Goal: Task Accomplishment & Management: Use online tool/utility

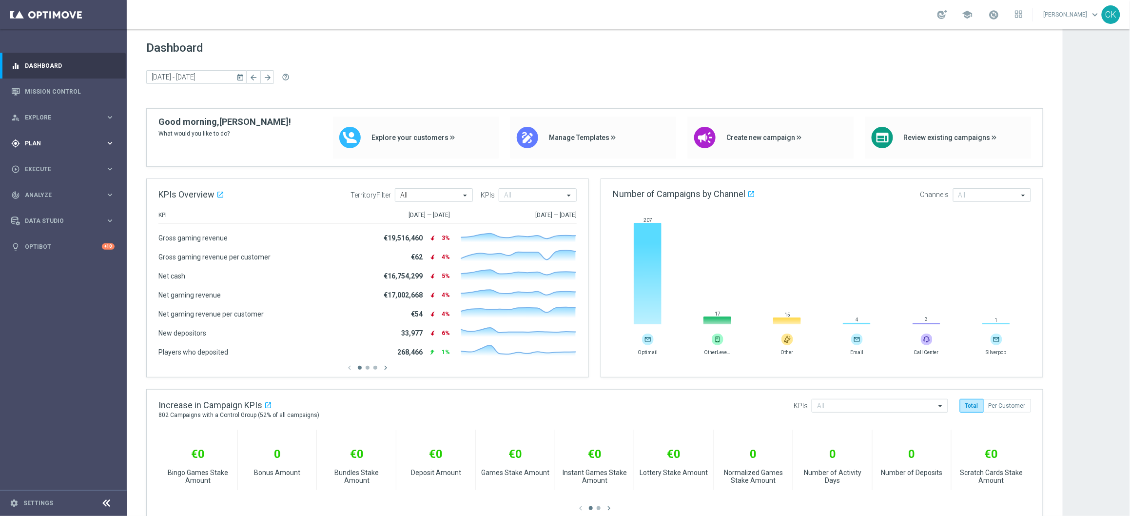
click at [41, 140] on span "Plan" at bounding box center [65, 143] width 80 height 6
click at [44, 188] on accordion "Templates keyboard_arrow_right Optimail OptiMobile In-App OptiMobile Push Embed…" at bounding box center [75, 192] width 100 height 15
click at [40, 194] on span "Templates" at bounding box center [61, 193] width 70 height 6
click at [43, 203] on link "Optimail" at bounding box center [65, 207] width 71 height 8
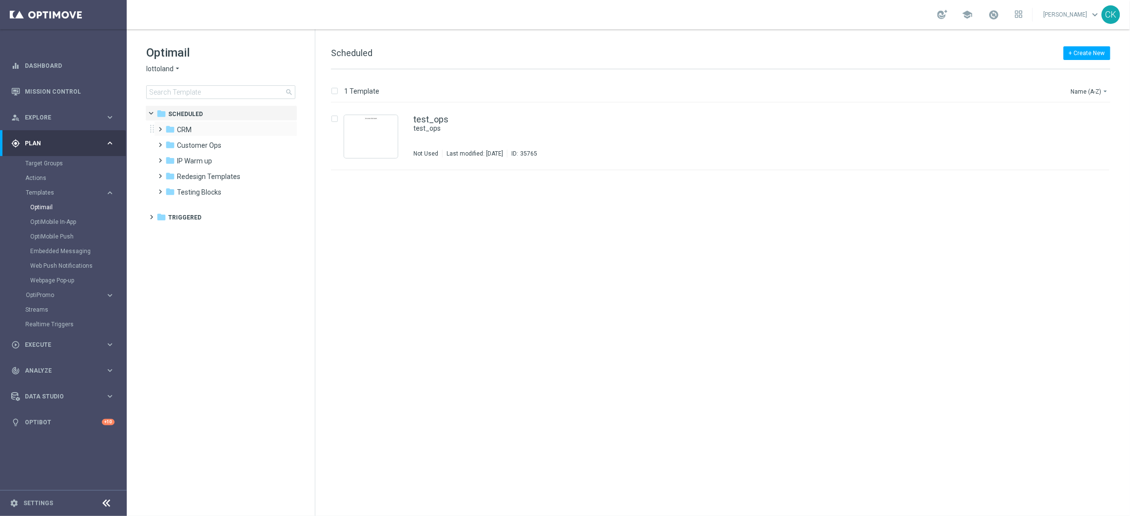
click at [161, 127] on span at bounding box center [158, 125] width 4 height 4
click at [171, 158] on span at bounding box center [168, 156] width 4 height 4
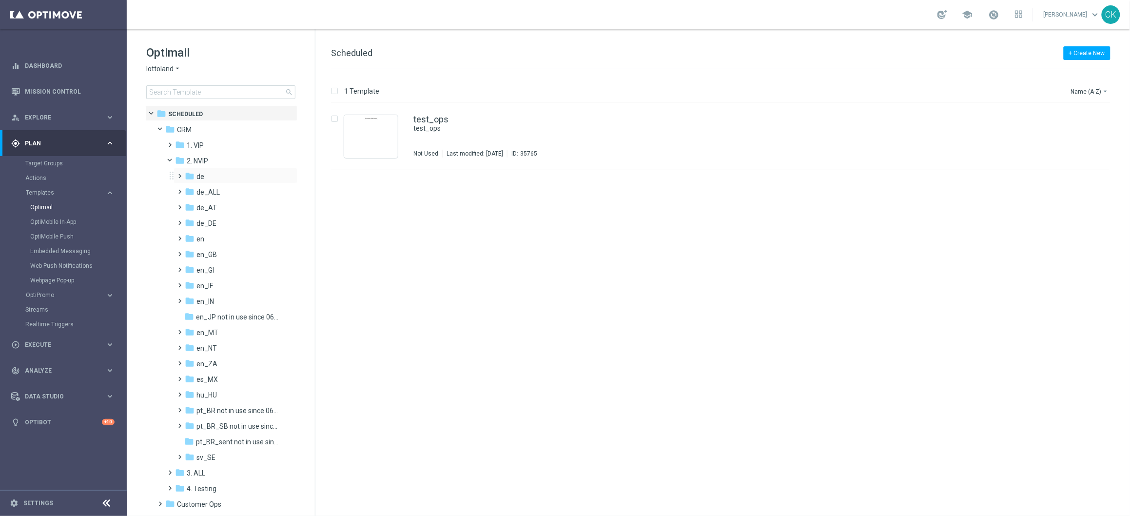
click at [178, 174] on span at bounding box center [178, 172] width 4 height 4
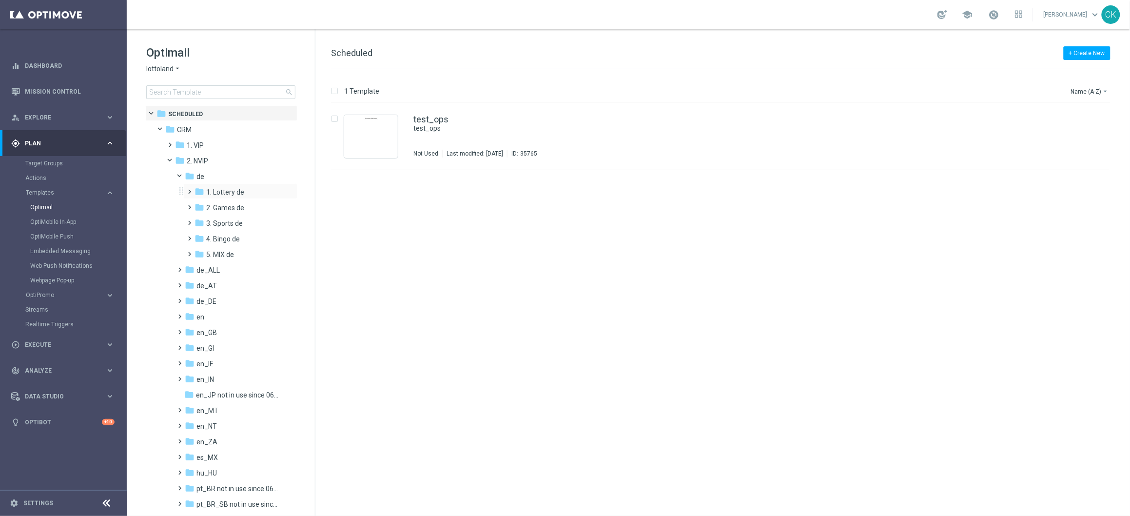
click at [190, 185] on span at bounding box center [190, 191] width 9 height 13
click at [200, 220] on span at bounding box center [197, 218] width 4 height 4
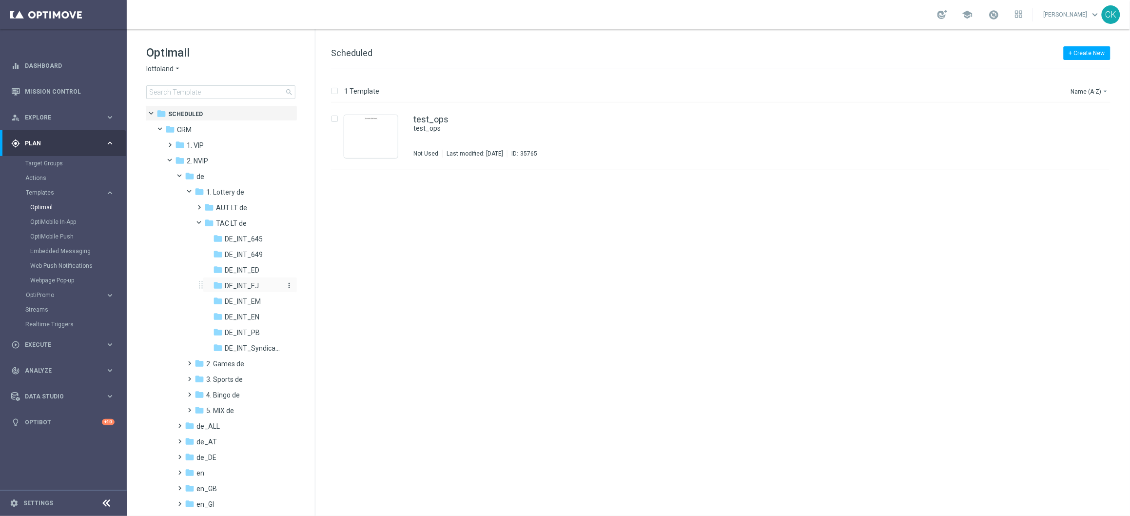
click at [253, 285] on span "DE_INT_EJ" at bounding box center [242, 285] width 34 height 9
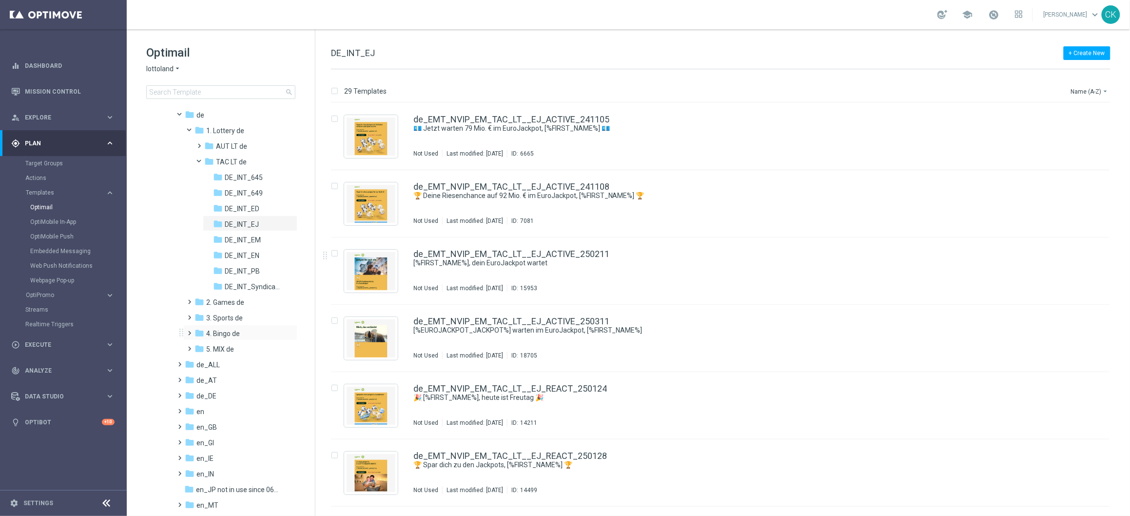
scroll to position [62, 0]
click at [179, 361] on span at bounding box center [178, 359] width 4 height 4
click at [190, 376] on span at bounding box center [188, 374] width 4 height 4
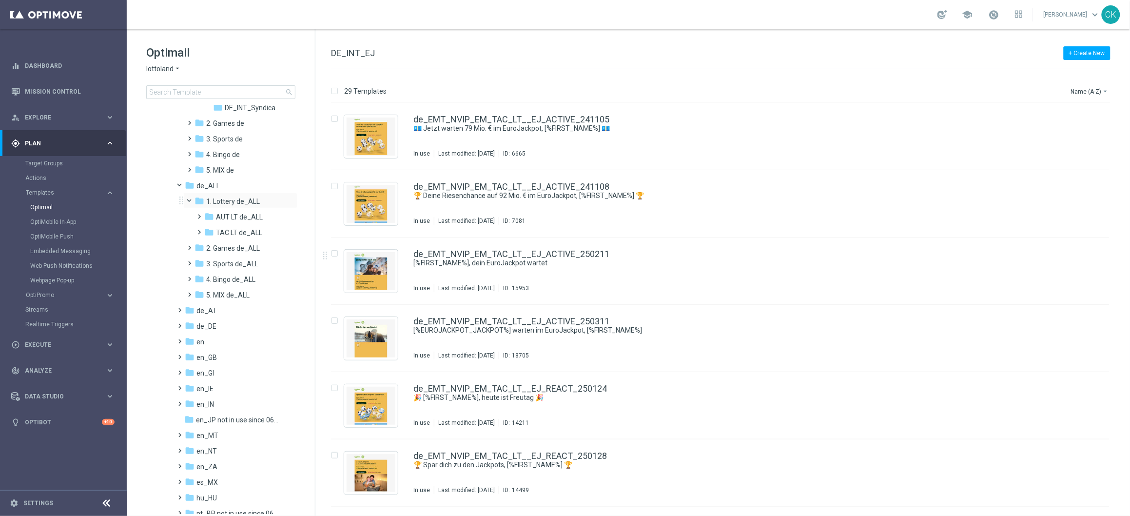
scroll to position [281, 0]
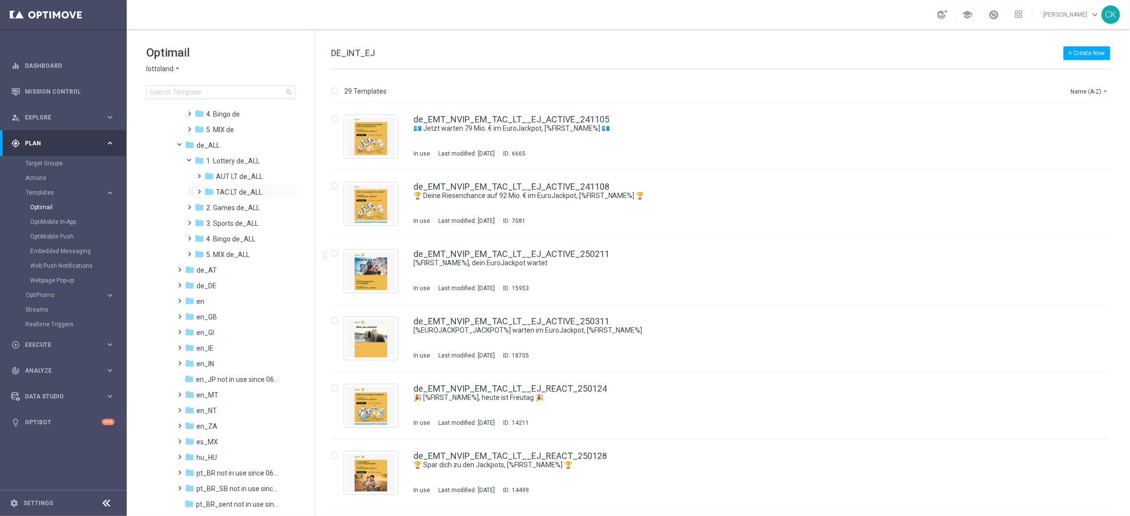
click at [200, 189] on span at bounding box center [197, 187] width 4 height 4
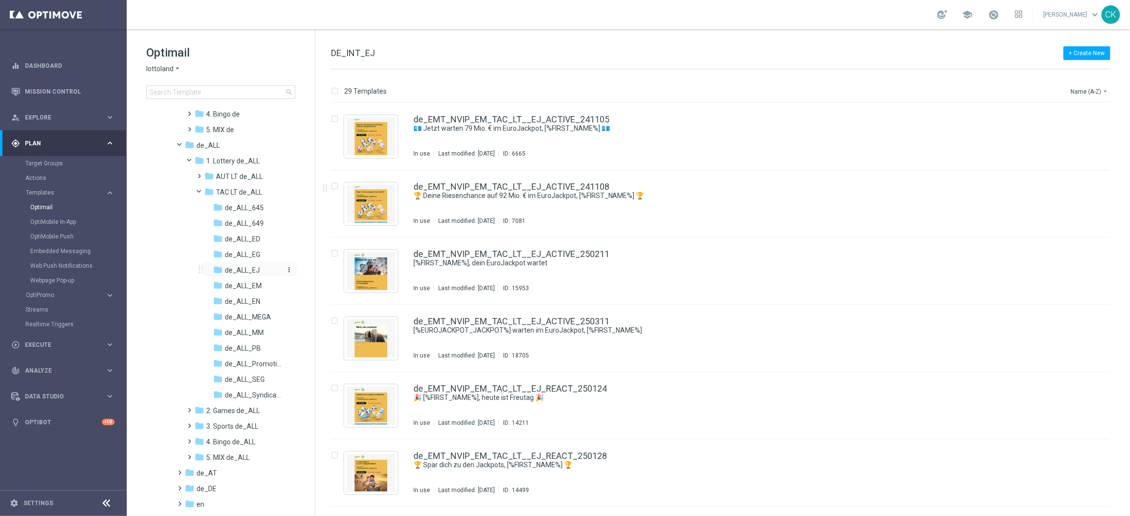
click at [251, 268] on span "de_ALL_EJ" at bounding box center [242, 270] width 35 height 9
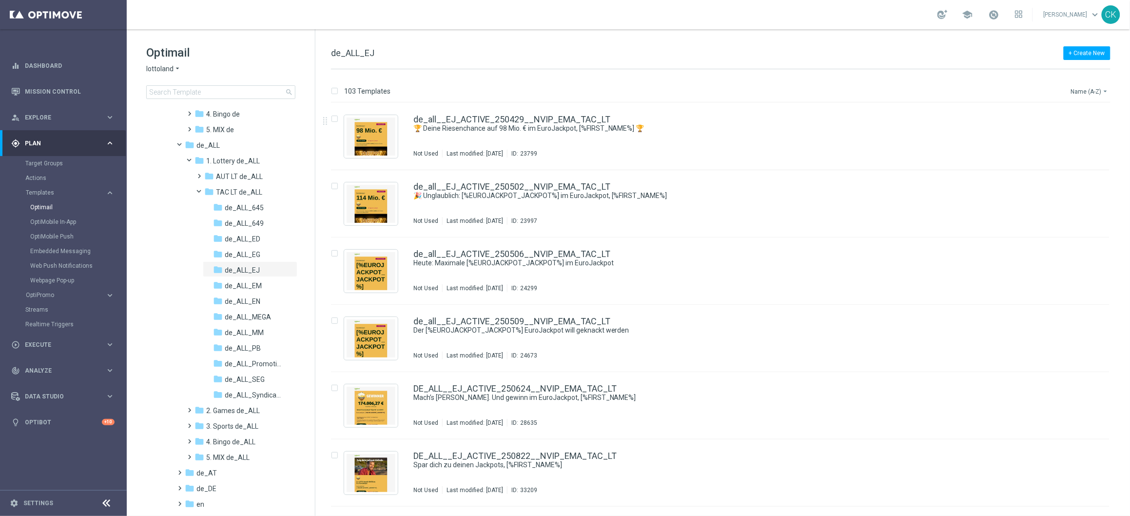
click at [1094, 94] on button "Name (A-Z) arrow_drop_down" at bounding box center [1090, 91] width 40 height 12
click at [1072, 136] on span "Date Modified (Newest)" at bounding box center [1073, 135] width 65 height 7
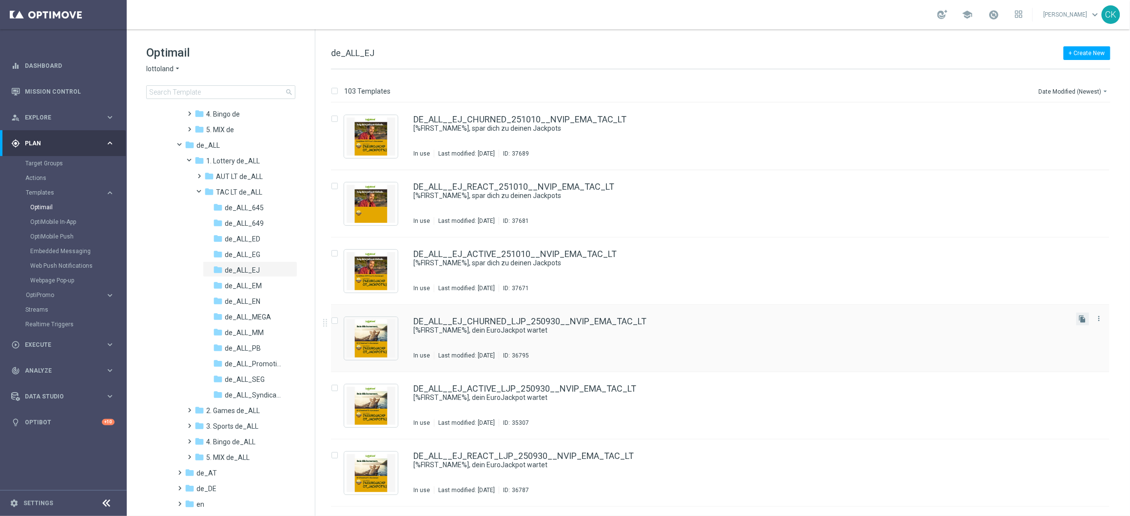
click at [1080, 323] on button "file_copy" at bounding box center [1082, 318] width 13 height 13
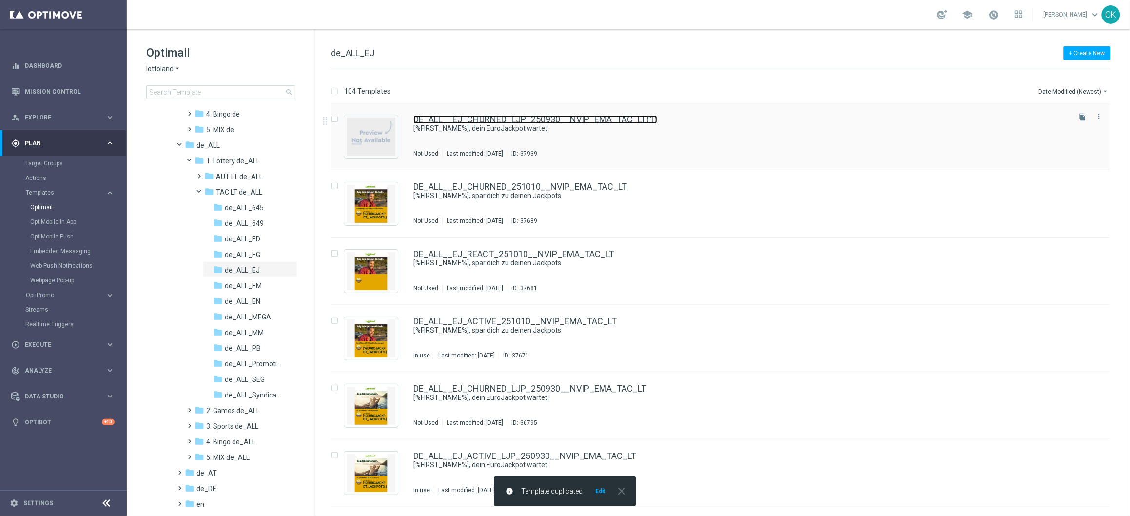
click at [529, 118] on link "DE_ALL__EJ_CHURNED_LJP_250930__NVIP_EMA_TAC_LT(1)" at bounding box center [535, 119] width 244 height 9
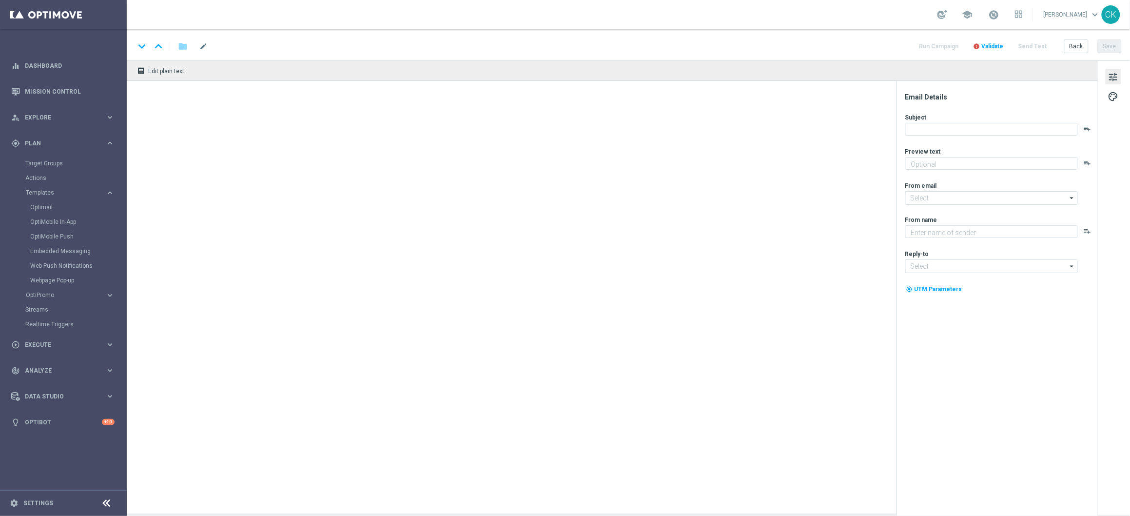
type textarea "Schnapp dir 50 % Rabatt."
type input "mail@crm.lottoland.com"
type textarea "Lottoland"
type input "service@lottoland.com"
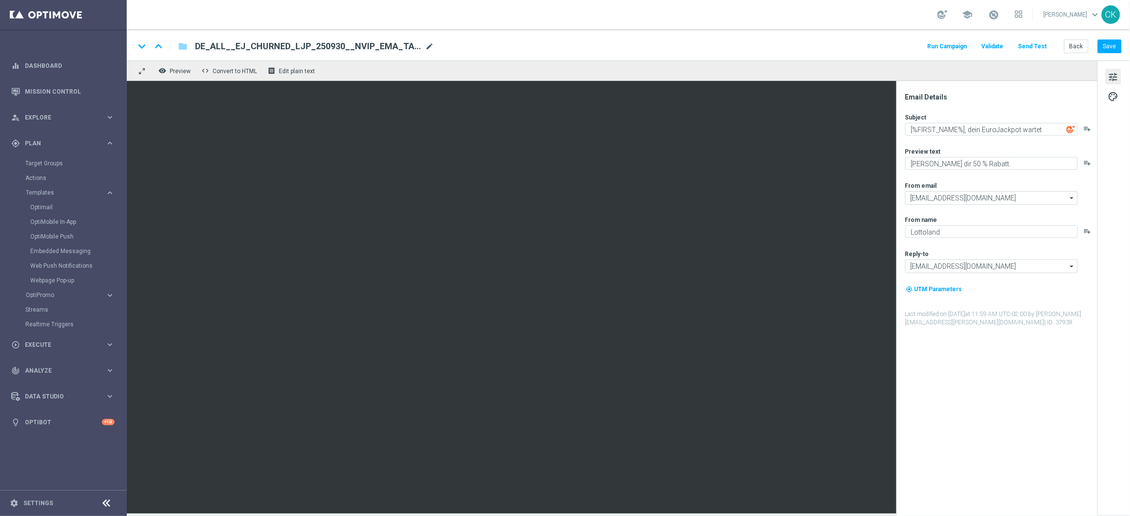
click at [429, 44] on span "mode_edit" at bounding box center [429, 46] width 9 height 9
click at [391, 43] on input "DE_ALL__EJ_CHURNED_LJP_250930__NVIP_EMA_TAC_LT(1)" at bounding box center [316, 46] width 242 height 13
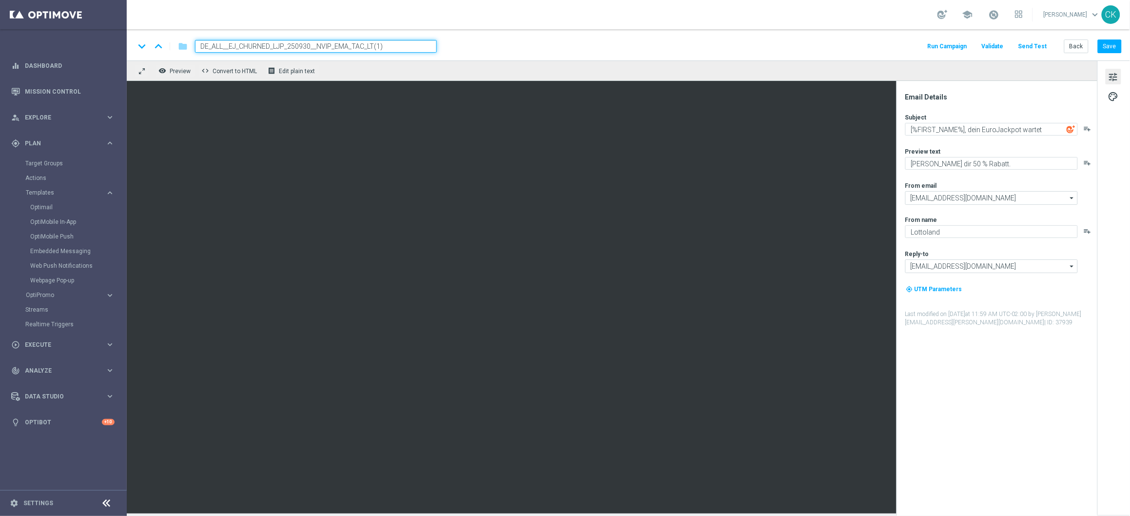
paste input "REG__EJ_ACTIVES_251014__NVIP_EMA_TAC_LT"
type input "DE_REG__EJ_ACTIVES_251014__NVIP_EMA_TAC_LT"
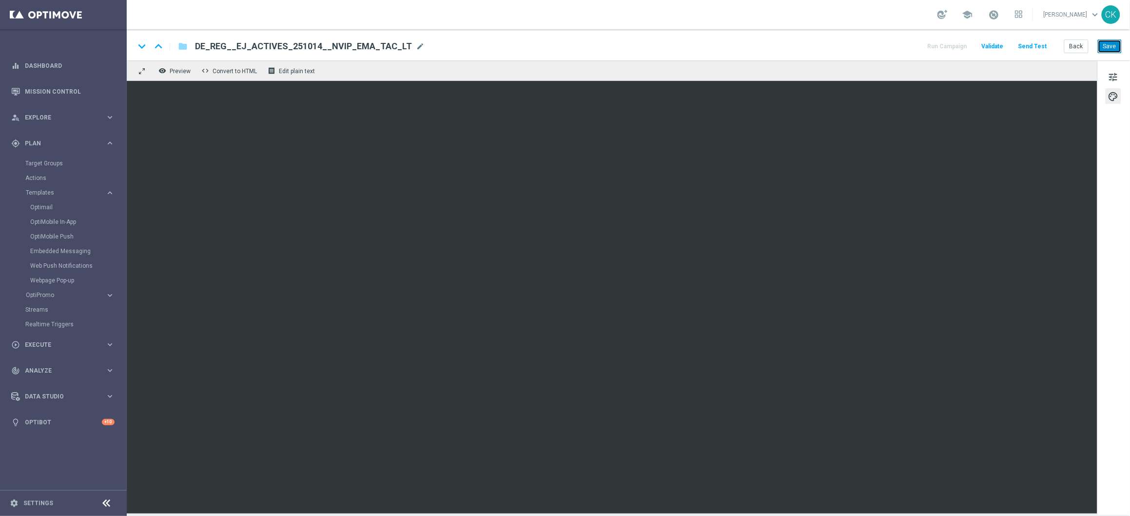
click at [1111, 47] on button "Save" at bounding box center [1110, 46] width 24 height 14
click at [1111, 77] on span "tune" at bounding box center [1113, 77] width 11 height 13
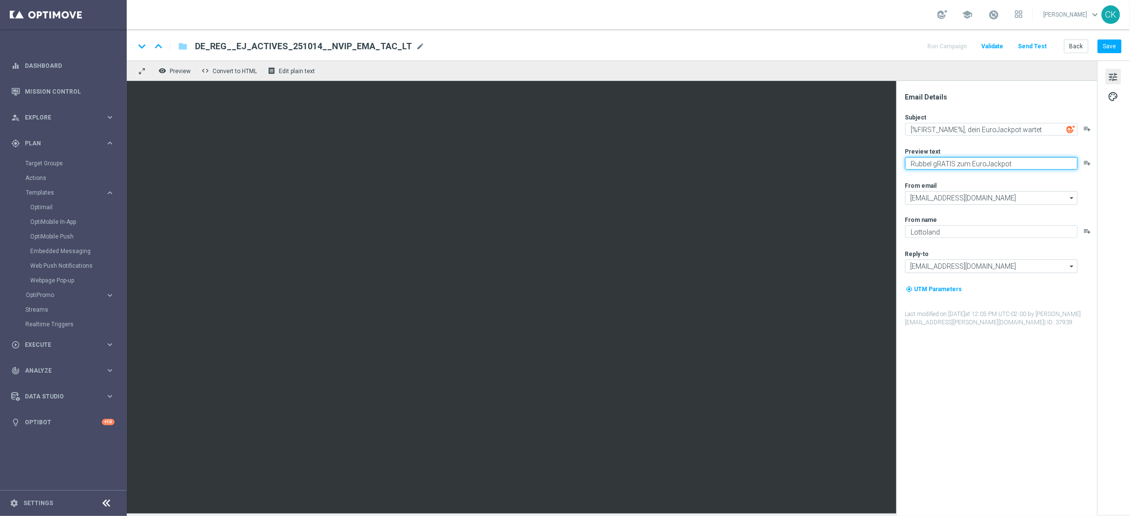
click at [936, 163] on textarea "Rubbel gRATIS zum EuroJackpot" at bounding box center [991, 163] width 173 height 13
click at [1038, 163] on textarea "Rubbel GRATIS zum EuroJackpot" at bounding box center [991, 163] width 173 height 13
type textarea "Rubbel GRATIS zum EuroJackpot."
drag, startPoint x: 969, startPoint y: 129, endPoint x: 1039, endPoint y: 130, distance: 70.2
click at [1039, 130] on textarea "[%FIRST_NAME%], dein EuroJackpot wartet" at bounding box center [991, 129] width 173 height 13
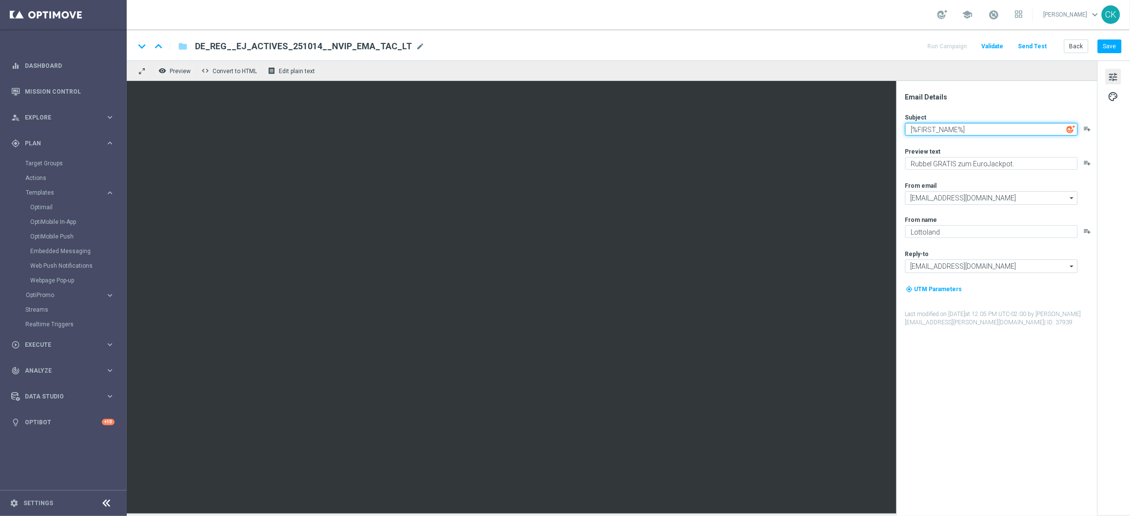
click at [909, 128] on textarea "[%FIRST_NAME%]" at bounding box center [991, 129] width 173 height 13
click at [974, 128] on textarea "Mehr Spaß am Dienstag, [%FIRST_NAME%]" at bounding box center [991, 129] width 173 height 13
type textarea "Mehr Spaß am Dienstag, [%FIRST_NAME%]"
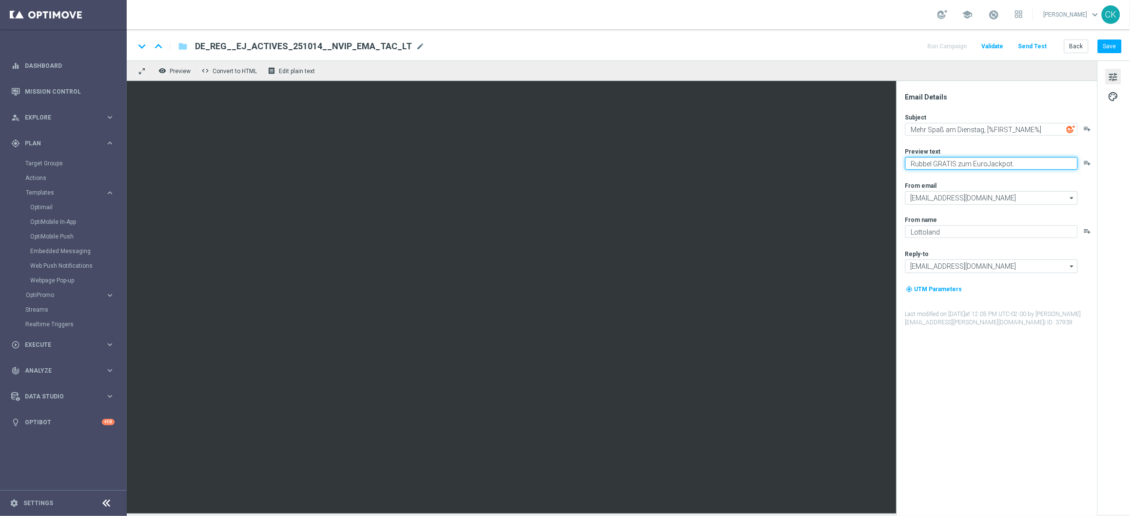
click at [1038, 167] on textarea "Rubbel GRATIS zum EuroJackpot." at bounding box center [991, 163] width 173 height 13
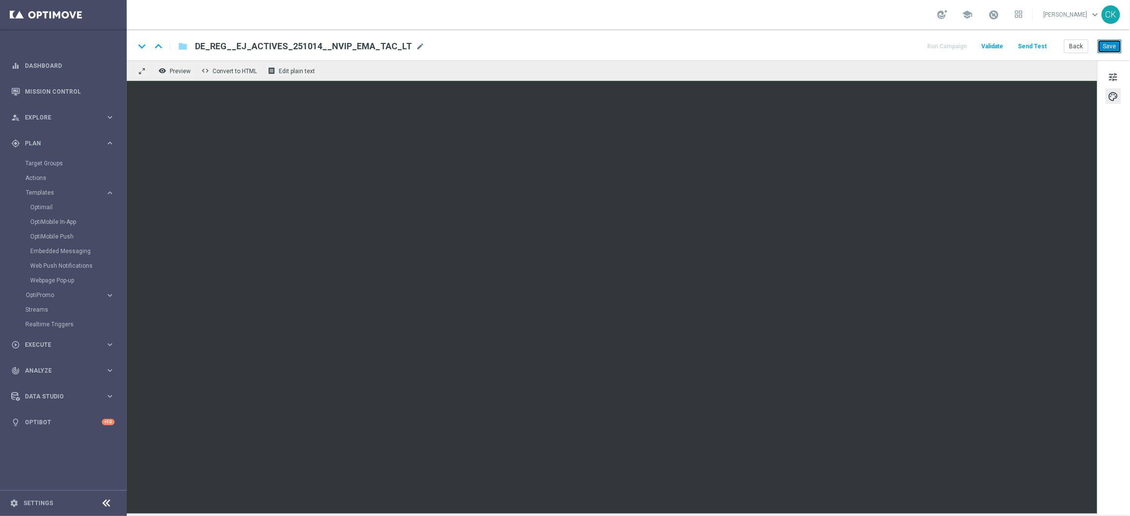
click at [1115, 48] on button "Save" at bounding box center [1110, 46] width 24 height 14
click at [1024, 48] on button "Send Test" at bounding box center [1033, 46] width 32 height 13
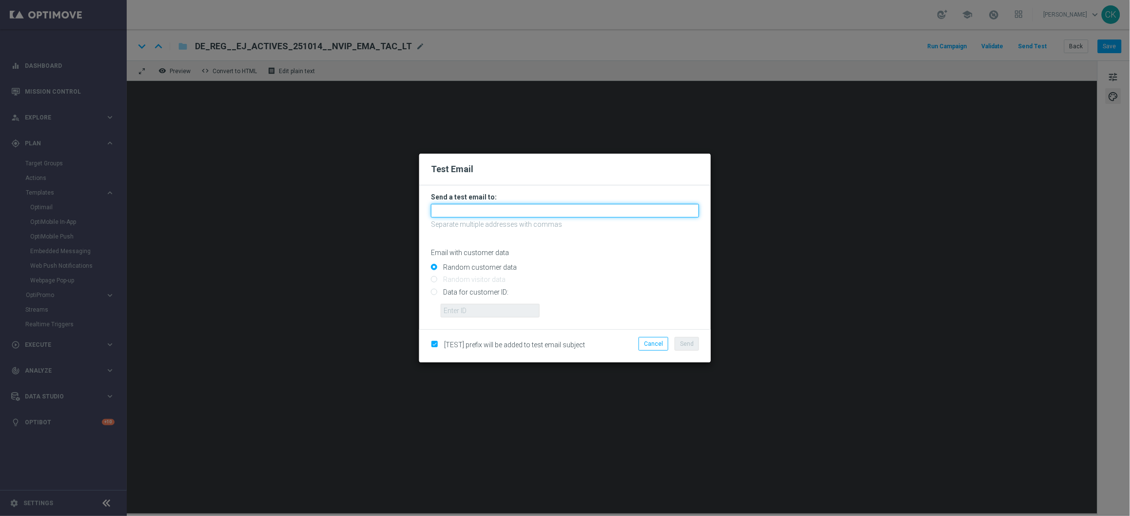
click at [537, 208] on input "text" at bounding box center [565, 211] width 268 height 14
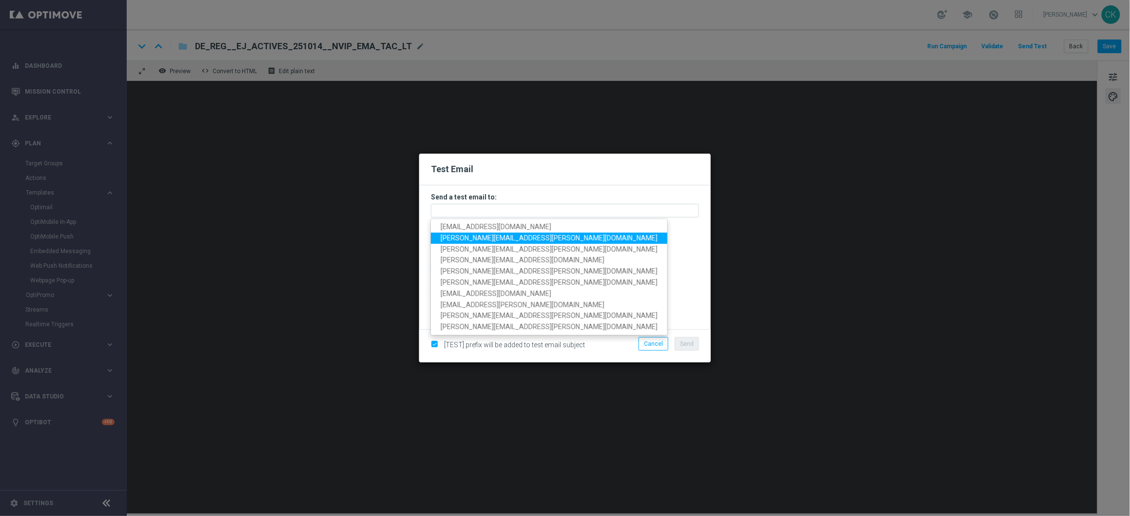
click at [501, 240] on span "charlotte.kammeyer@lottoland.com" at bounding box center [549, 238] width 217 height 8
type input "charlotte.kammeyer@lottoland.com"
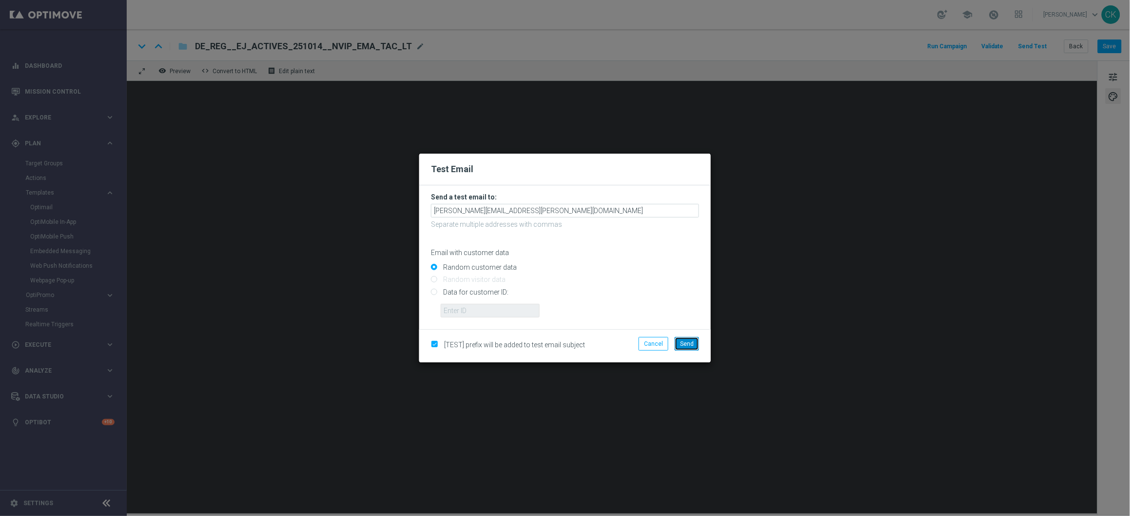
click at [685, 337] on button "Send" at bounding box center [687, 344] width 24 height 14
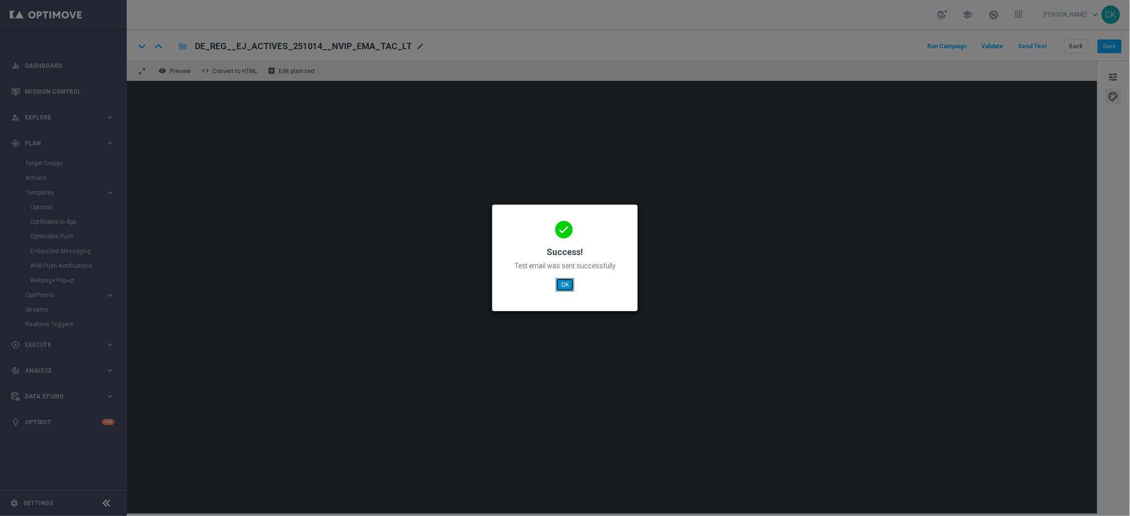
click at [568, 288] on button "OK" at bounding box center [565, 285] width 19 height 14
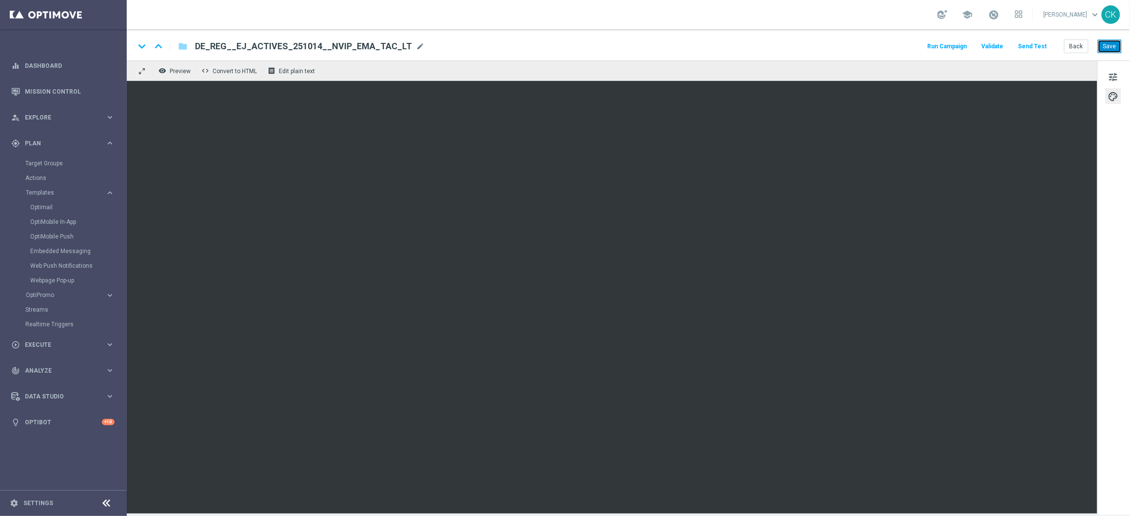
click at [1110, 43] on button "Save" at bounding box center [1110, 46] width 24 height 14
click at [1070, 42] on button "Back" at bounding box center [1076, 46] width 24 height 14
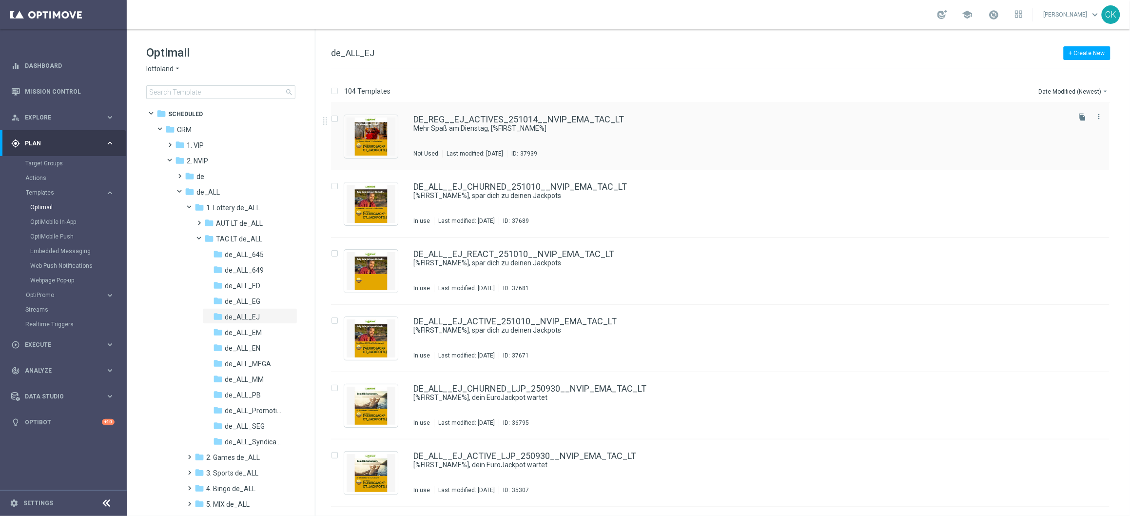
click at [337, 117] on input "Press SPACE to select this row." at bounding box center [334, 120] width 6 height 6
checkbox input "true"
click at [1012, 86] on button "send Move" at bounding box center [1006, 91] width 35 height 12
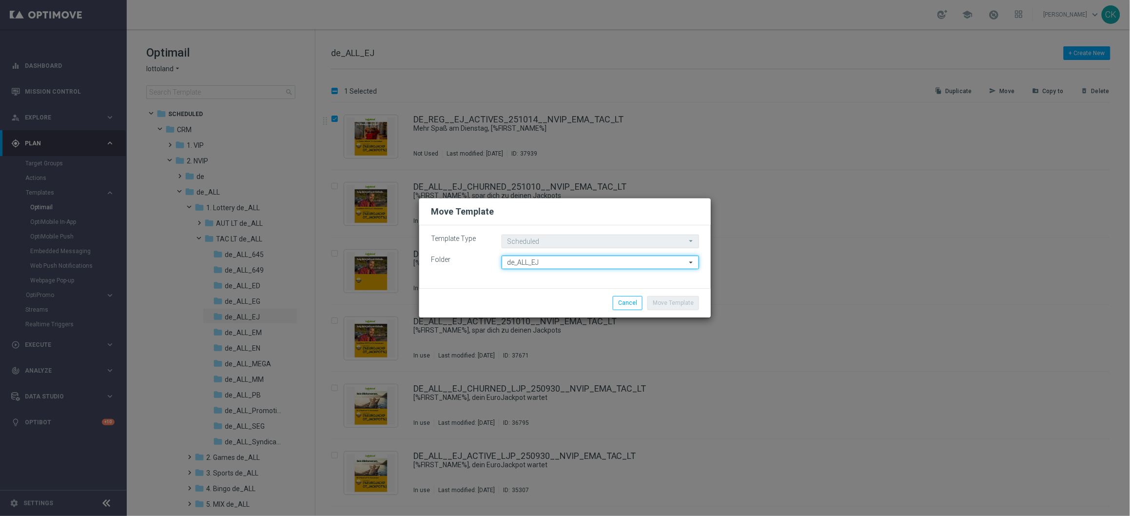
click at [581, 263] on input "de_ALL_EJ" at bounding box center [600, 262] width 197 height 14
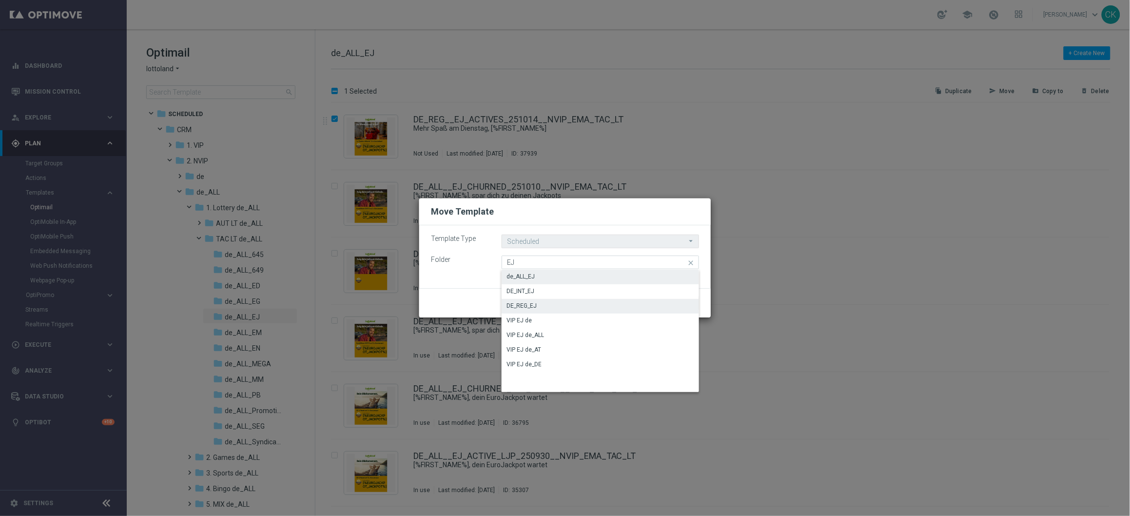
click at [526, 308] on div "DE_REG_EJ" at bounding box center [521, 305] width 30 height 9
type input "DE_REG_EJ"
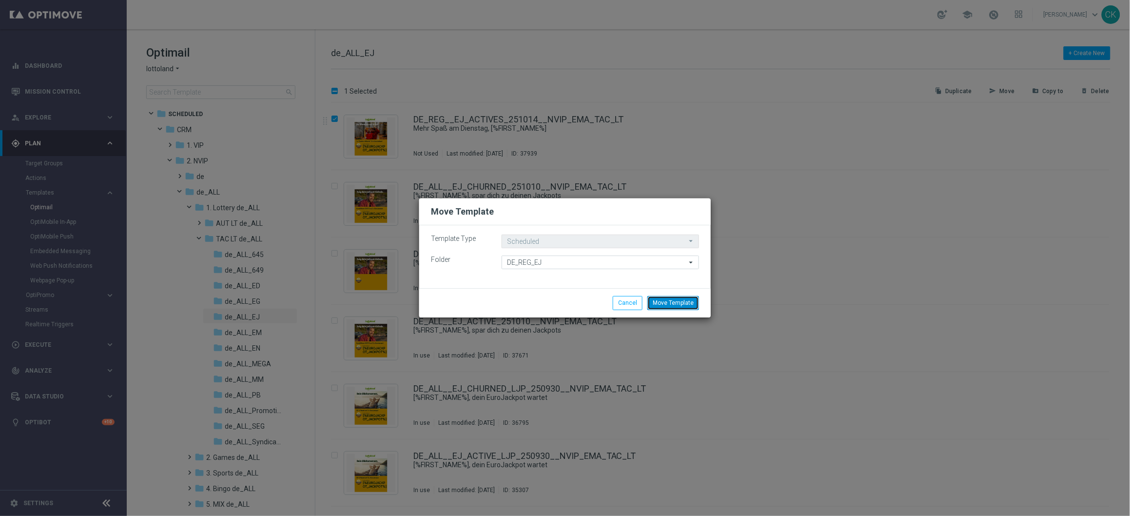
click at [668, 302] on button "Move Template" at bounding box center [673, 303] width 52 height 14
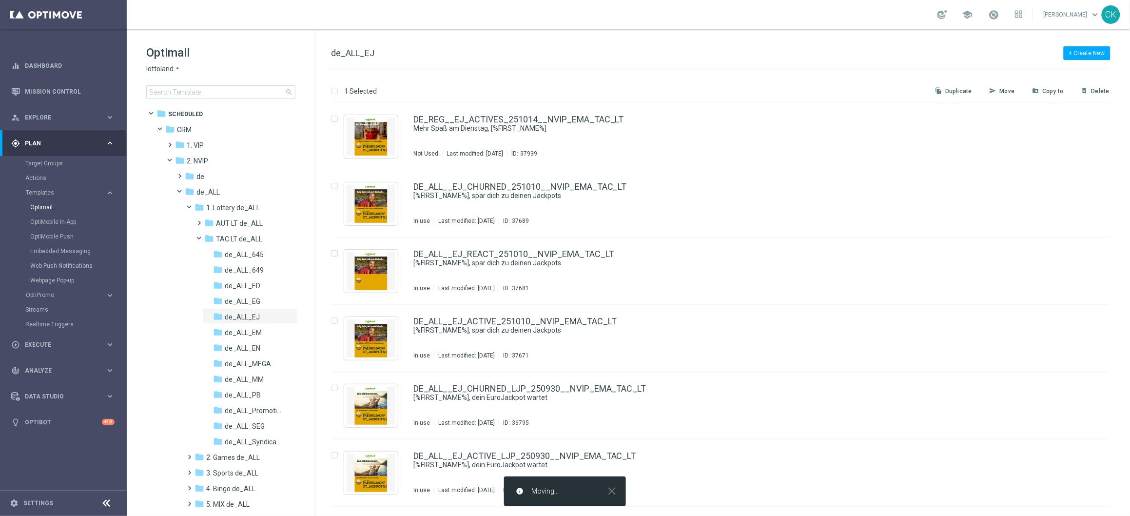
checkbox input "false"
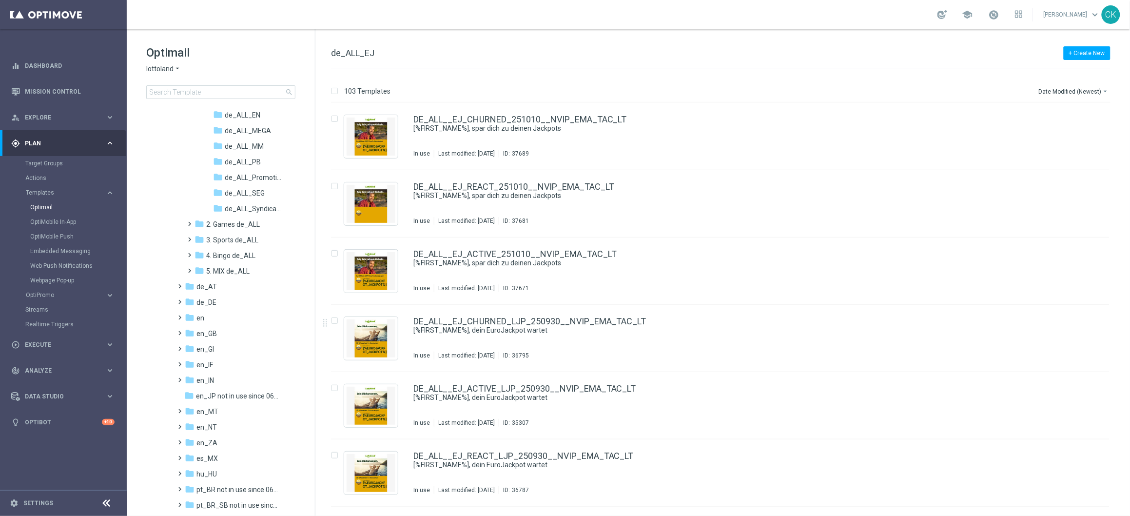
scroll to position [234, 0]
click at [180, 298] on span at bounding box center [178, 296] width 4 height 4
click at [188, 313] on span at bounding box center [188, 312] width 4 height 4
click at [200, 345] on span at bounding box center [197, 343] width 4 height 4
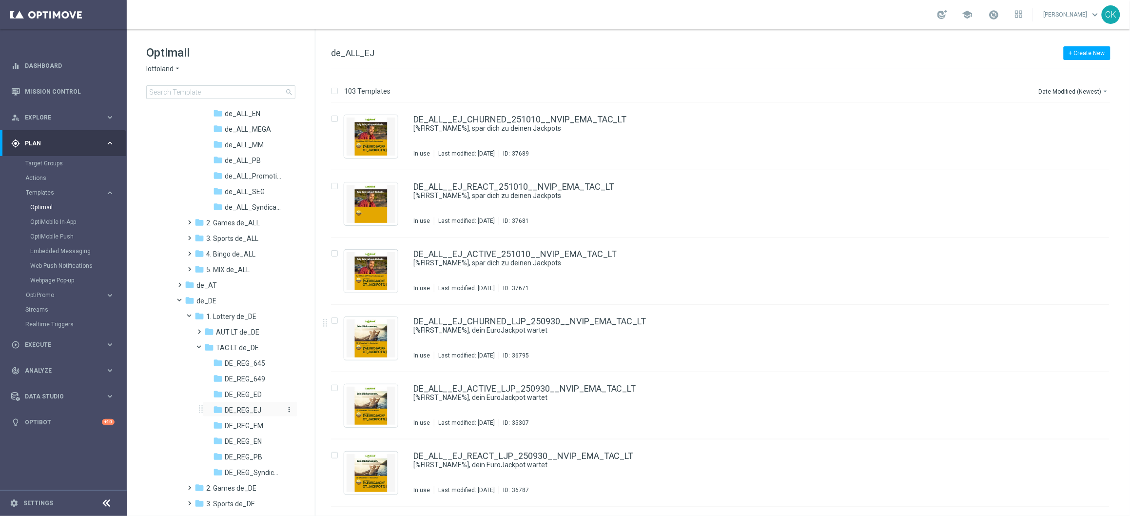
click at [248, 409] on span "DE_REG_EJ" at bounding box center [243, 410] width 37 height 9
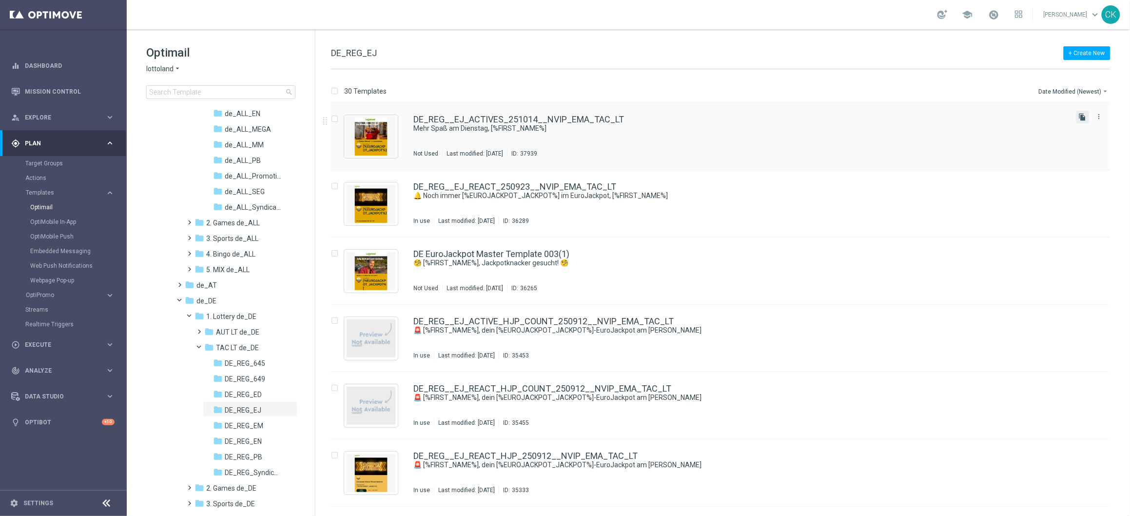
click at [1080, 117] on icon "file_copy" at bounding box center [1083, 117] width 8 height 8
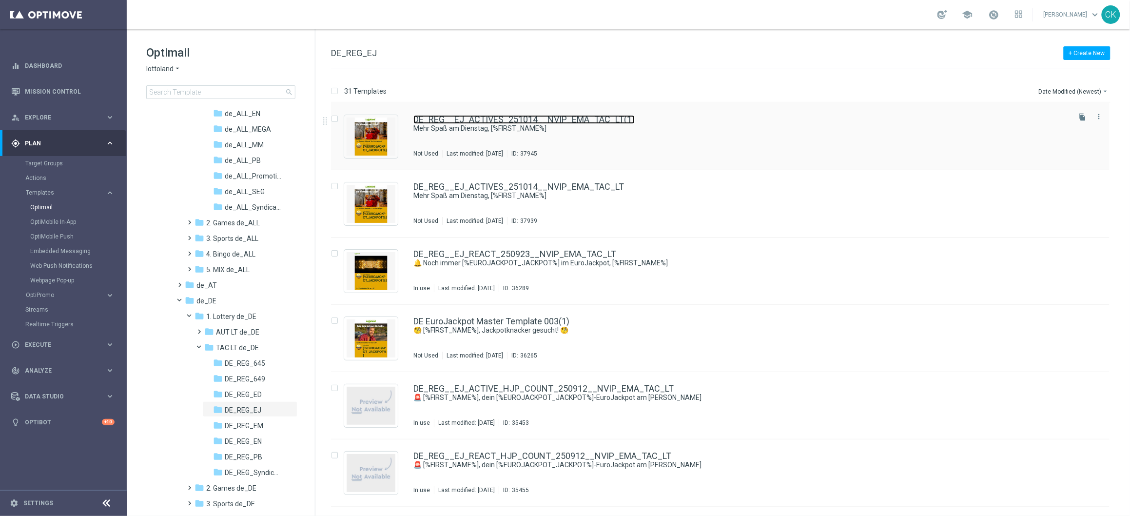
click at [488, 117] on link "DE_REG__EJ_ACTIVES_251014__NVIP_EMA_TAC_LT(1)" at bounding box center [523, 119] width 221 height 9
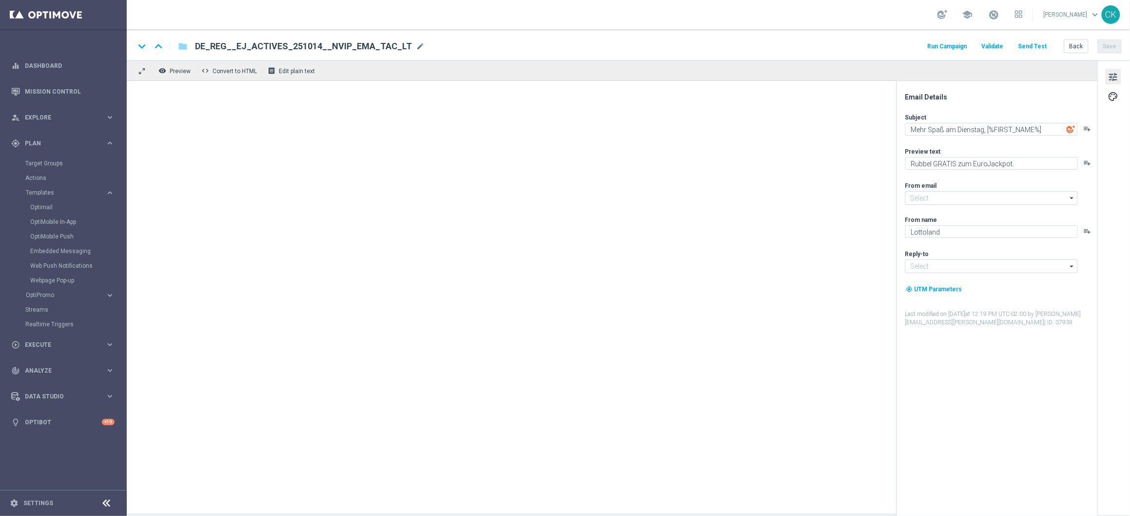
type input "mail@crm.lottoland.com"
type input "service@lottoland.com"
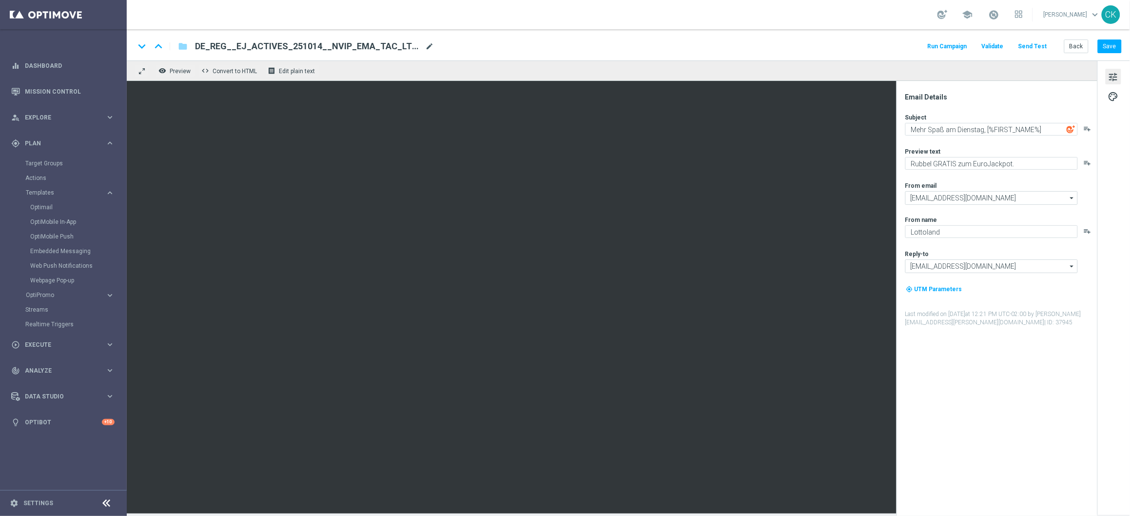
click at [425, 45] on span "mode_edit" at bounding box center [429, 46] width 9 height 9
click at [385, 40] on input "DE_REG__EJ_ACTIVES_251014__NVIP_EMA_TAC_LT(1)" at bounding box center [316, 46] width 242 height 13
paste input "REACT_251014__NVIP_EMA_TAC_LT"
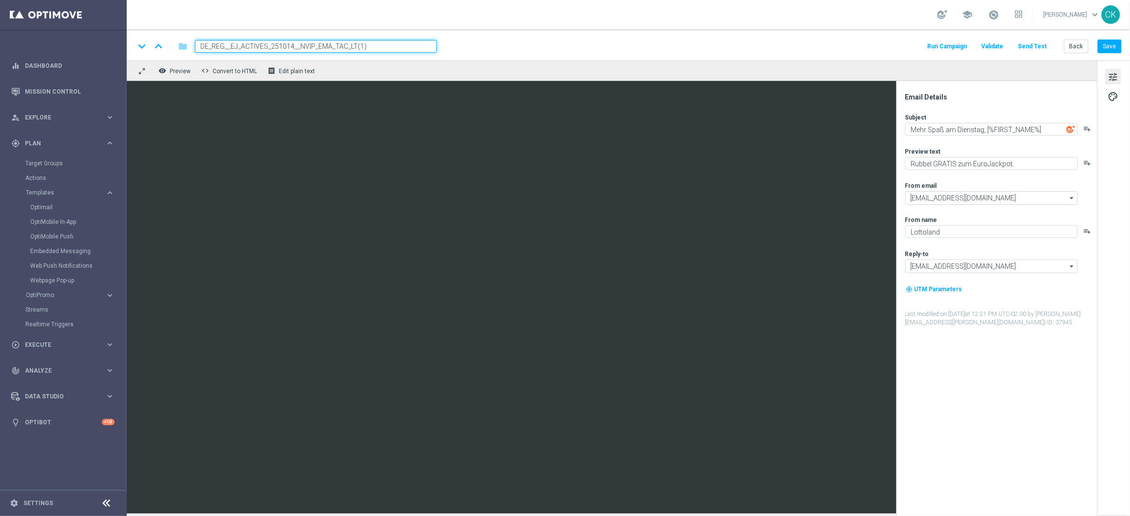
type input "DE_REG__EJ_REACT_251014__NVIP_EMA_TAC_LT"
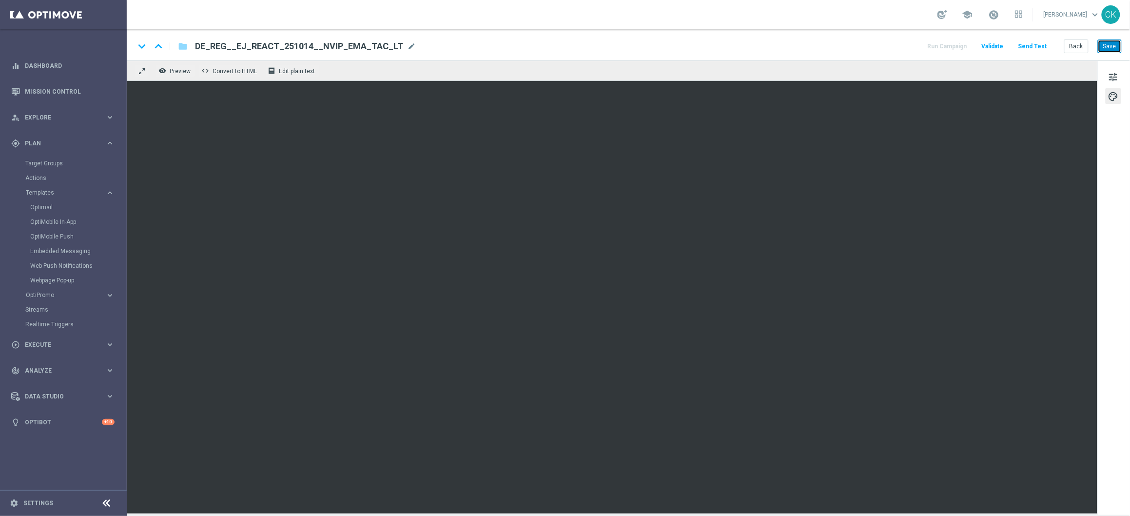
click at [1117, 41] on button "Save" at bounding box center [1110, 46] width 24 height 14
click at [1110, 53] on button "Save" at bounding box center [1110, 46] width 24 height 14
click at [1071, 48] on button "Back" at bounding box center [1076, 46] width 24 height 14
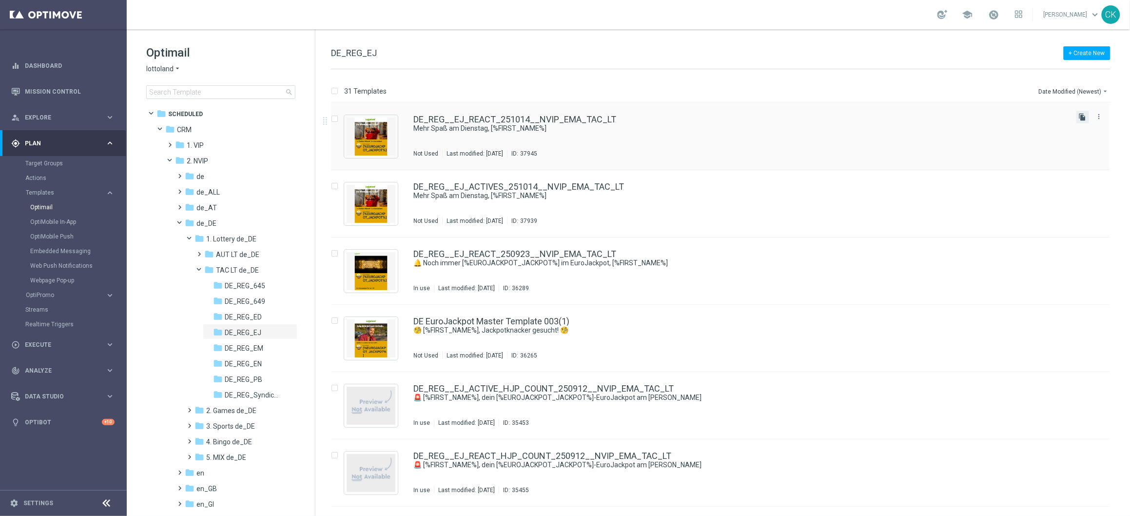
click at [1081, 114] on icon "file_copy" at bounding box center [1083, 117] width 8 height 8
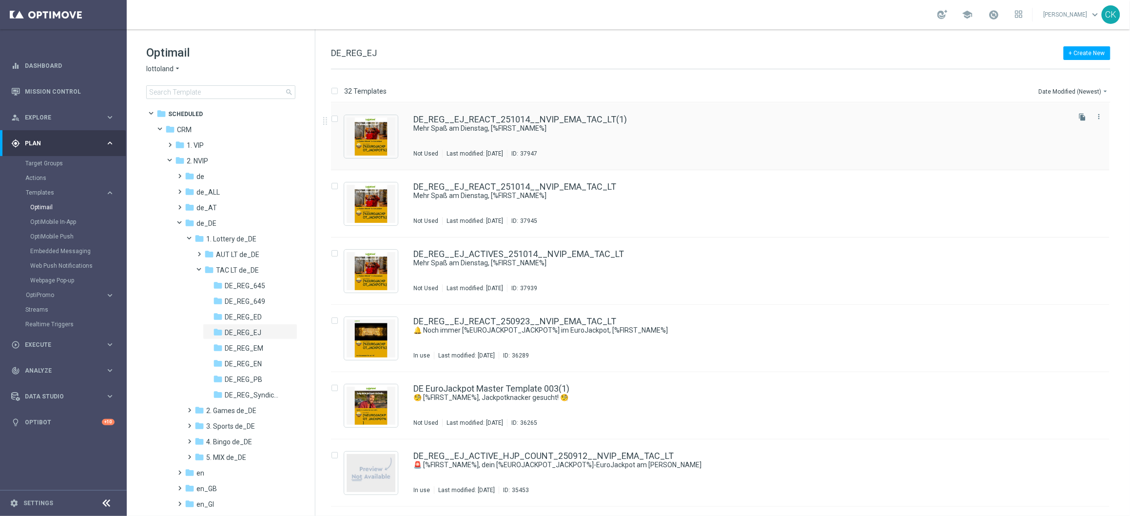
click at [497, 109] on div "DE_REG__EJ_REACT_251014__NVIP_EMA_TAC_LT(1) Mehr Spaß am Dienstag, [%FIRST_NAME…" at bounding box center [720, 136] width 779 height 67
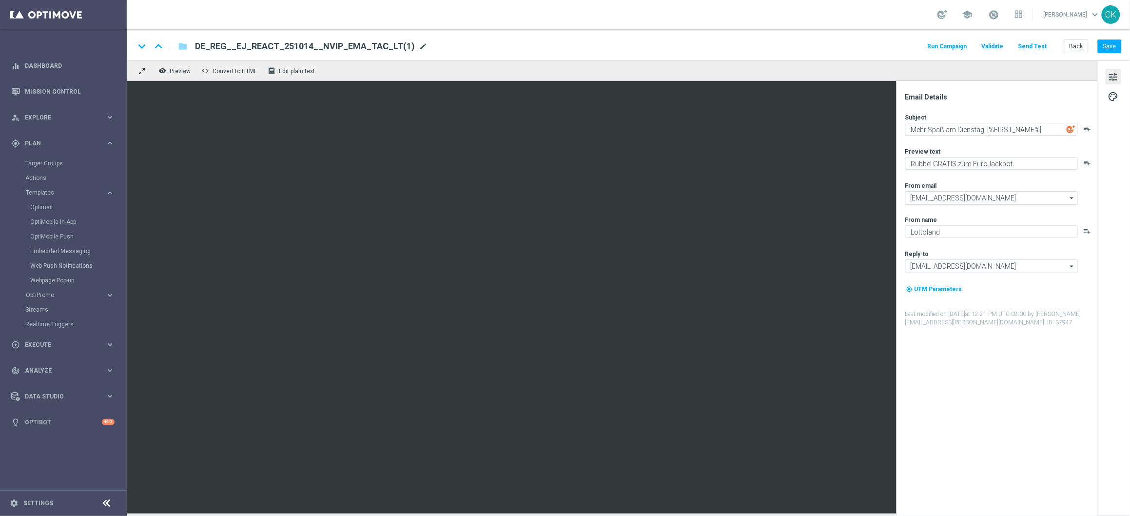
click at [419, 44] on span "mode_edit" at bounding box center [423, 46] width 9 height 9
click at [378, 47] on input "DE_REG__EJ_REACT_251014__NVIP_EMA_TAC_LT(1)" at bounding box center [316, 46] width 242 height 13
paste input "CHURNED_251014__NVIP_EMA_TAC_LT"
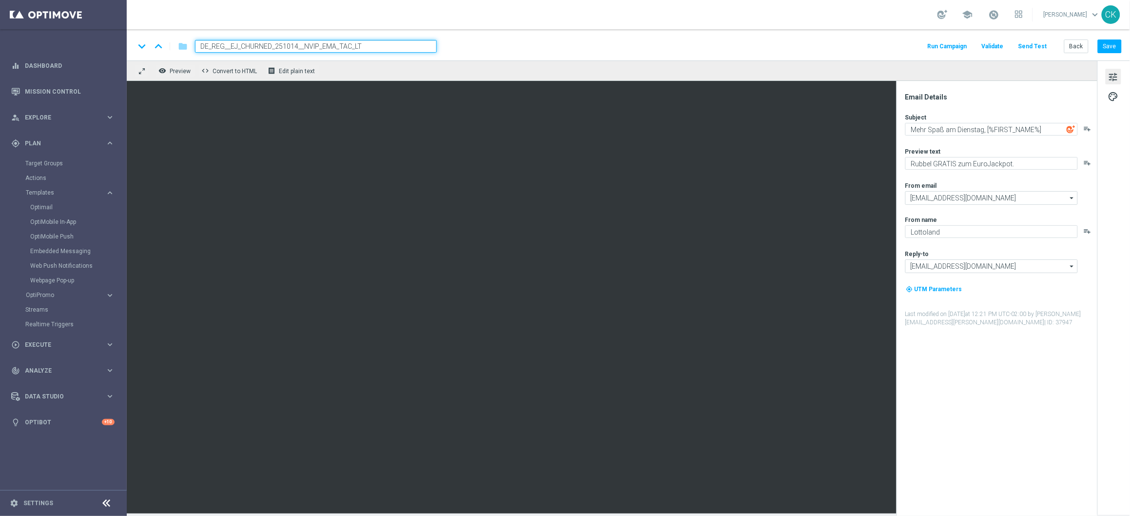
type input "DE_REG__EJ_CHURNED_251014__NVIP_EMA_TAC_LT"
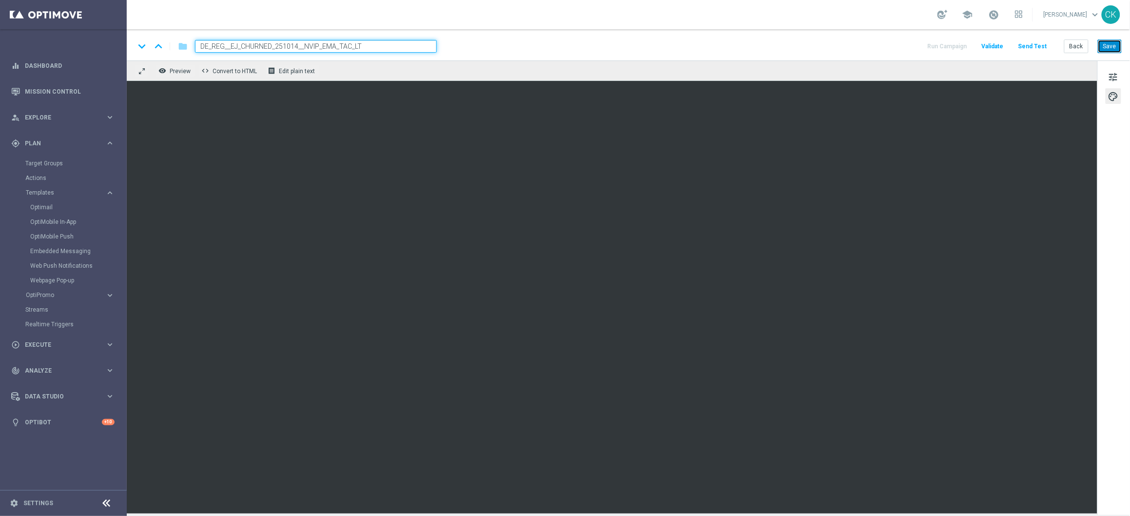
click at [1118, 45] on button "Save" at bounding box center [1110, 46] width 24 height 14
click at [1104, 43] on button "Save" at bounding box center [1110, 46] width 24 height 14
click at [1079, 47] on button "Back" at bounding box center [1076, 46] width 24 height 14
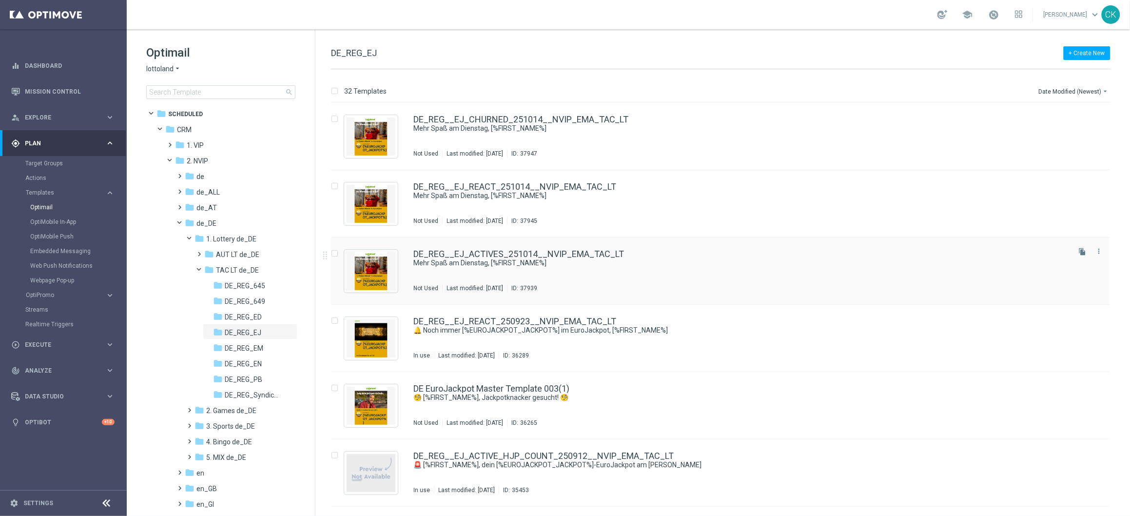
click at [335, 253] on input "Press SPACE to select this row." at bounding box center [334, 255] width 6 height 6
checkbox input "true"
click at [1051, 93] on p "Copy to" at bounding box center [1053, 91] width 21 height 8
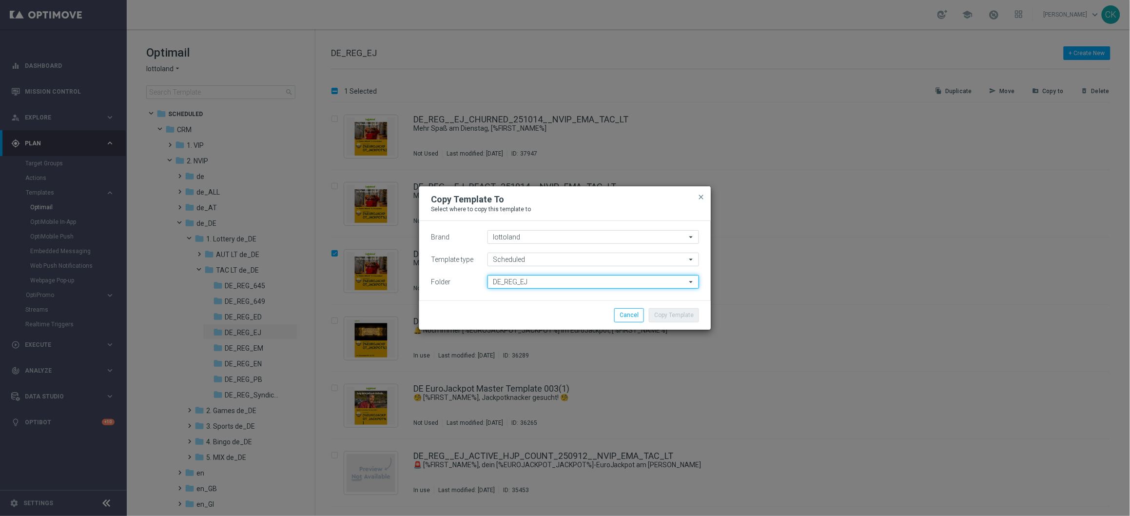
click at [569, 282] on input "DE_REG_EJ" at bounding box center [593, 282] width 212 height 14
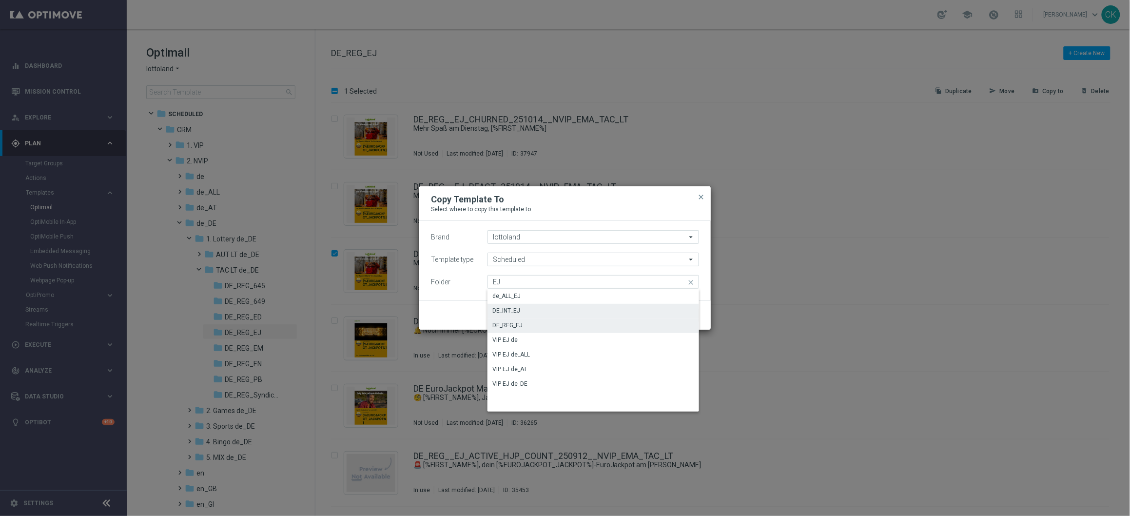
click at [505, 310] on div "DE_INT_EJ" at bounding box center [506, 310] width 28 height 9
type input "DE_INT_EJ"
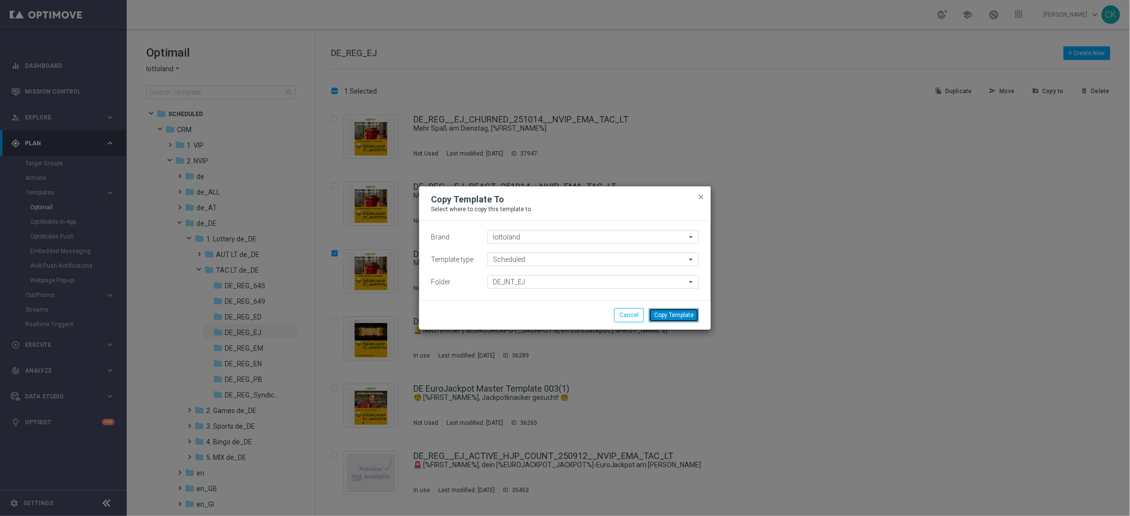
click at [674, 318] on button "Copy Template" at bounding box center [674, 315] width 50 height 14
checkbox input "false"
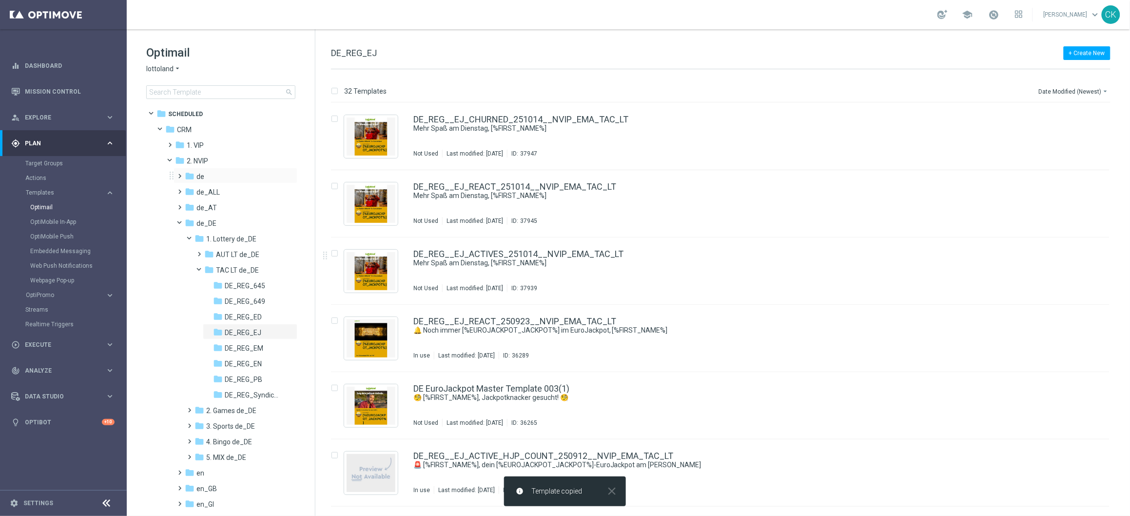
click at [176, 171] on span at bounding box center [178, 172] width 4 height 4
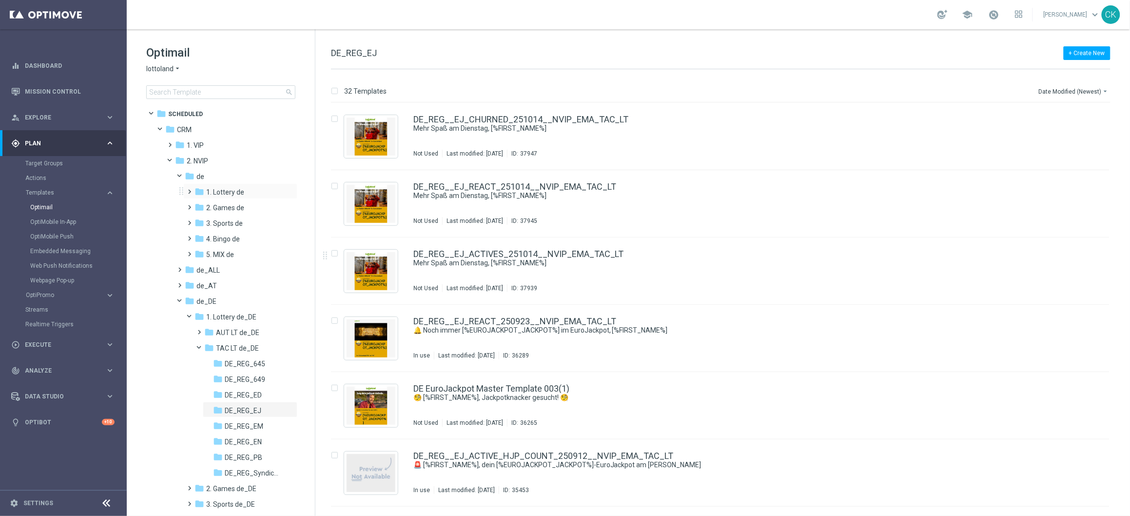
click at [190, 188] on span at bounding box center [188, 187] width 4 height 4
click at [200, 220] on span at bounding box center [197, 218] width 4 height 4
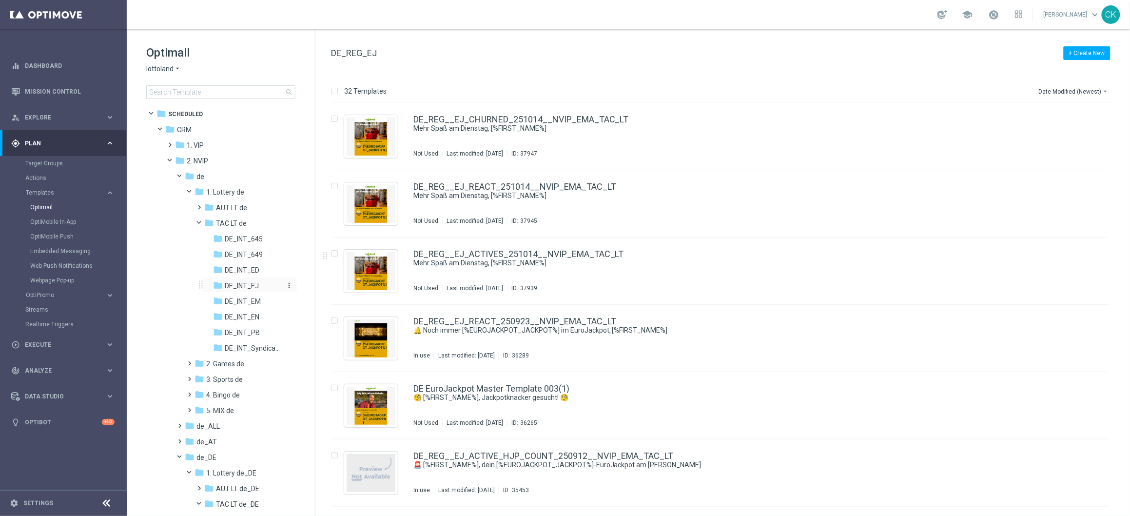
click at [247, 282] on span "DE_INT_EJ" at bounding box center [242, 285] width 34 height 9
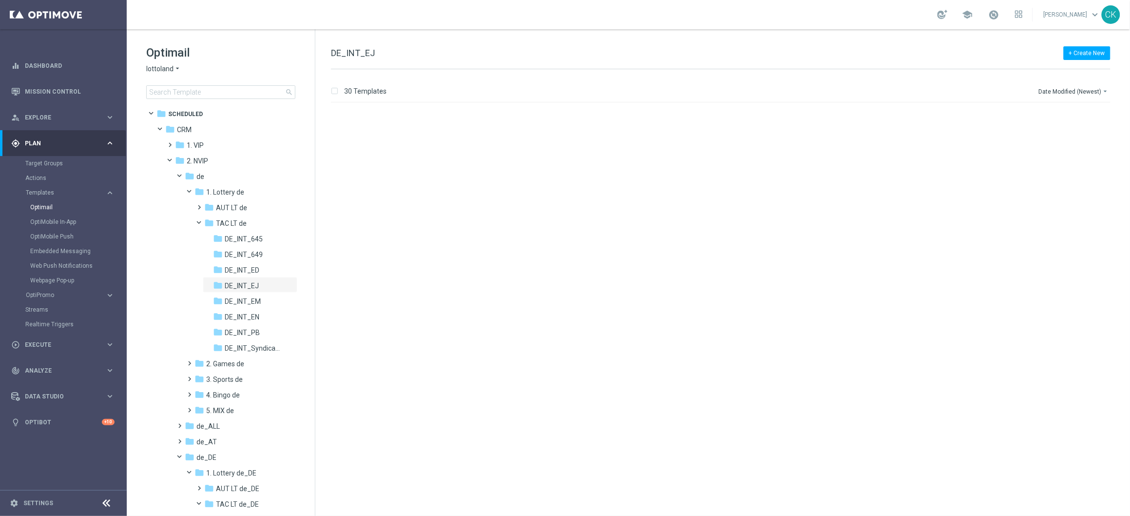
scroll to position [1605, 0]
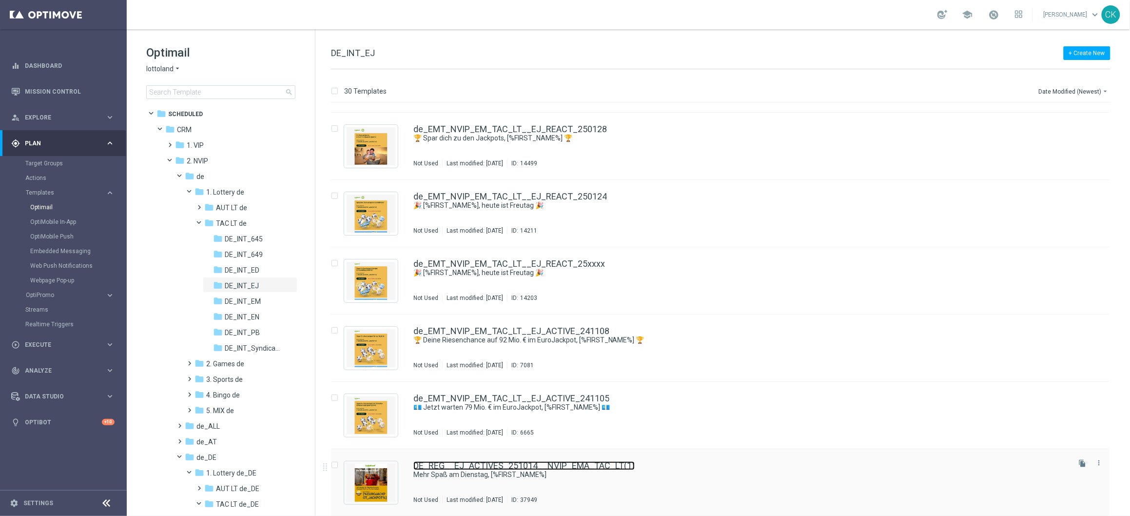
click at [523, 466] on link "DE_REG__EJ_ACTIVES_251014__NVIP_EMA_TAC_LT(1)" at bounding box center [523, 465] width 221 height 9
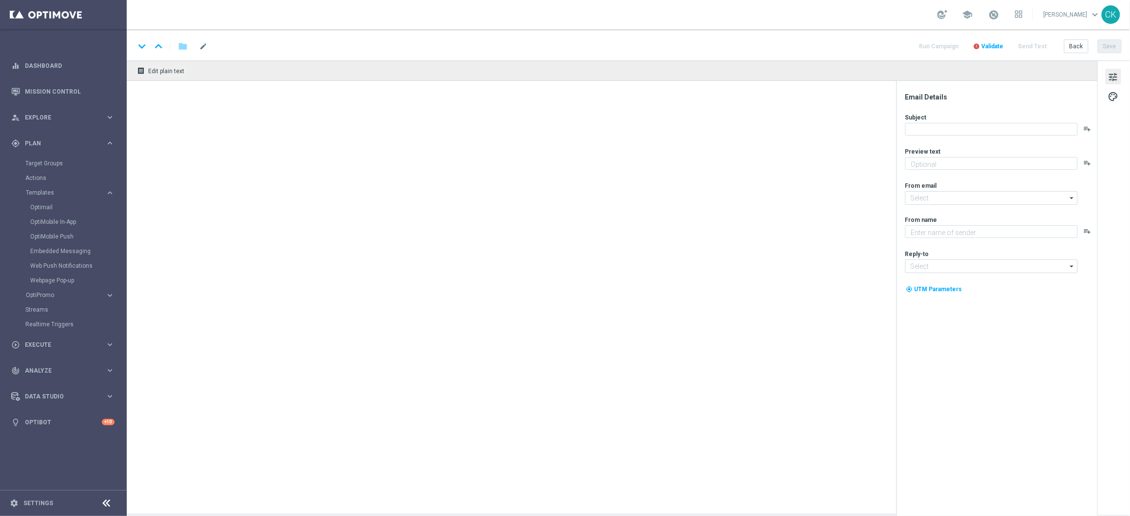
type textarea "Rubbel GRATIS zum EuroJackpot."
type textarea "Lottoland"
type input "mail@crm.lottoland.com"
type input "service@lottoland.com"
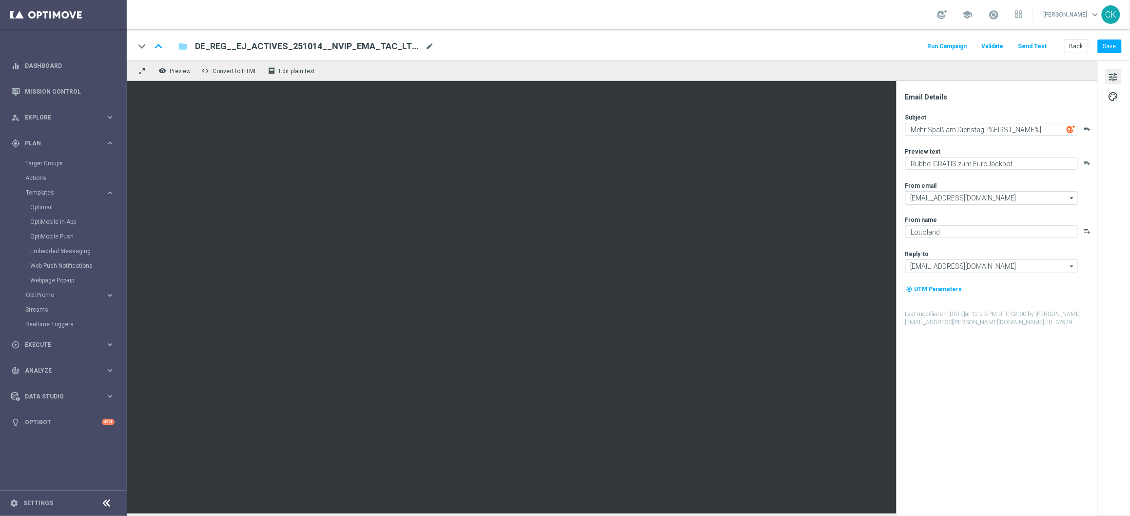
click at [425, 46] on span "mode_edit" at bounding box center [429, 46] width 9 height 9
click at [420, 46] on input "DE_REG__EJ_ACTIVES_251014__NVIP_EMA_TAC_LT(1)" at bounding box center [316, 46] width 242 height 13
paste input "INT__EJ_ACTIVES_251014__NVIP_EMA_TAC_LT"
type input "DE_INT__EJ_ACTIVES_251014__NVIP_EMA_TAC_LT"
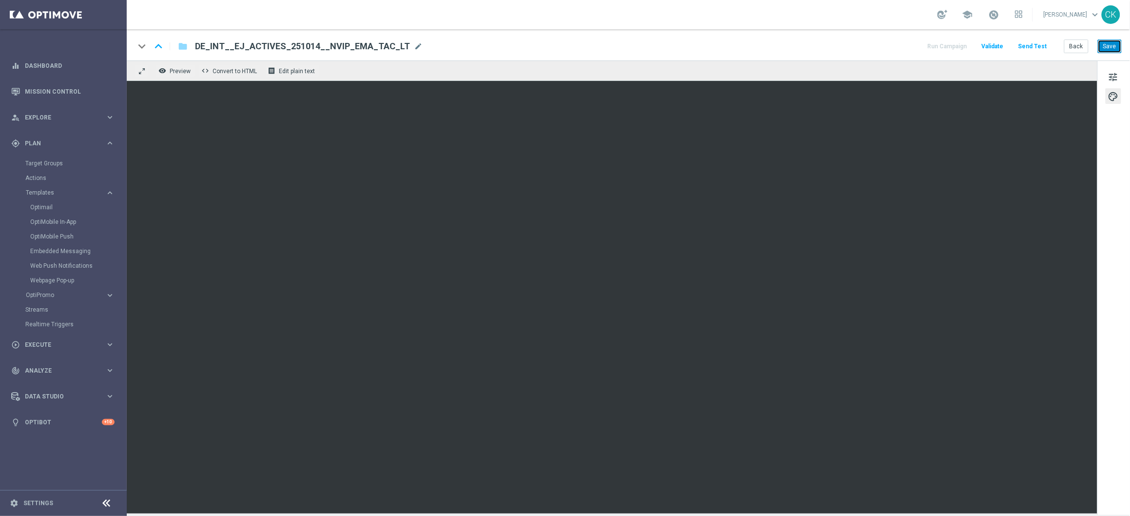
click at [1110, 46] on button "Save" at bounding box center [1110, 46] width 24 height 14
click at [1109, 44] on button "Save" at bounding box center [1110, 46] width 24 height 14
click at [175, 76] on button "remove_red_eye Preview" at bounding box center [175, 70] width 39 height 13
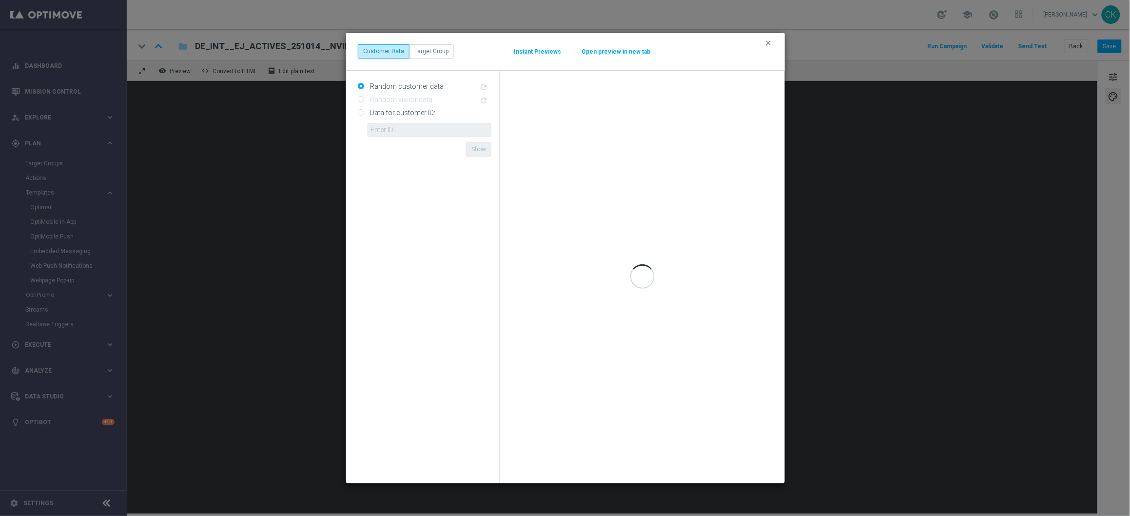
click at [536, 53] on button "Instant Previews" at bounding box center [537, 52] width 48 height 8
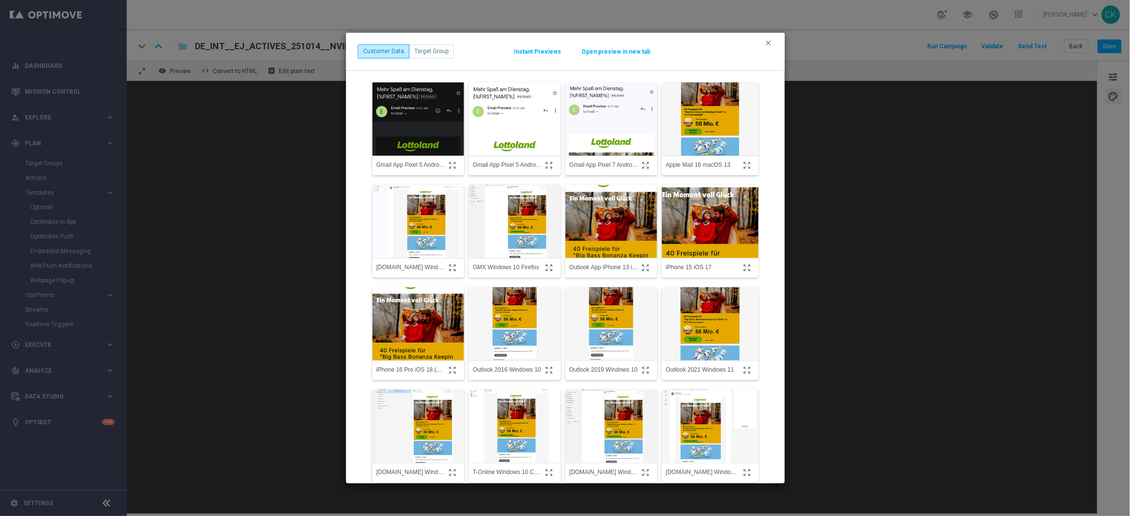
click at [701, 221] on img at bounding box center [710, 221] width 106 height 114
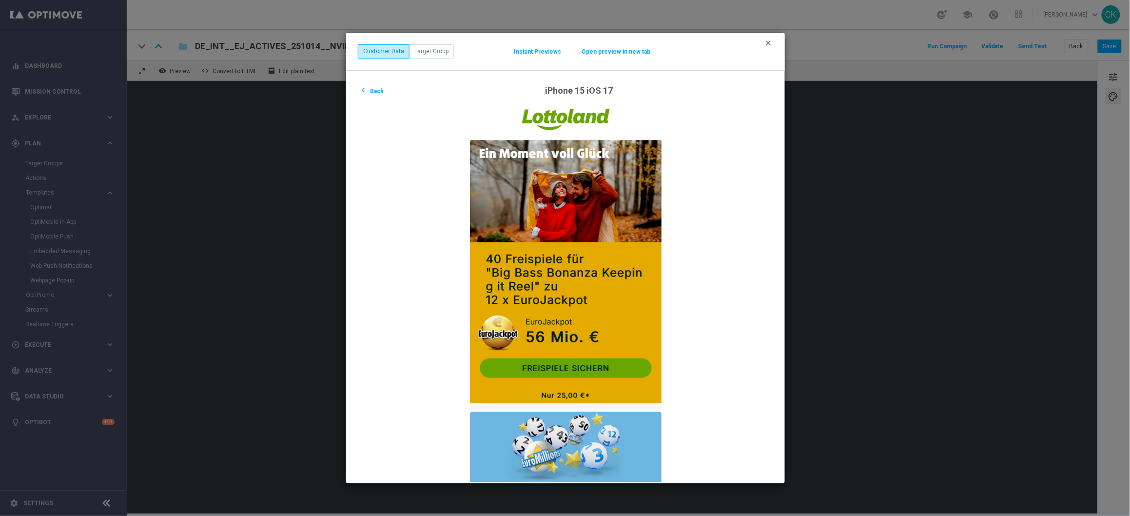
click at [768, 40] on icon "clear" at bounding box center [769, 43] width 8 height 8
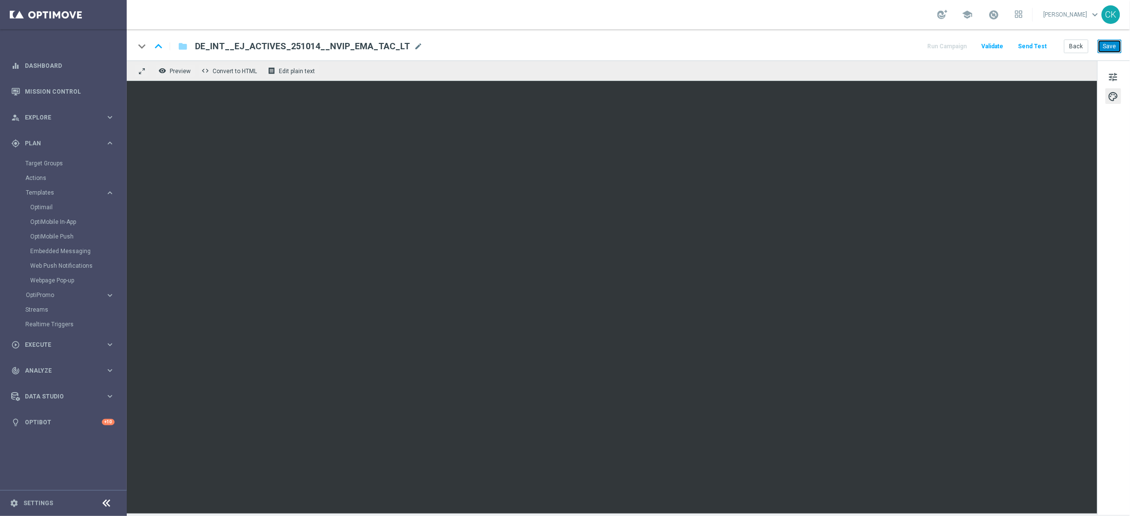
click at [1113, 51] on button "Save" at bounding box center [1110, 46] width 24 height 14
click at [1109, 73] on span "tune" at bounding box center [1113, 77] width 11 height 13
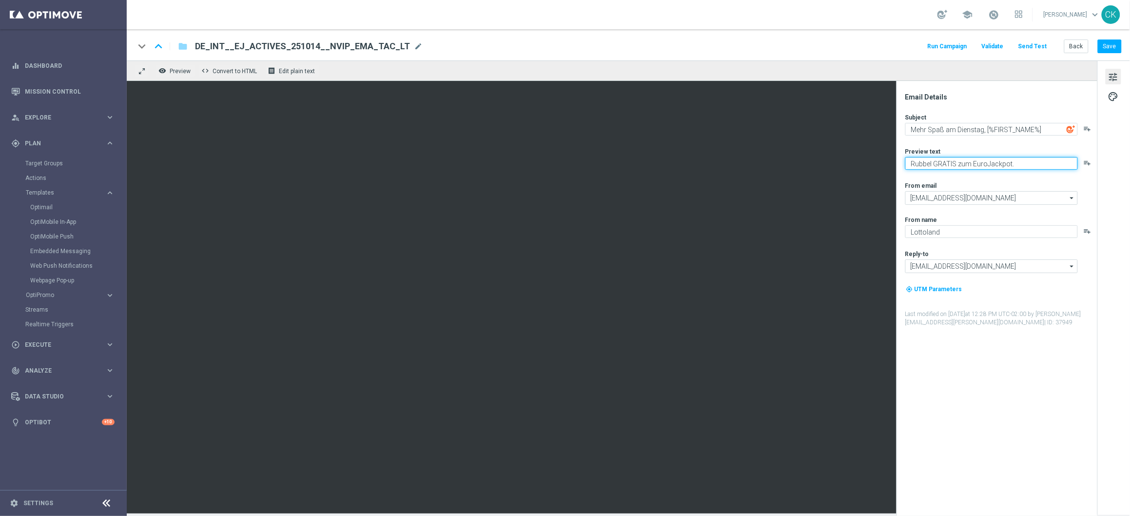
drag, startPoint x: 960, startPoint y: 163, endPoint x: 898, endPoint y: 167, distance: 62.0
click at [898, 167] on div "Email Details Subject Mehr Spaß am Dienstag, [%FIRST_NAME%] playlist_add Previe…" at bounding box center [996, 298] width 201 height 435
click at [1021, 165] on textarea "40 Freispiele zum EuroJackpot." at bounding box center [991, 163] width 173 height 13
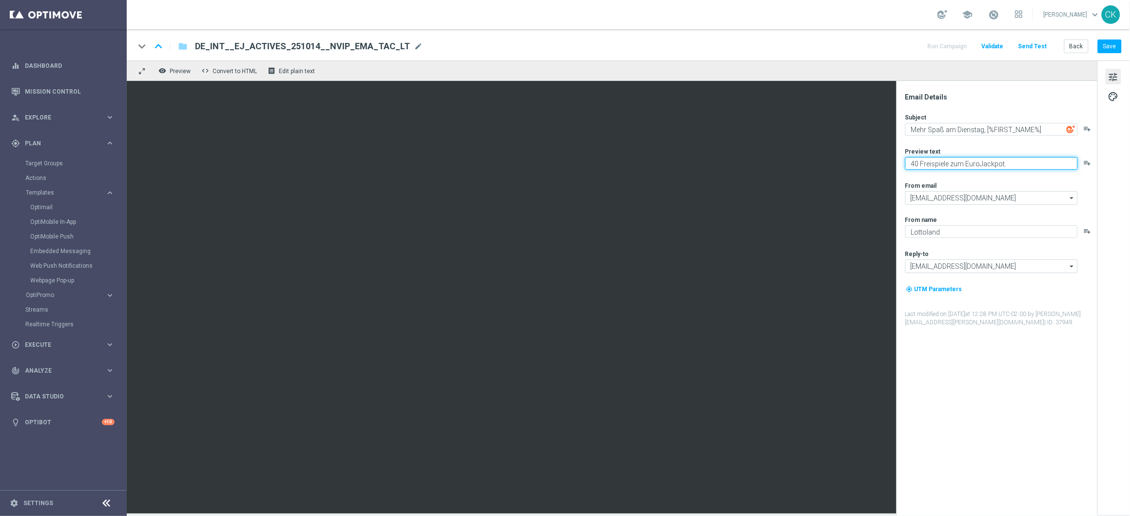
type textarea "40 Freispiele zum EuroJackpot."
click at [1111, 45] on button "Save" at bounding box center [1110, 46] width 24 height 14
click at [1040, 48] on button "Send Test" at bounding box center [1033, 46] width 32 height 13
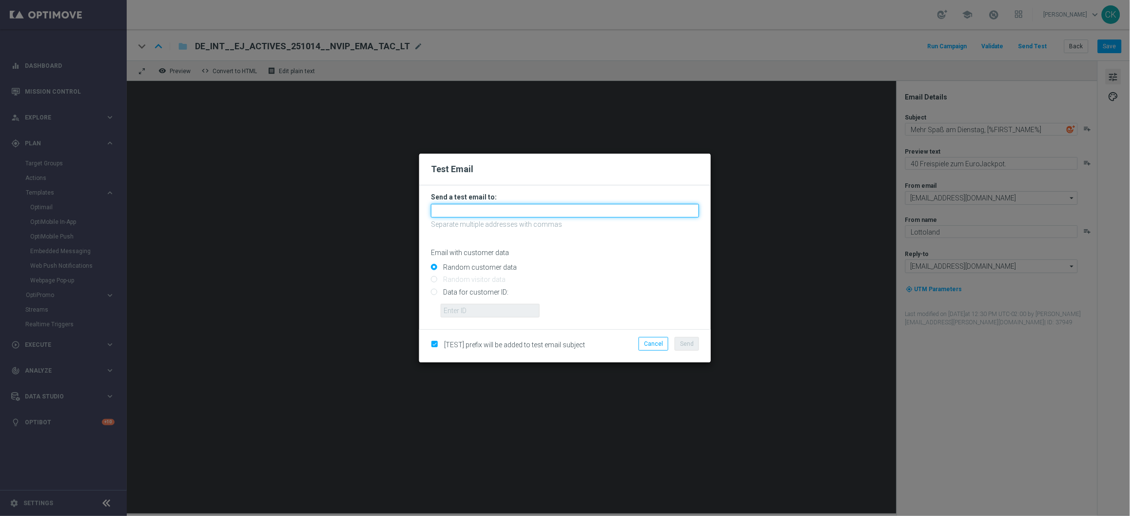
click at [568, 212] on input "text" at bounding box center [565, 211] width 268 height 14
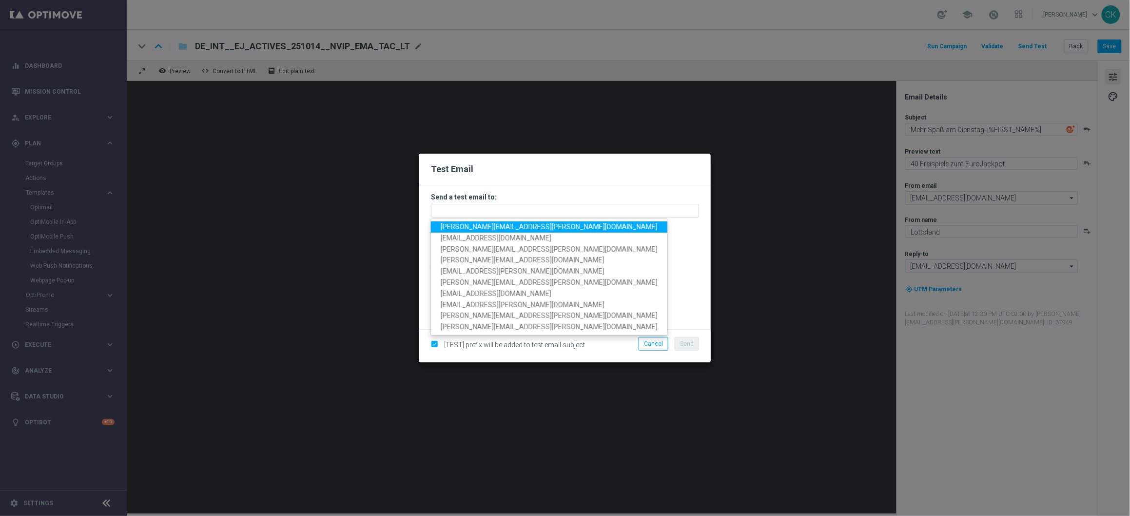
click at [511, 226] on span "charlotte.kammeyer@lottoland.com" at bounding box center [549, 227] width 217 height 8
type input "charlotte.kammeyer@lottoland.com"
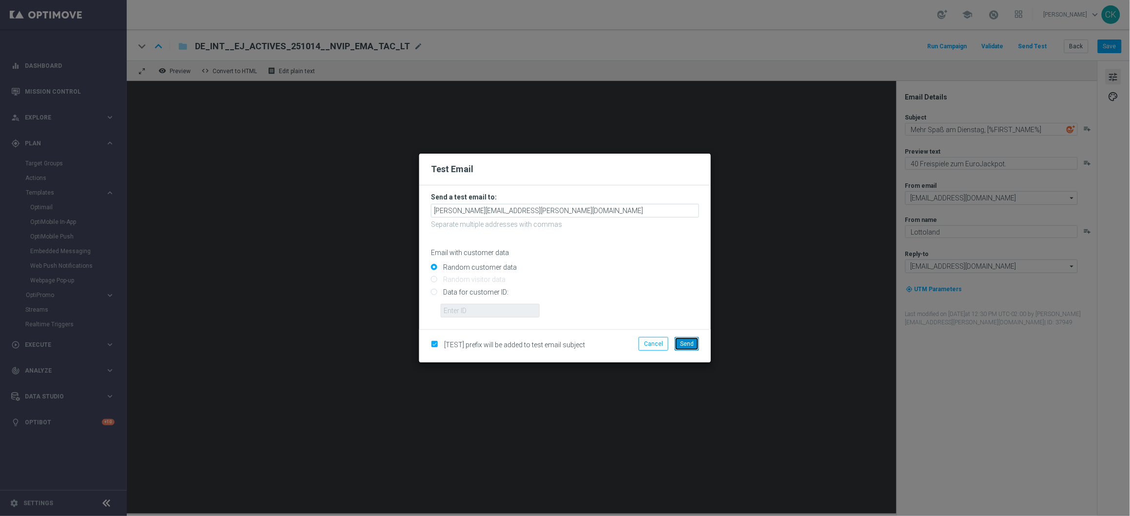
click at [679, 344] on button "Send" at bounding box center [687, 344] width 24 height 14
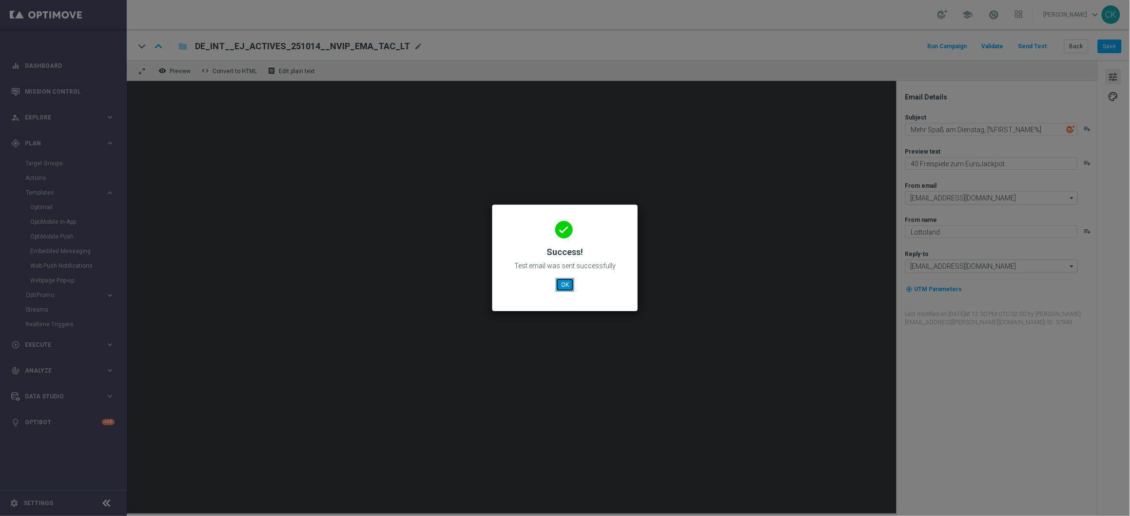
click at [564, 286] on button "OK" at bounding box center [565, 285] width 19 height 14
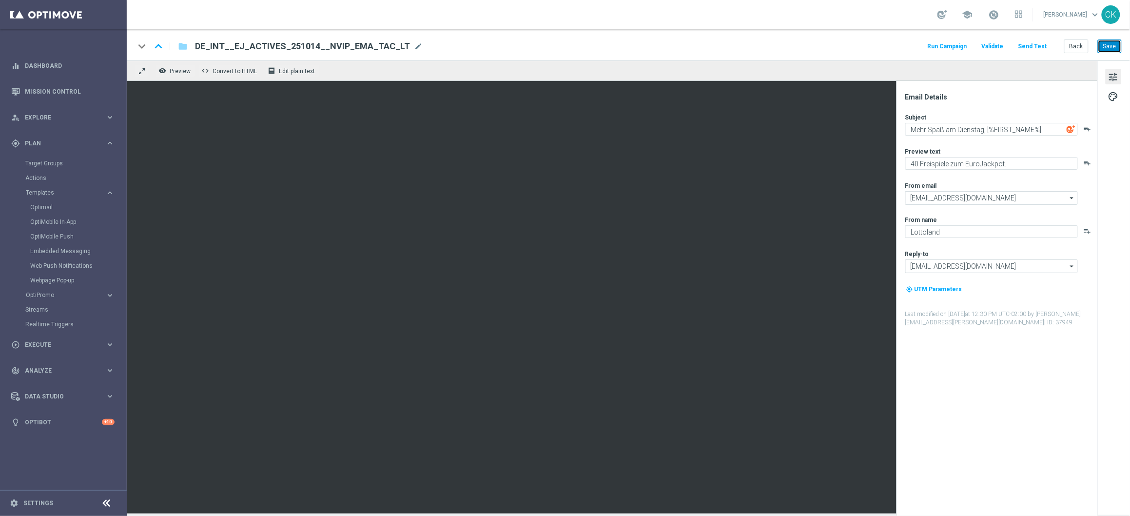
click at [1112, 47] on button "Save" at bounding box center [1110, 46] width 24 height 14
click at [1113, 48] on button "Save" at bounding box center [1110, 46] width 24 height 14
click at [1111, 46] on button "Save" at bounding box center [1110, 46] width 24 height 14
click at [1112, 43] on button "Save" at bounding box center [1110, 46] width 24 height 14
click at [1115, 55] on div "keyboard_arrow_down keyboard_arrow_up folder DE_INT__EJ_ACTIVES_251014__NVIP_EM…" at bounding box center [628, 44] width 1003 height 31
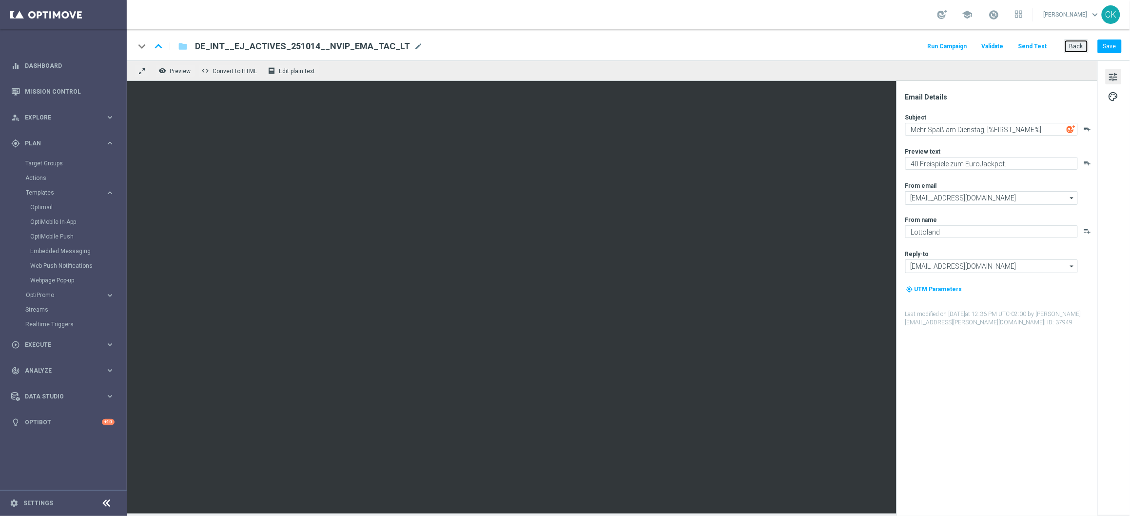
click at [1079, 48] on button "Back" at bounding box center [1076, 46] width 24 height 14
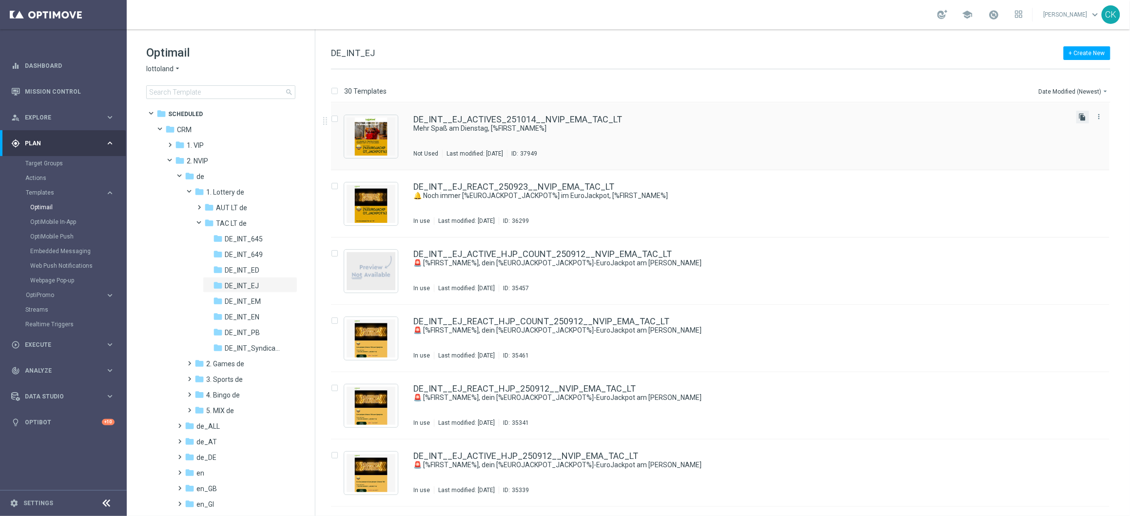
click at [1081, 115] on icon "file_copy" at bounding box center [1083, 117] width 8 height 8
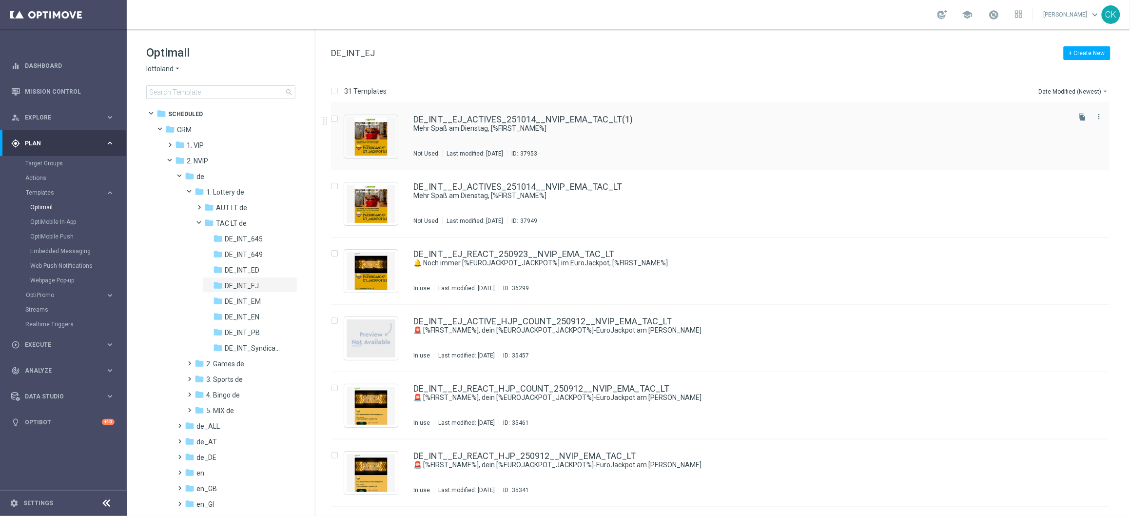
click at [477, 113] on div "DE_INT__EJ_ACTIVES_251014__NVIP_EMA_TAC_LT(1) Mehr Spaß am Dienstag, [%FIRST_NA…" at bounding box center [720, 136] width 779 height 67
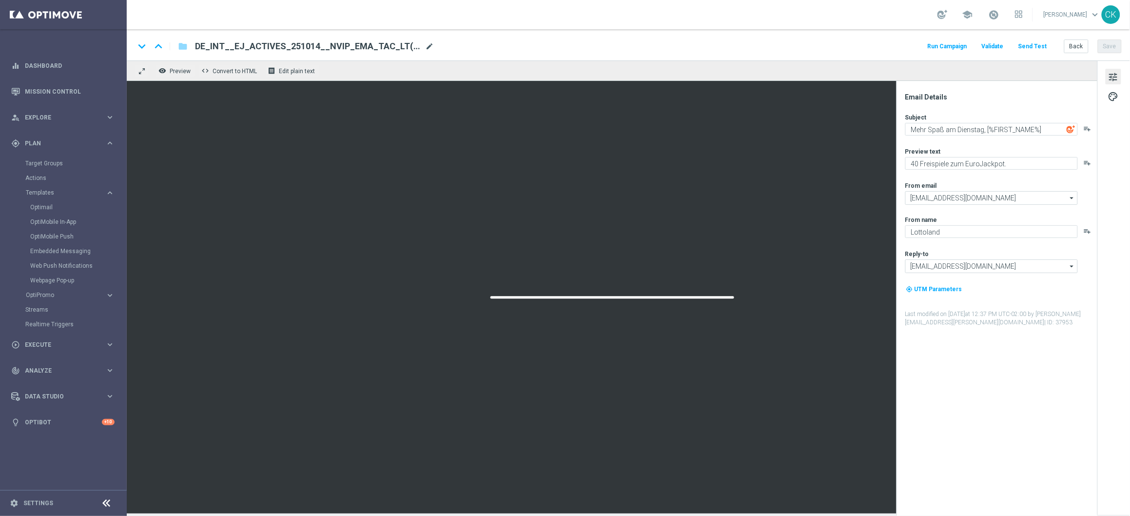
click at [425, 45] on span "mode_edit" at bounding box center [429, 46] width 9 height 9
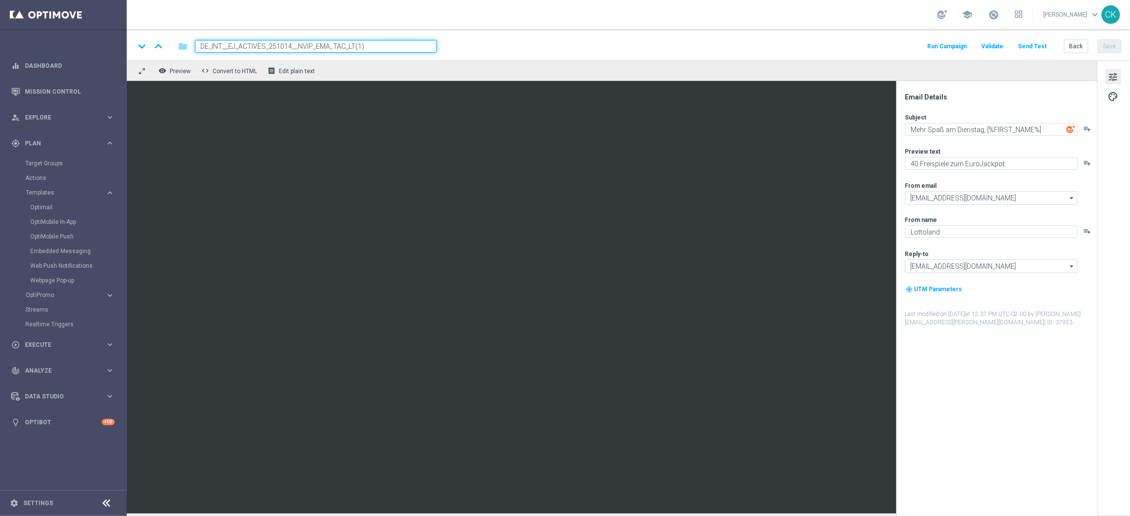
click at [358, 43] on input "DE_INT__EJ_ACTIVES_251014__NVIP_EMA_TAC_LT(1)" at bounding box center [316, 46] width 242 height 13
paste input "REACT_251014__NVIP_EMA_TAC_LT"
type input "DE_INT__EJ_REACT_251014__NVIP_EMA_TAC_LT"
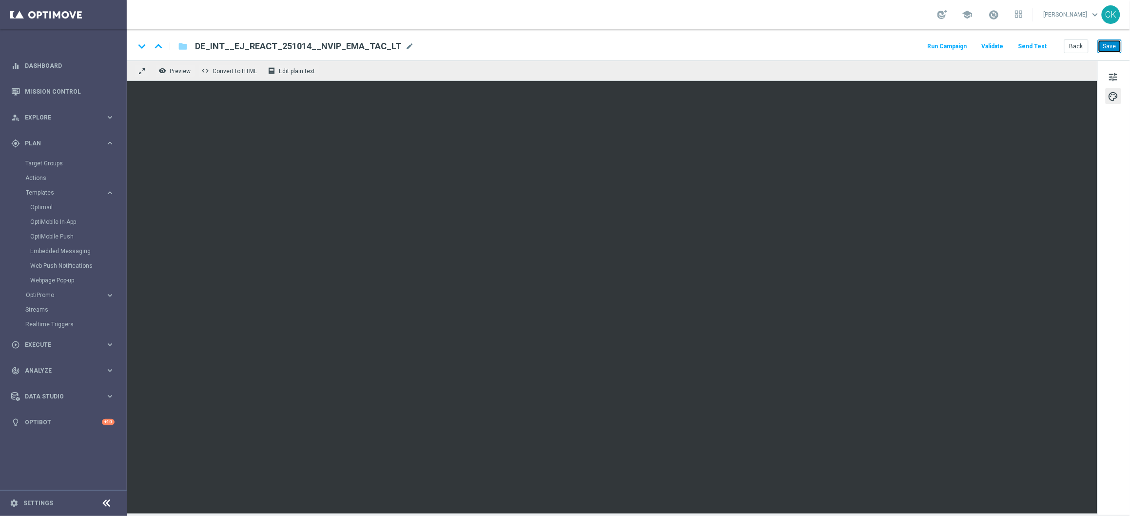
click at [1119, 47] on button "Save" at bounding box center [1110, 46] width 24 height 14
click at [1105, 48] on button "Save" at bounding box center [1110, 46] width 24 height 14
click at [1072, 48] on button "Back" at bounding box center [1076, 46] width 24 height 14
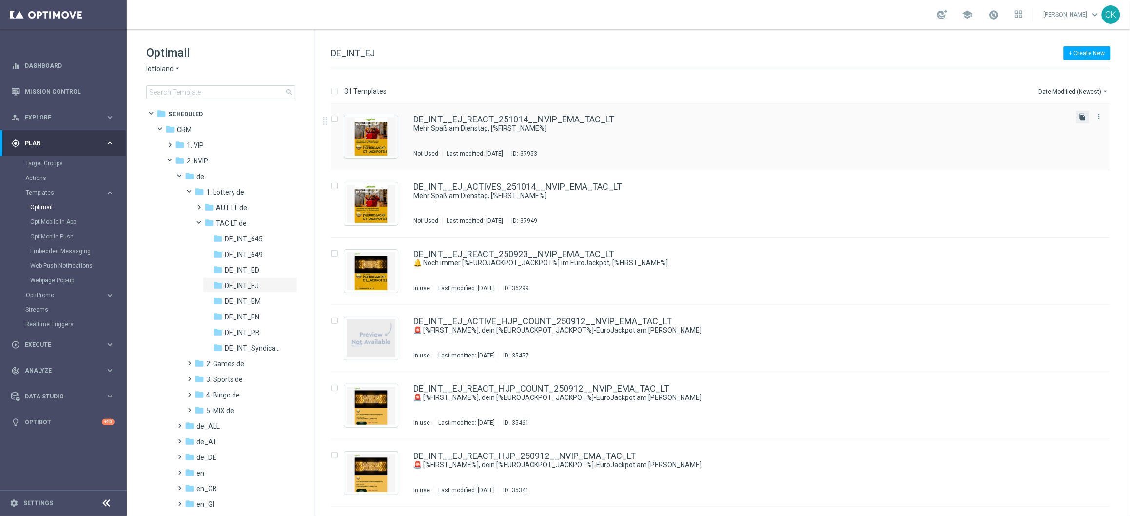
click at [1084, 120] on icon "file_copy" at bounding box center [1083, 117] width 8 height 8
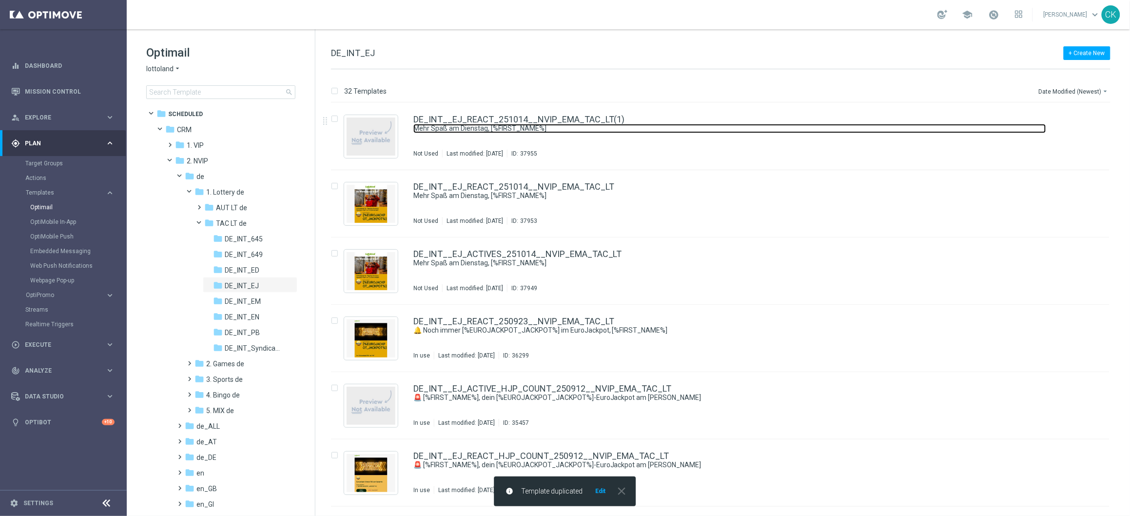
click at [449, 124] on link "Mehr Spaß am Dienstag, [%FIRST_NAME%]" at bounding box center [729, 128] width 633 height 9
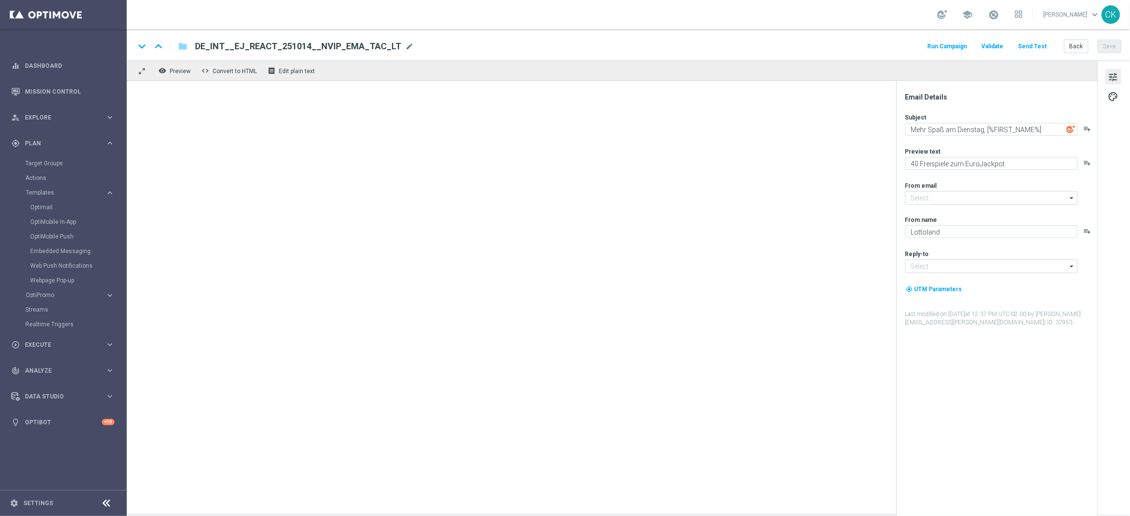
type input "mail@crm.lottoland.com"
type input "service@lottoland.com"
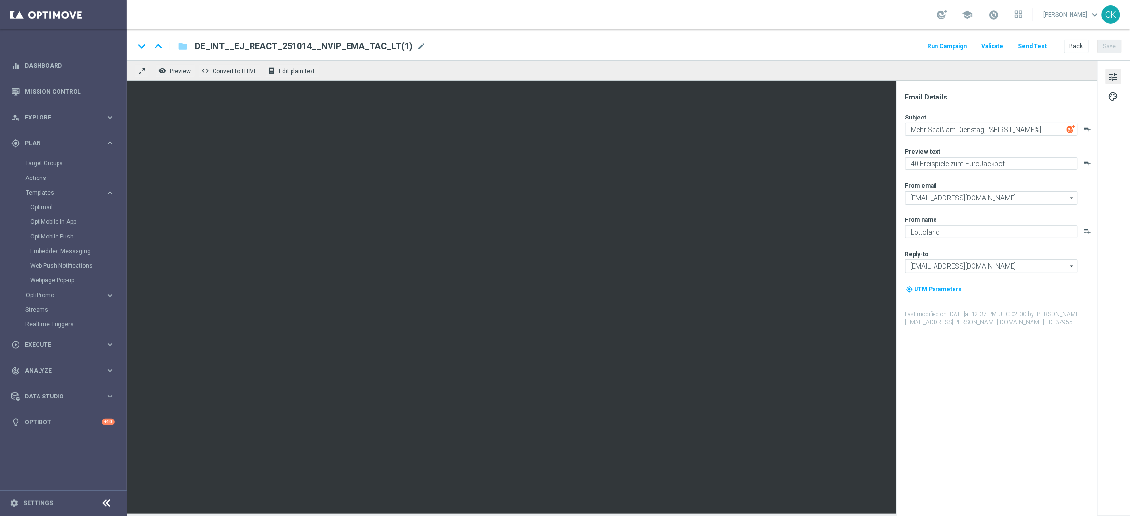
click at [382, 46] on span "DE_INT__EJ_REACT_251014__NVIP_EMA_TAC_LT(1)" at bounding box center [304, 46] width 218 height 12
click at [382, 46] on input "DE_INT__EJ_REACT_251014__NVIP_EMA_TAC_LT(1)" at bounding box center [316, 46] width 242 height 13
paste input "CHURNED_251014__NVIP_EMA_TAC_LT"
type input "DE_INT__EJ_CHURNED_251014__NVIP_EMA_TAC_LT"
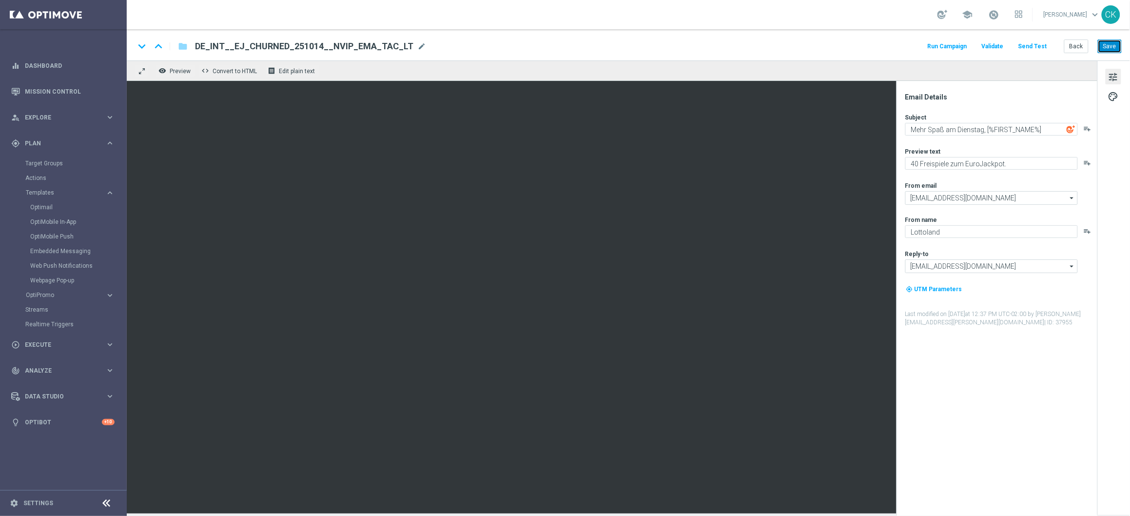
click at [1112, 49] on button "Save" at bounding box center [1110, 46] width 24 height 14
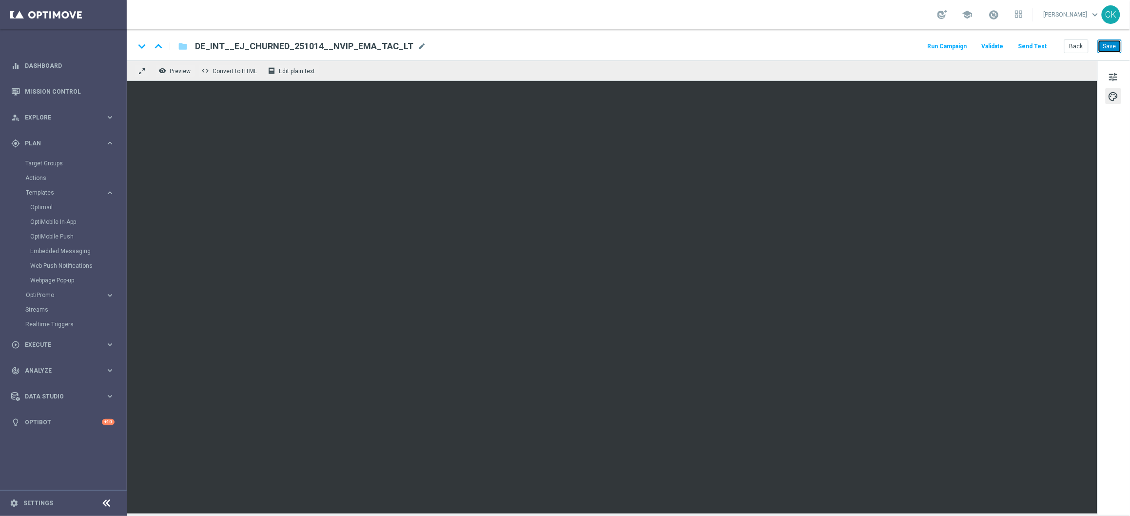
click at [1115, 44] on button "Save" at bounding box center [1110, 46] width 24 height 14
click at [1115, 45] on button "Save" at bounding box center [1110, 46] width 24 height 14
click at [1108, 52] on button "Save" at bounding box center [1110, 46] width 24 height 14
click at [1069, 46] on button "Back" at bounding box center [1076, 46] width 24 height 14
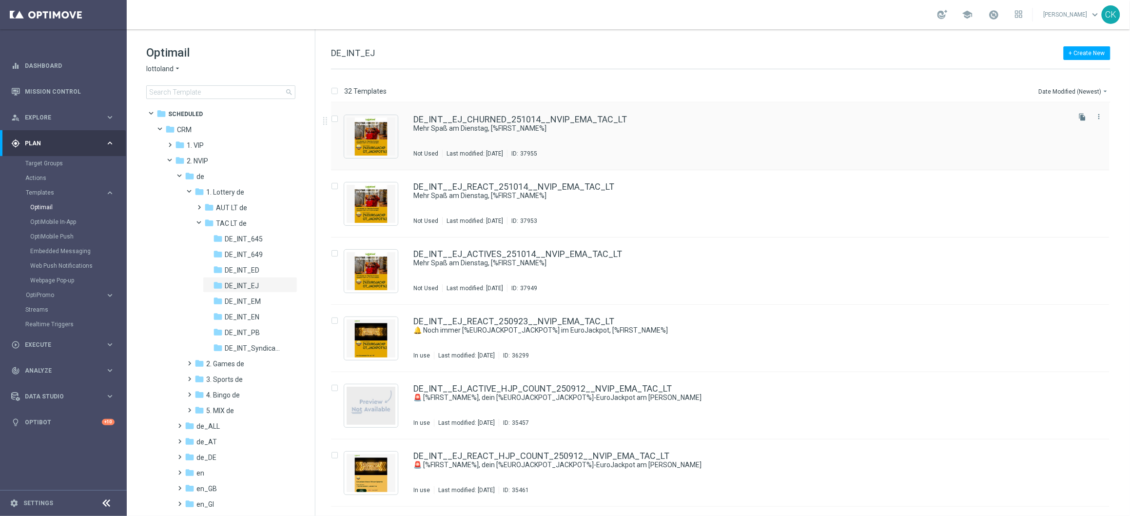
click at [443, 109] on div "DE_INT__EJ_CHURNED_251014__NVIP_EMA_TAC_LT Mehr Spaß am Dienstag, [%FIRST_NAME%…" at bounding box center [720, 136] width 779 height 67
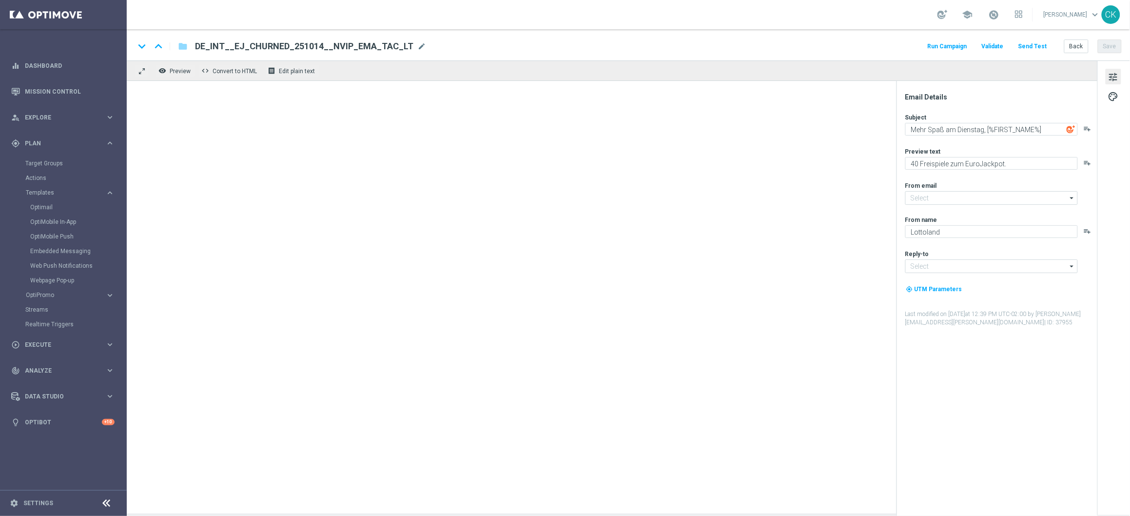
type input "mail@crm.lottoland.com"
type input "service@lottoland.com"
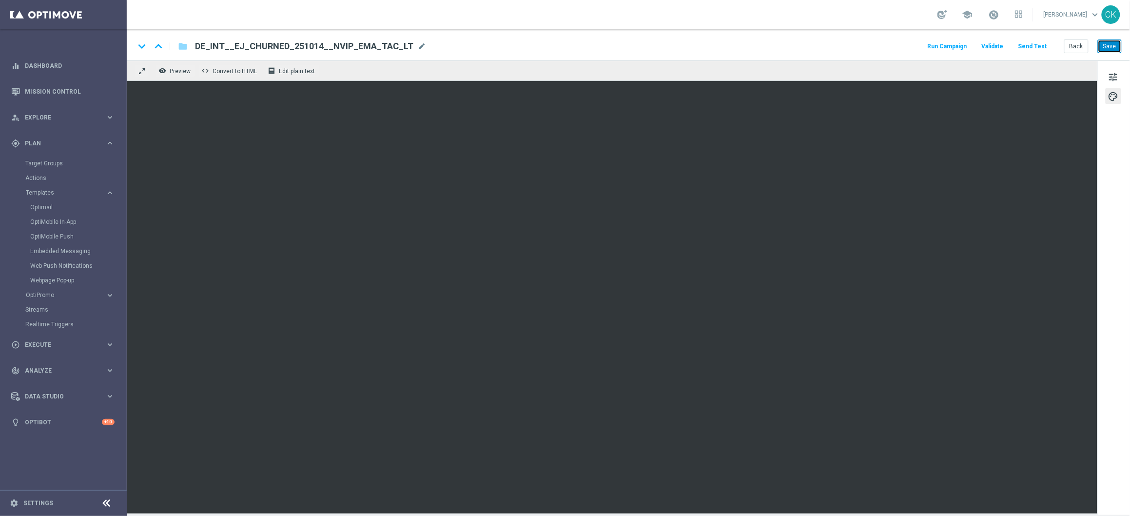
click at [1108, 47] on button "Save" at bounding box center [1110, 46] width 24 height 14
click at [1074, 46] on button "Back" at bounding box center [1076, 46] width 24 height 14
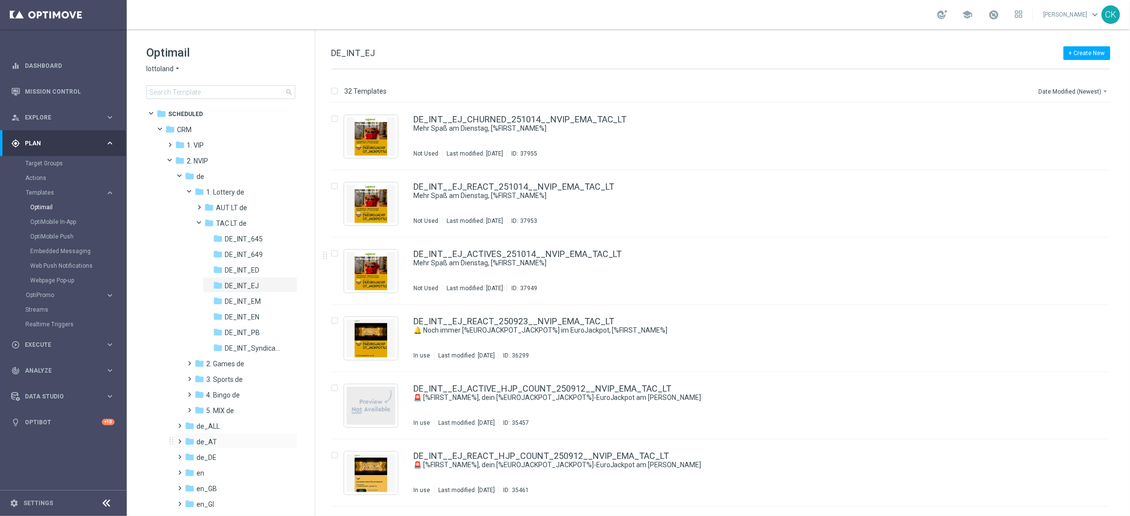
click at [177, 439] on span at bounding box center [178, 437] width 4 height 4
click at [190, 454] on span at bounding box center [188, 452] width 4 height 4
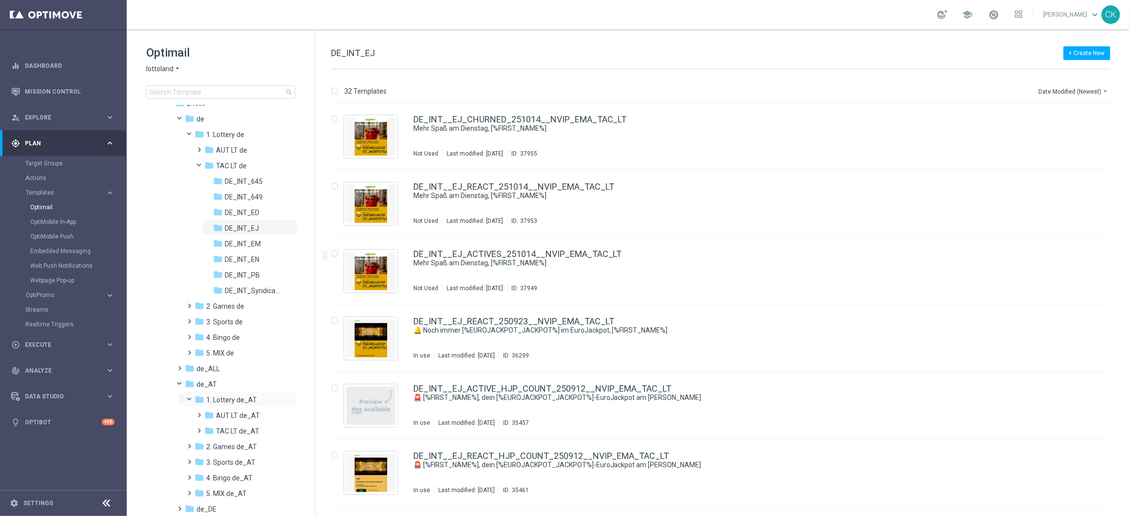
scroll to position [61, 0]
click at [200, 425] on span at bounding box center [197, 423] width 4 height 4
click at [247, 506] on span "de_AT_EM" at bounding box center [242, 505] width 34 height 9
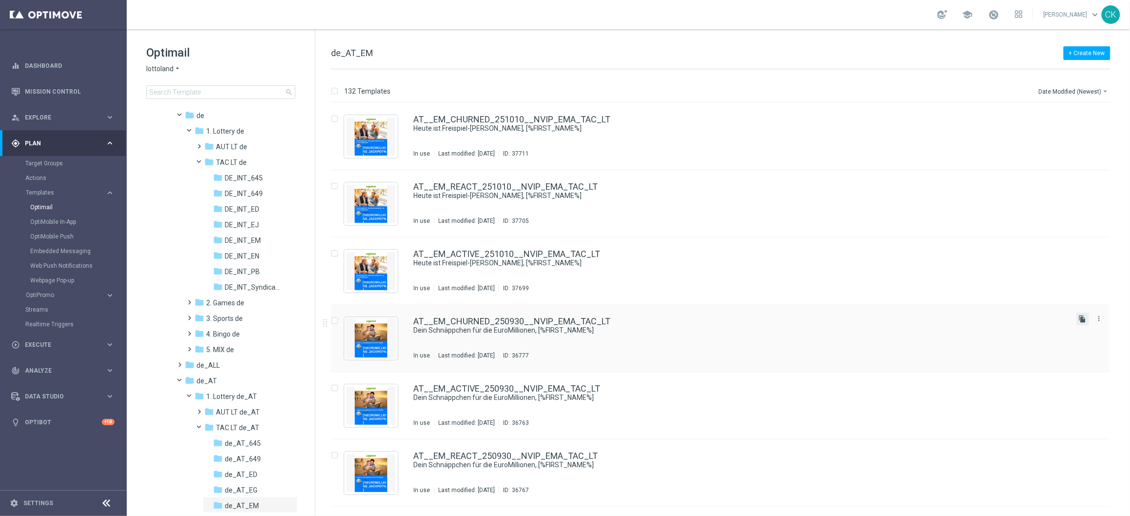
click at [1081, 320] on icon "file_copy" at bounding box center [1083, 319] width 8 height 8
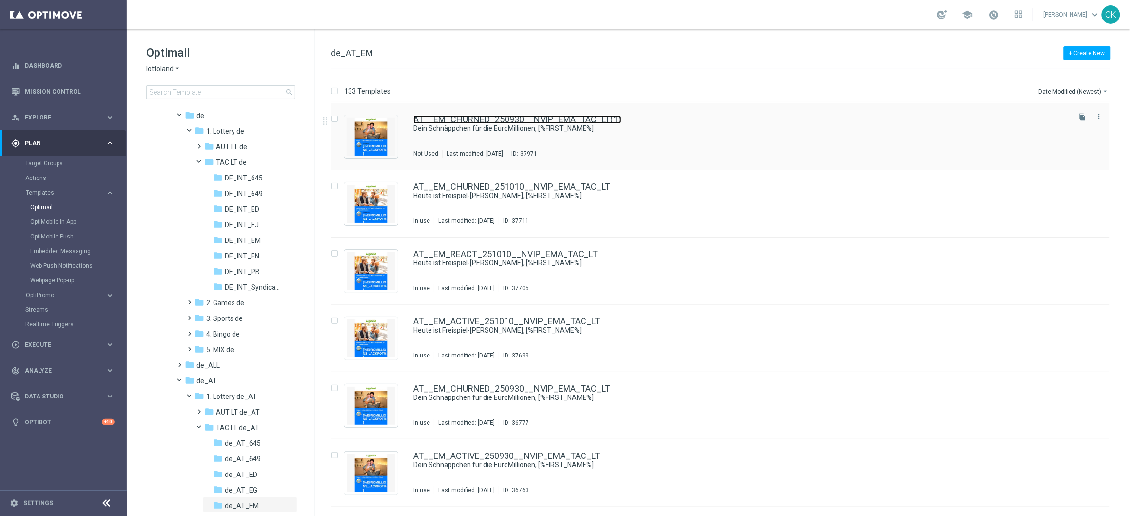
click at [513, 120] on link "AT__EM_CHURNED_250930__NVIP_EMA_TAC_LT(1)" at bounding box center [517, 119] width 208 height 9
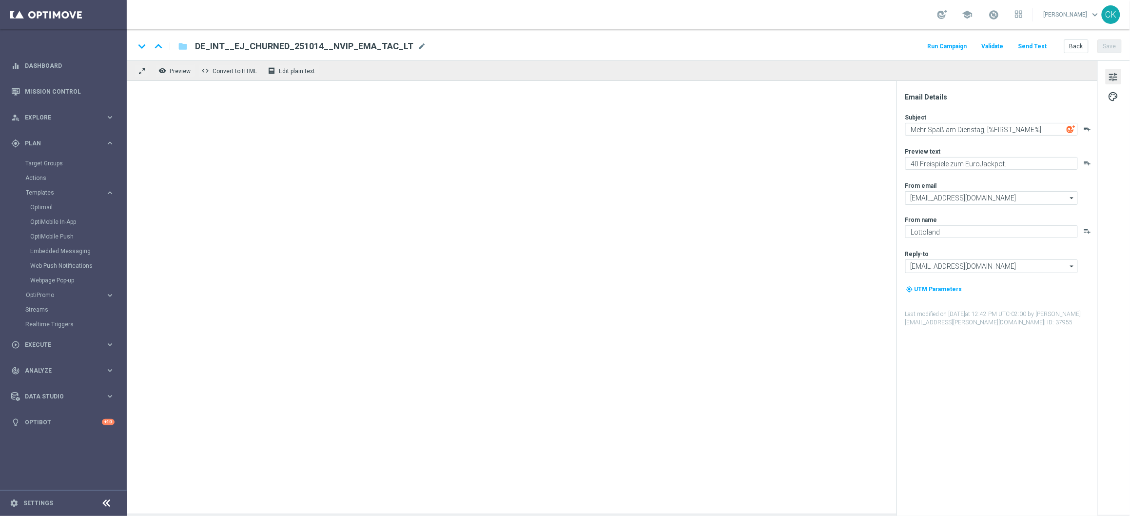
type input "AT__EM_CHURNED_250930__NVIP_EMA_TAC_LT(1)"
type textarea "Dein Schnäppchen für die EuroMillionen, [%FIRST_NAME%]"
type textarea "Schnapp dir 50 % Rabatt."
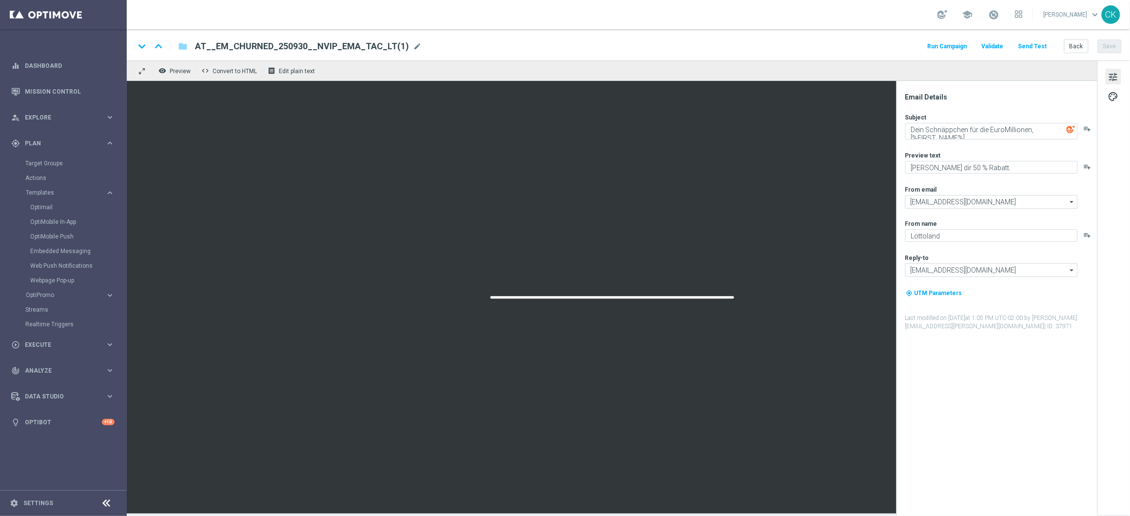
click at [364, 49] on span "AT__EM_CHURNED_250930__NVIP_EMA_TAC_LT(1)" at bounding box center [302, 46] width 214 height 12
click at [0, 0] on input "AT__EM_CHURNED_250930__NVIP_EMA_TAC_LT(1)" at bounding box center [0, 0] width 0 height 0
click at [364, 49] on input "AT__EM_CHURNED_250930__NVIP_EMA_TAC_LT(1)" at bounding box center [316, 46] width 242 height 13
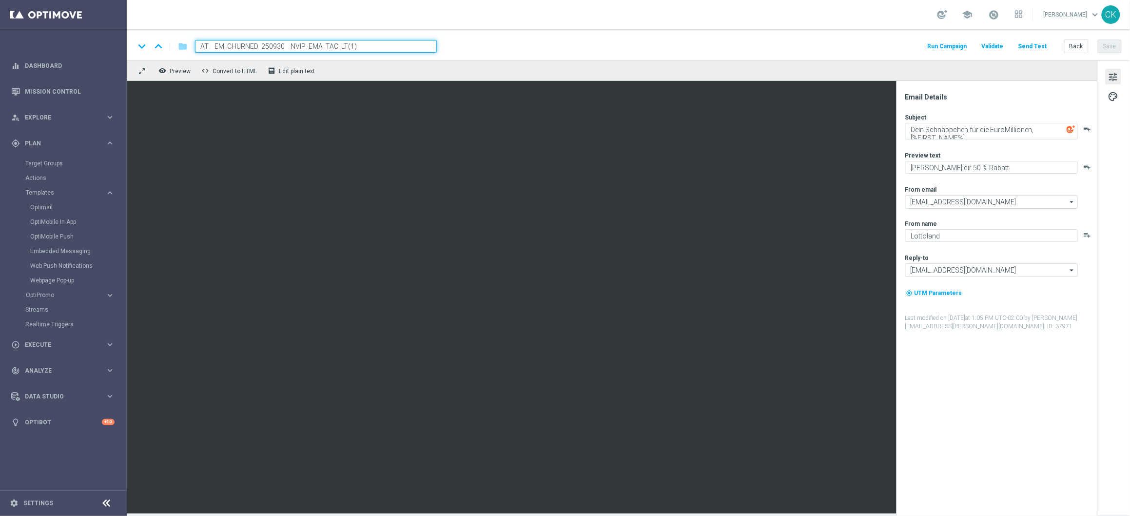
paste input "https://media.ffycdn.net/eu/lottoland/LURGcYvUhNjykKgULoAh.jpg?mod=v1/max=400"
type input "https://media.ffycdn.net/eu/lottoland/LURGcYvUhNjykKgULoAh.jpg?mod=v1/max=400"
click at [364, 49] on input "https://media.ffycdn.net/eu/lottoland/LURGcYvUhNjykKgULoAh.jpg?mod=v1/max=400" at bounding box center [316, 46] width 242 height 13
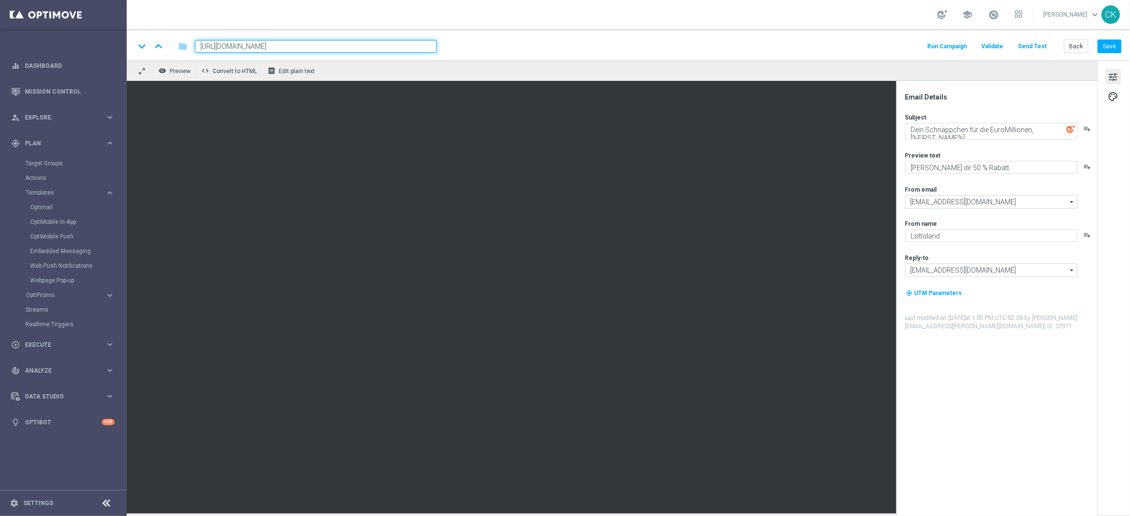
click at [364, 49] on input "https://media.ffycdn.net/eu/lottoland/LURGcYvUhNjykKgULoAh.jpg?mod=v1/max=400" at bounding box center [316, 46] width 242 height 13
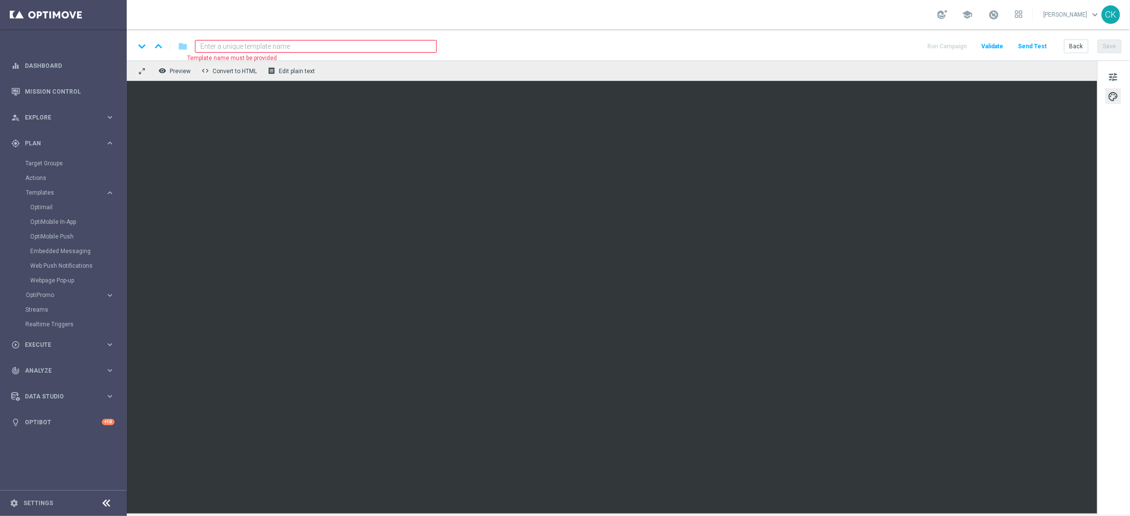
click at [381, 41] on input at bounding box center [316, 46] width 242 height 13
paste input "AT__EM_ACTIVE_251014__NVIP_EMA_TAC_LT"
type input "AT__EM_ACTIVE_251014__NVIP_EMA_TAC_LT"
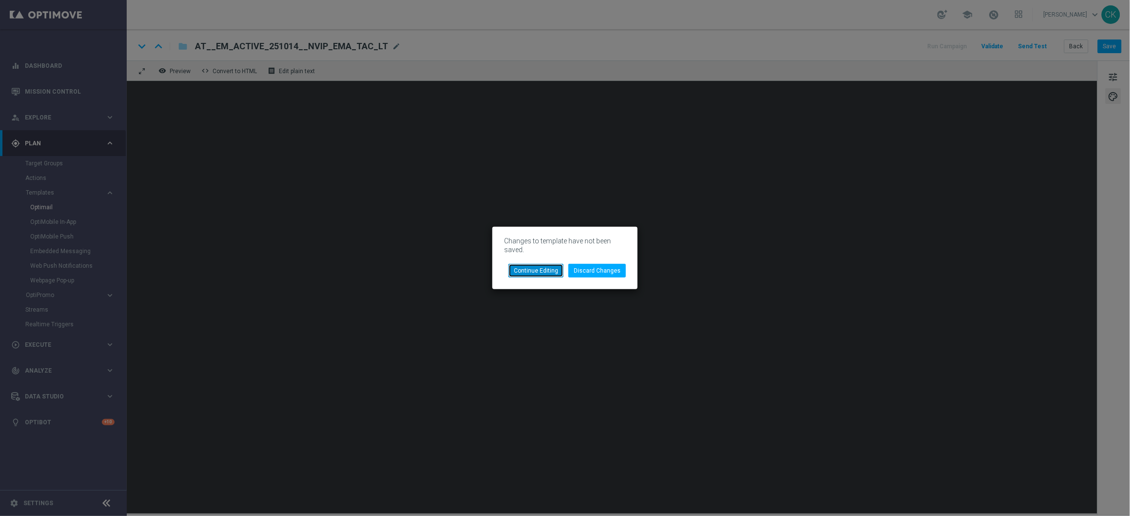
click at [561, 271] on button "Continue Editing" at bounding box center [535, 271] width 55 height 14
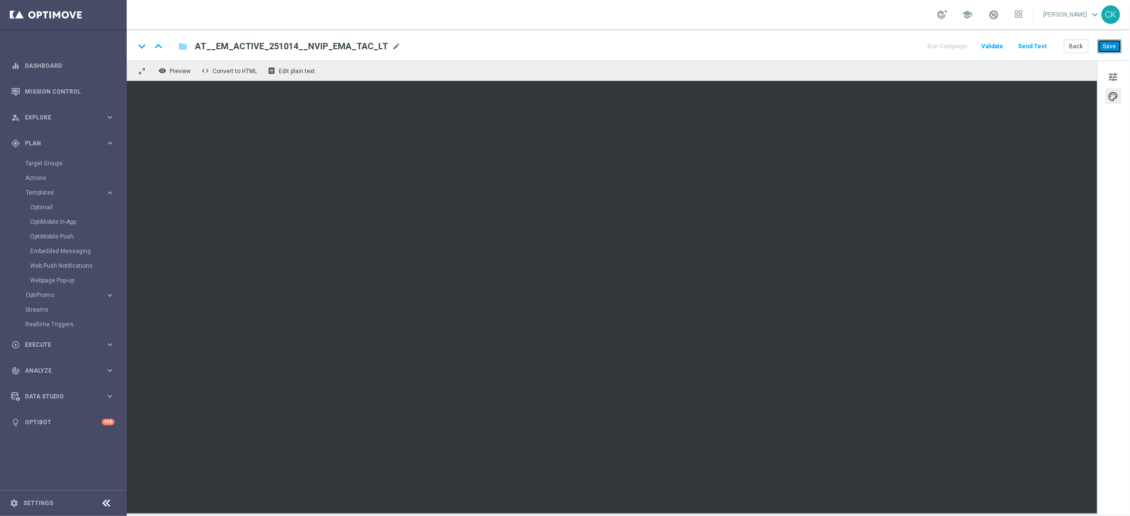
click at [1114, 49] on button "Save" at bounding box center [1110, 46] width 24 height 14
click at [1117, 75] on span "tune" at bounding box center [1113, 77] width 11 height 13
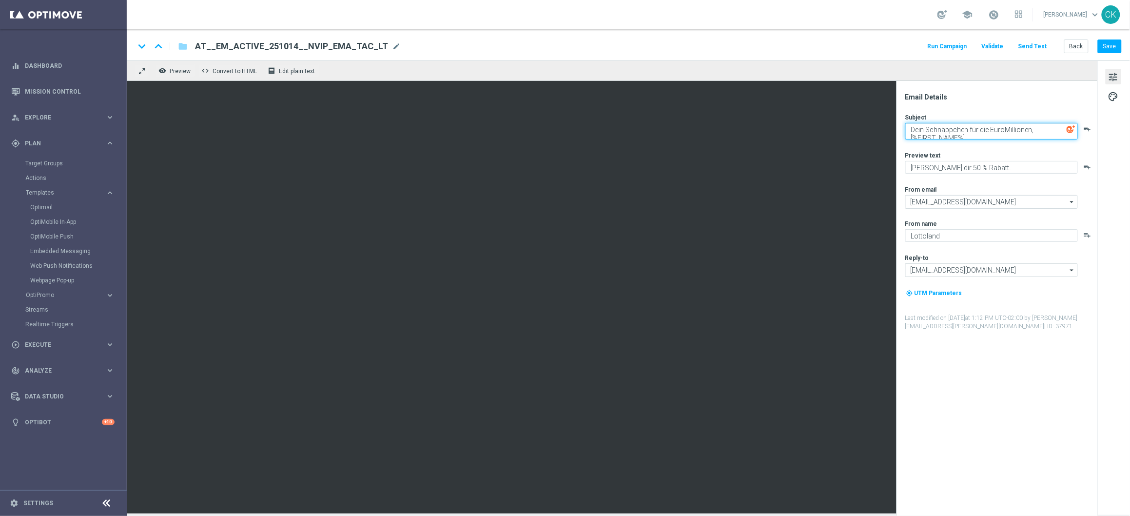
click at [955, 129] on textarea "Dein Schnäppchen für die EuroMillionen, [%FIRST_NAME%]" at bounding box center [991, 131] width 173 height 17
paste textarea "Mehr Spaß am Dienstag"
type textarea "Mehr Spaß am Dienstag, [%FIRST_NAME%]"
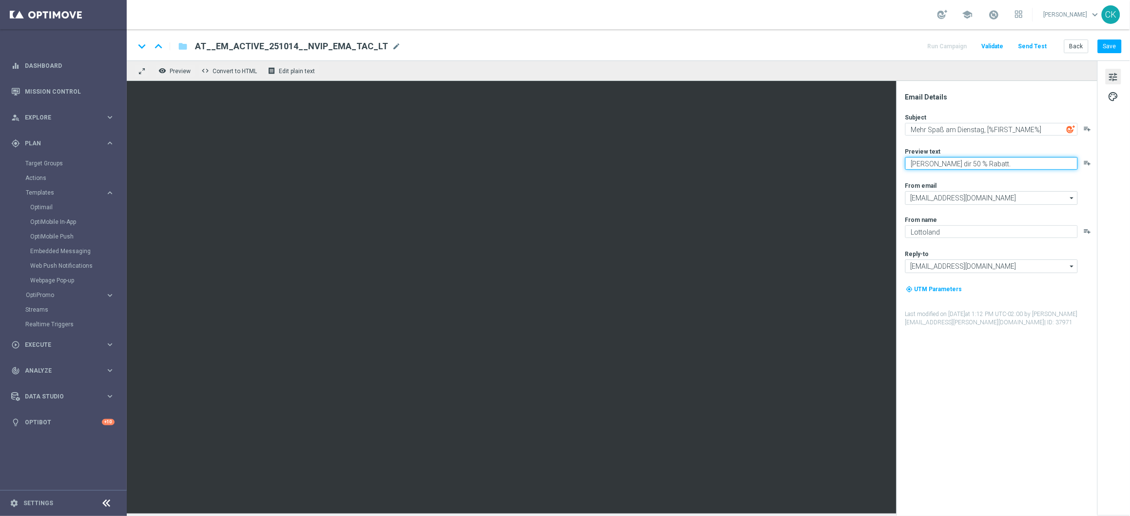
click at [1008, 164] on textarea "Schnapp dir 50 % Rabatt." at bounding box center [991, 163] width 173 height 13
paste textarea "Rubbel GRATIS zum EuroJackpo"
click at [972, 164] on textarea "Rubbel GRATIS zum EuroMillionen." at bounding box center [991, 163] width 173 height 13
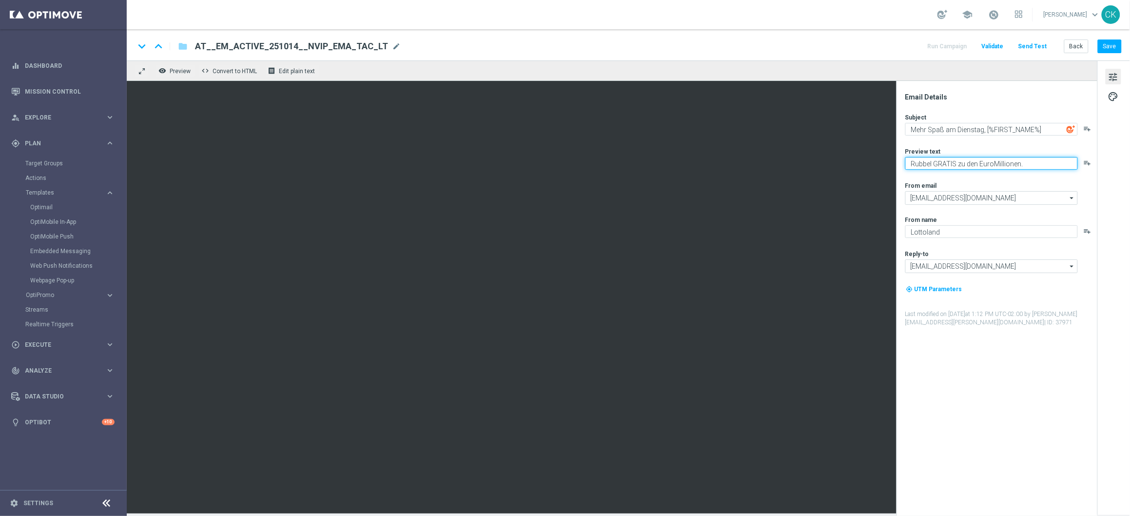
click at [1040, 165] on textarea "Rubbel GRATIS zu den EuroMillionen." at bounding box center [991, 163] width 173 height 13
type textarea "Rubbel GRATIS zu den EuroMillionen."
click at [1116, 43] on button "Save" at bounding box center [1110, 46] width 24 height 14
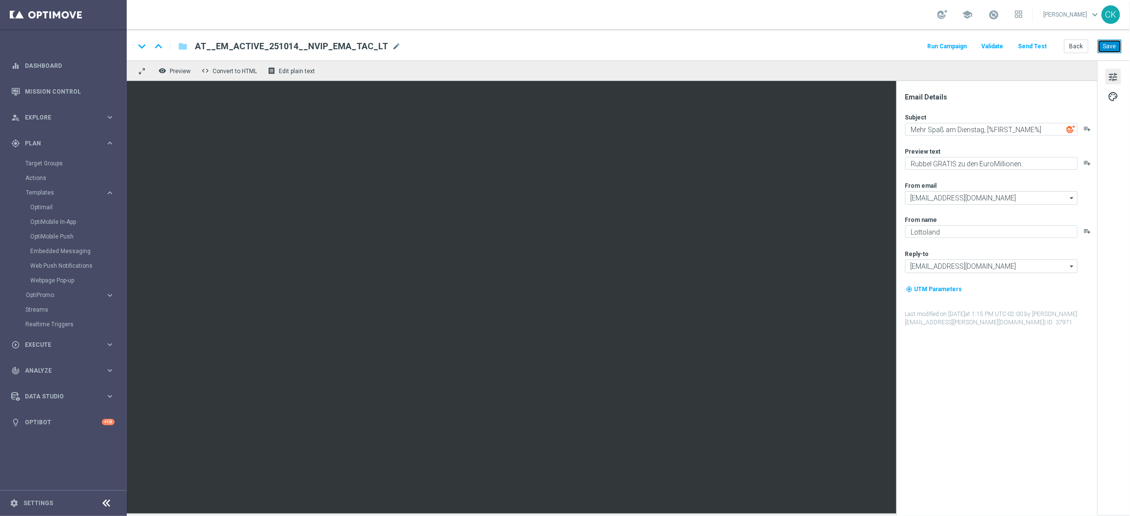
click at [1108, 47] on button "Save" at bounding box center [1110, 46] width 24 height 14
click at [1037, 45] on button "Send Test" at bounding box center [1033, 46] width 32 height 13
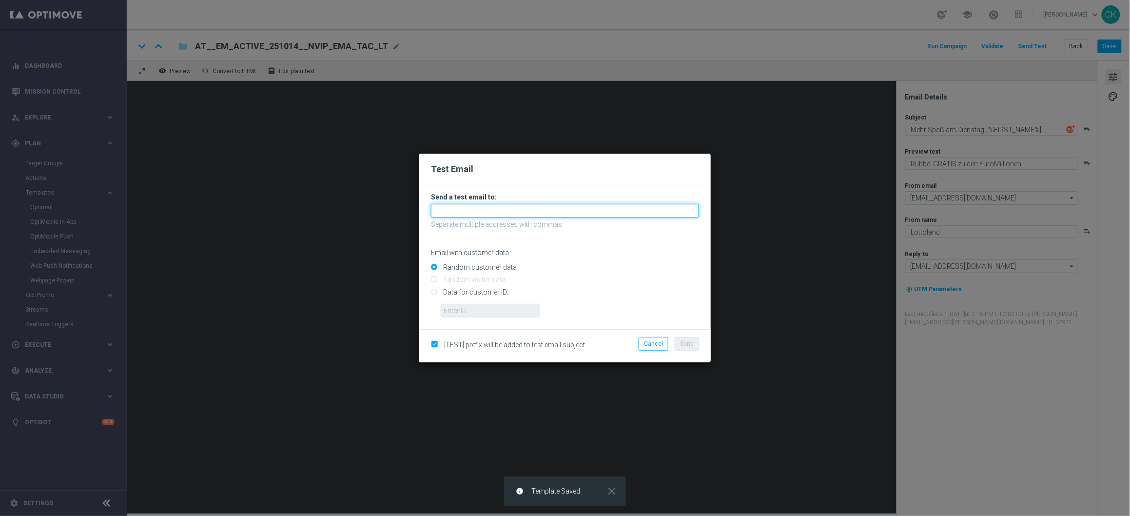
click at [635, 214] on input "text" at bounding box center [565, 211] width 268 height 14
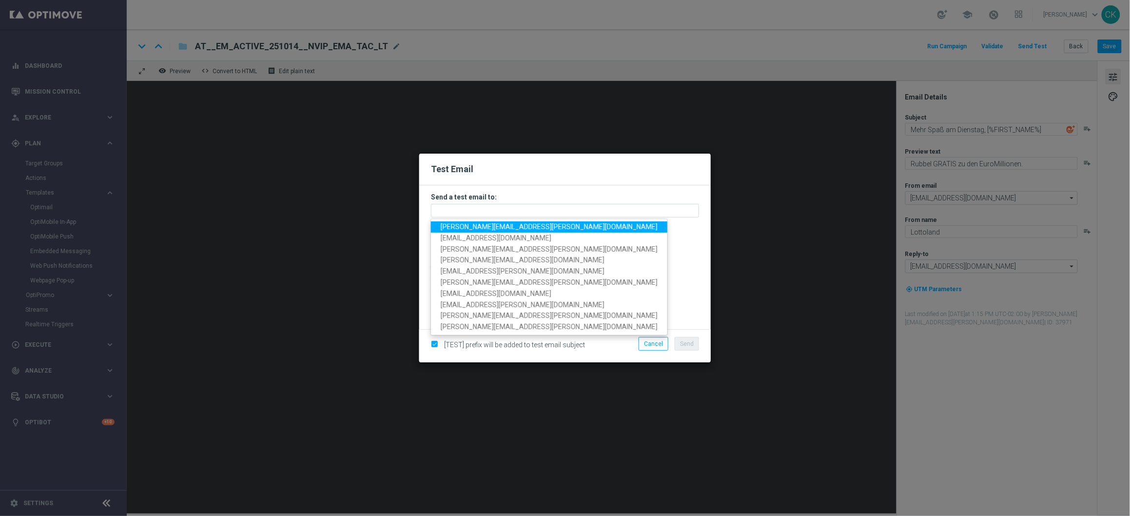
click at [540, 229] on span "charlotte.kammeyer@lottoland.com" at bounding box center [549, 227] width 217 height 8
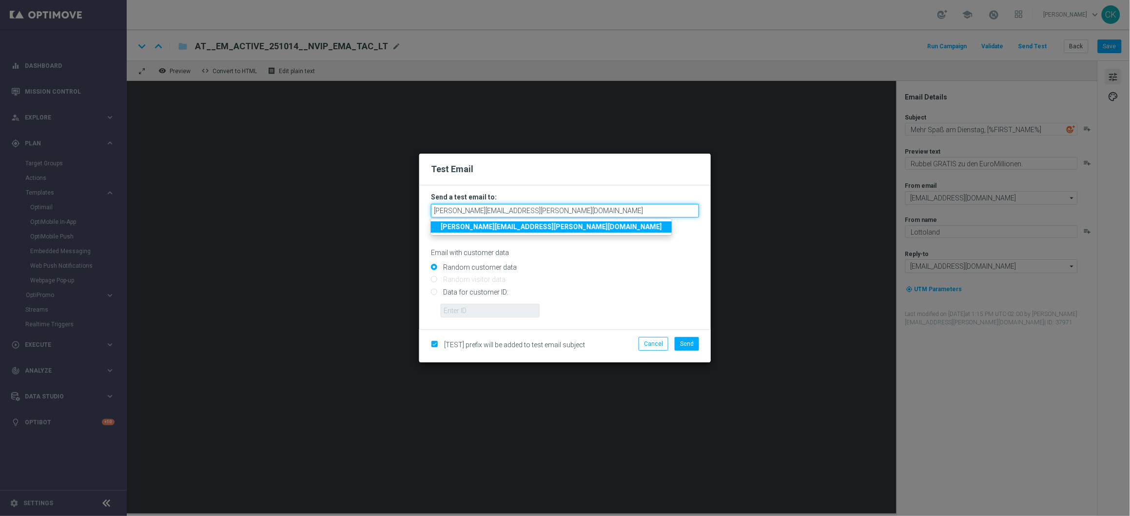
click at [599, 210] on input "charlotte.kammeyer@lottoland.com" at bounding box center [565, 211] width 268 height 14
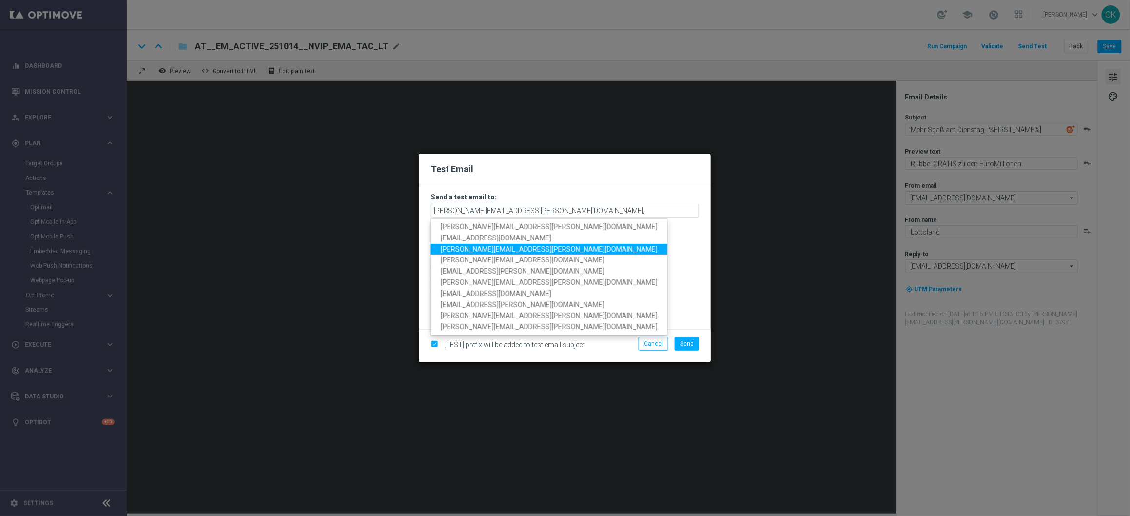
click at [459, 246] on span "alexander.huber@lottoland.com" at bounding box center [549, 249] width 217 height 8
type input "charlotte.kammeyer@lottoland.com,alexander.huber@lottoland.com"
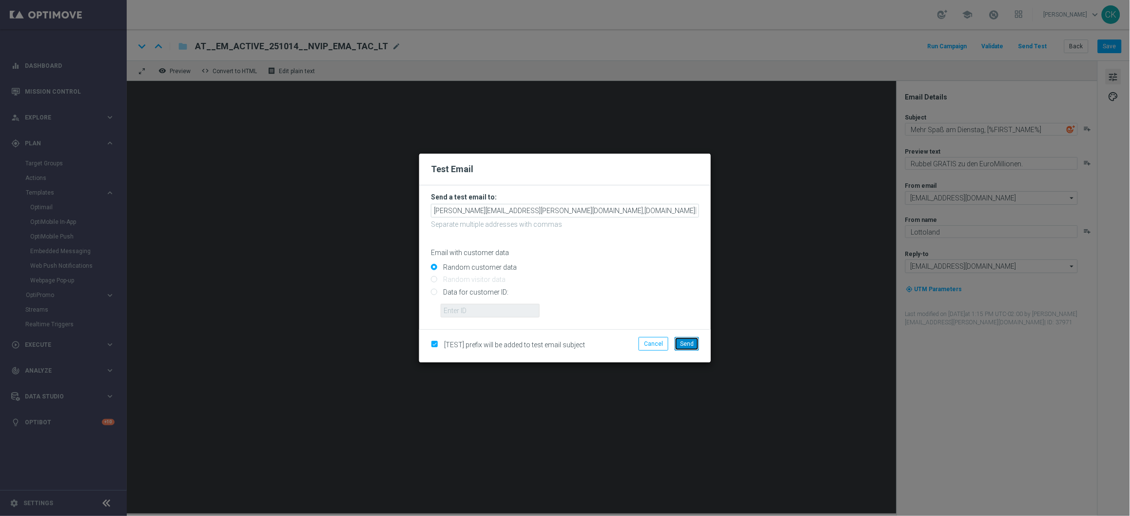
click at [688, 346] on span "Send" at bounding box center [687, 343] width 14 height 7
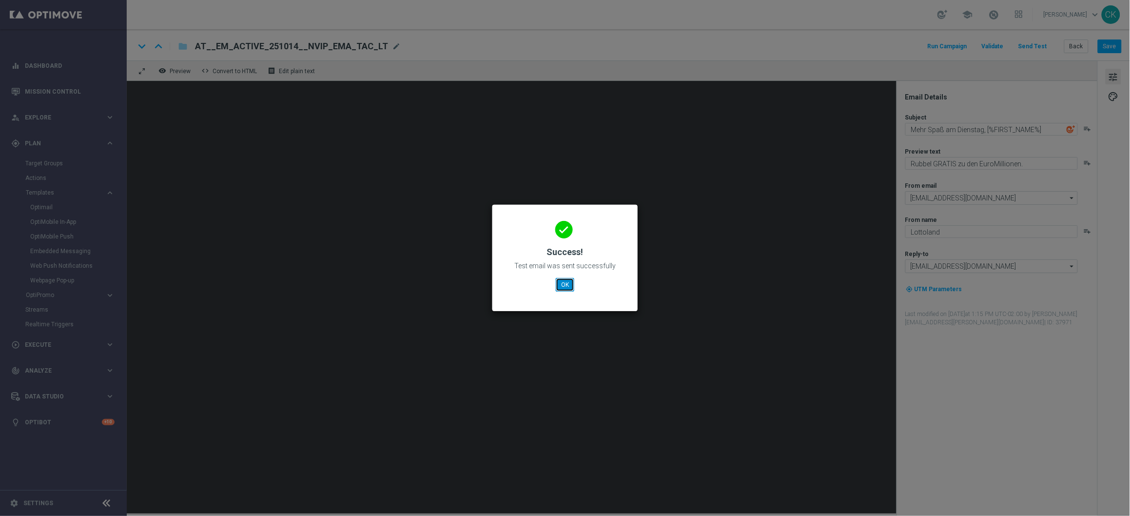
click at [562, 289] on button "OK" at bounding box center [565, 285] width 19 height 14
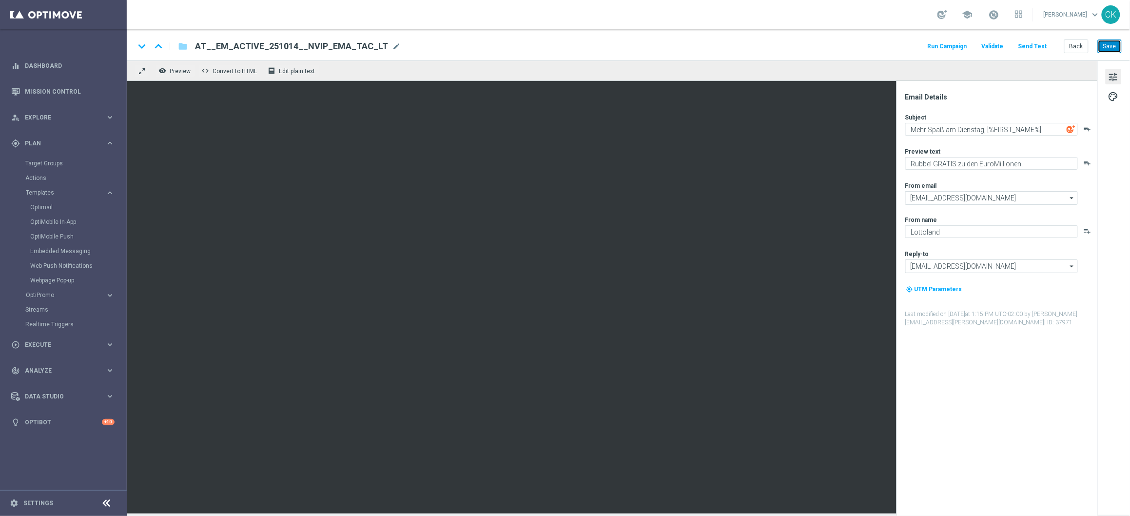
click at [1114, 51] on button "Save" at bounding box center [1110, 46] width 24 height 14
click at [1076, 47] on button "Back" at bounding box center [1076, 46] width 24 height 14
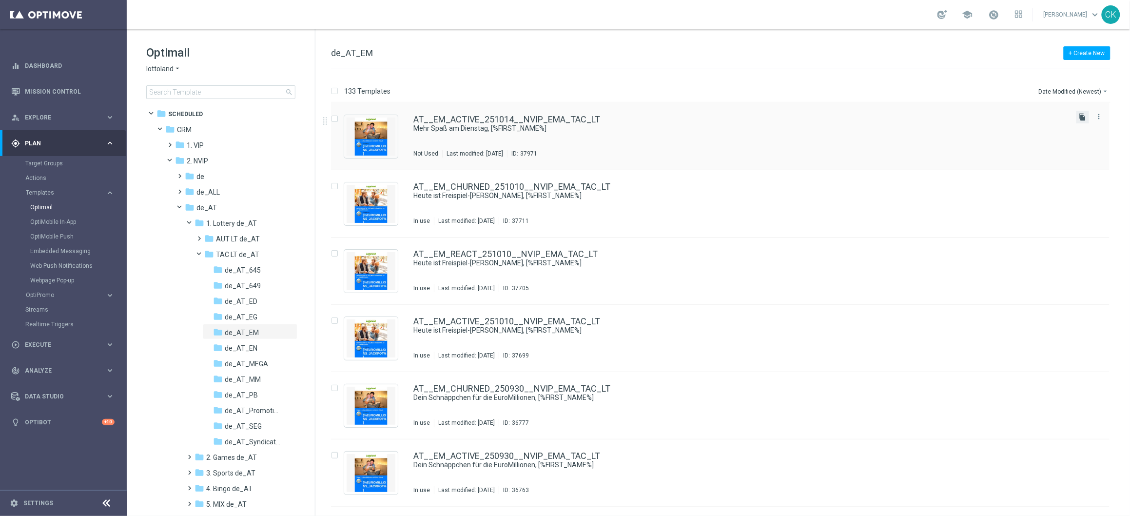
click at [1083, 118] on icon "file_copy" at bounding box center [1083, 117] width 8 height 8
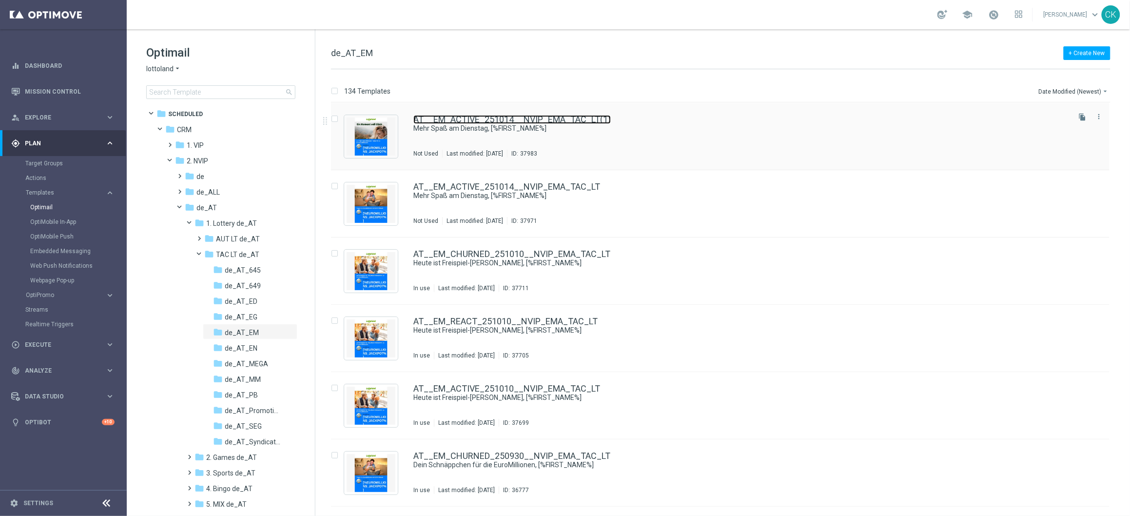
click at [459, 118] on link "AT__EM_ACTIVE_251014__NVIP_EMA_TAC_LT(1)" at bounding box center [511, 119] width 197 height 9
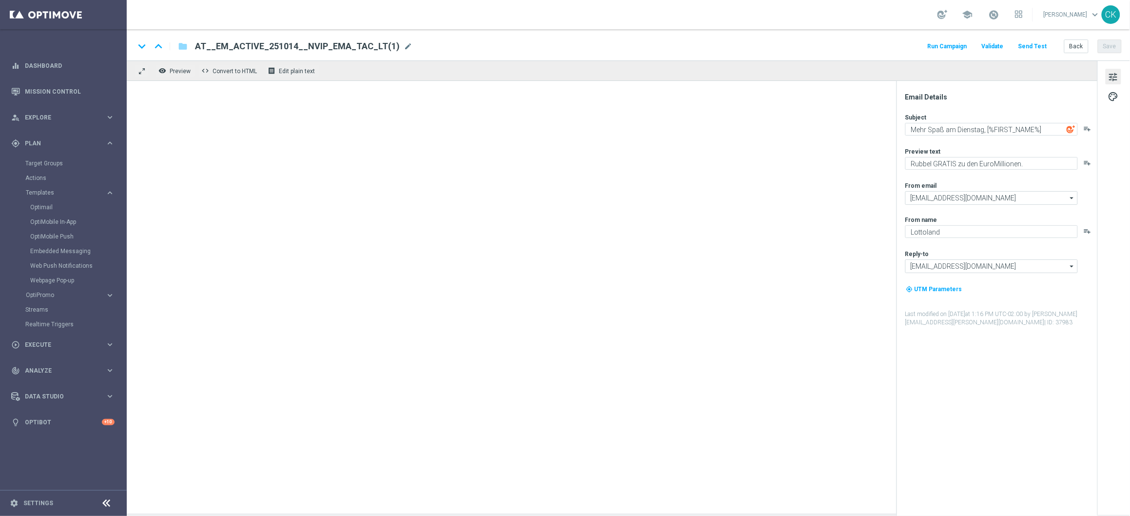
click at [370, 41] on span "AT__EM_ACTIVE_251014__NVIP_EMA_TAC_LT(1)" at bounding box center [297, 46] width 205 height 12
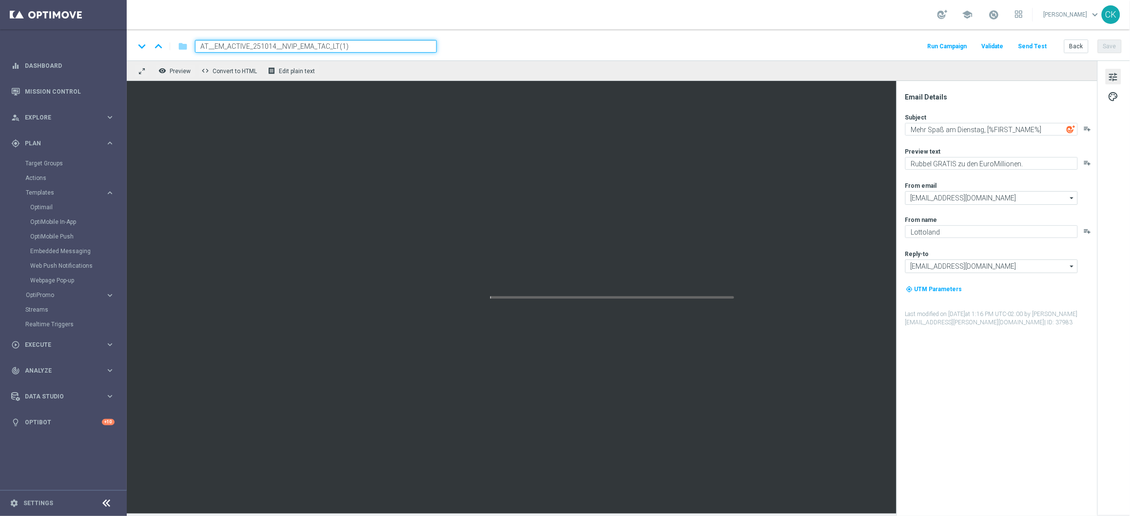
click at [370, 41] on input "AT__EM_ACTIVE_251014__NVIP_EMA_TAC_LT(1)" at bounding box center [316, 46] width 242 height 13
paste input "REACT_251014__NVIP_EMA_TAC_LT"
type input "AT__EM_REACT_251014__NVIP_EMA_TAC_LT"
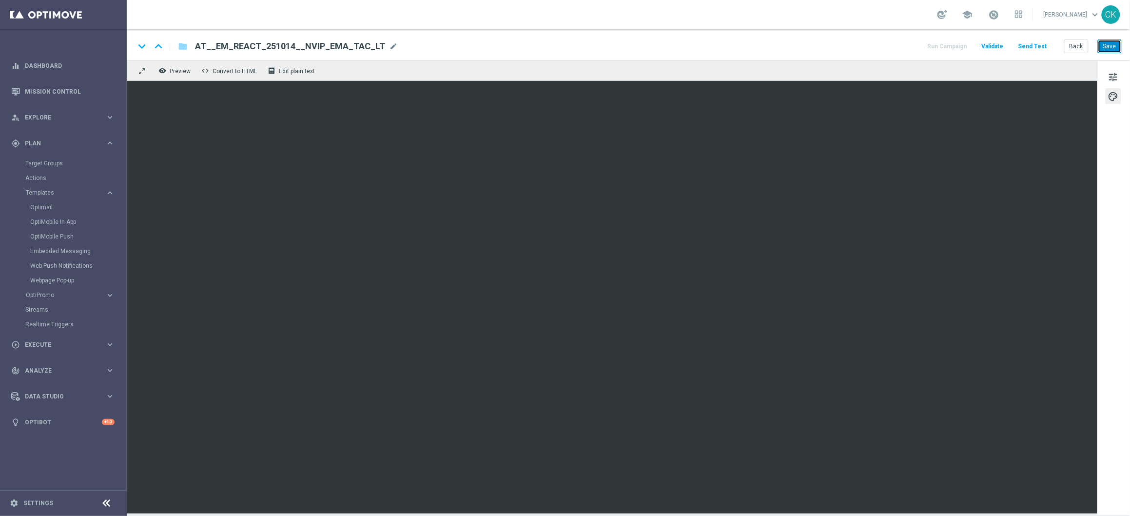
click at [1111, 45] on button "Save" at bounding box center [1110, 46] width 24 height 14
click at [1110, 47] on button "Save" at bounding box center [1110, 46] width 24 height 14
click at [1109, 46] on button "Save" at bounding box center [1110, 46] width 24 height 14
click at [1112, 78] on span "tune" at bounding box center [1113, 77] width 11 height 13
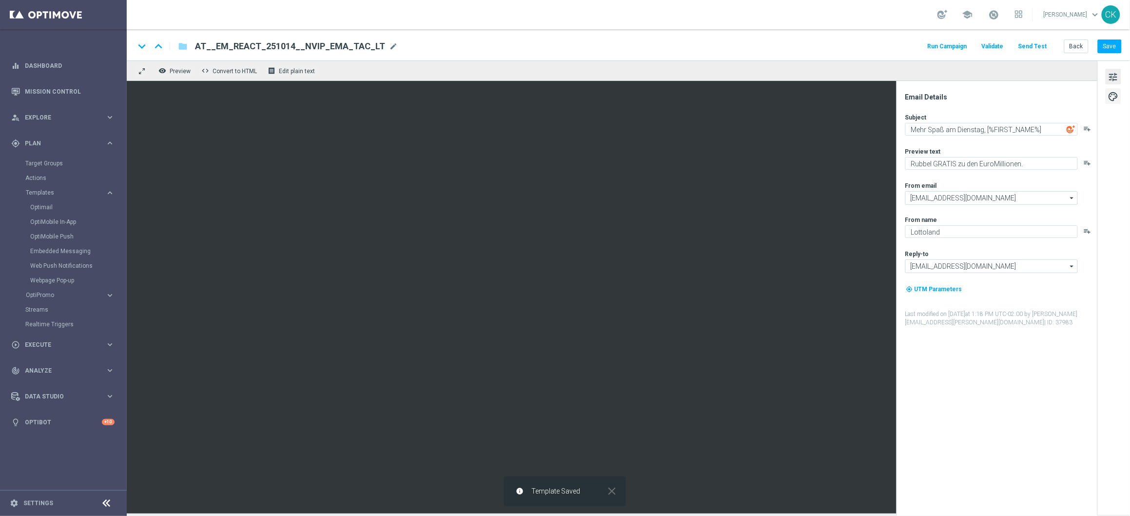
click at [1116, 98] on span "palette" at bounding box center [1113, 96] width 11 height 13
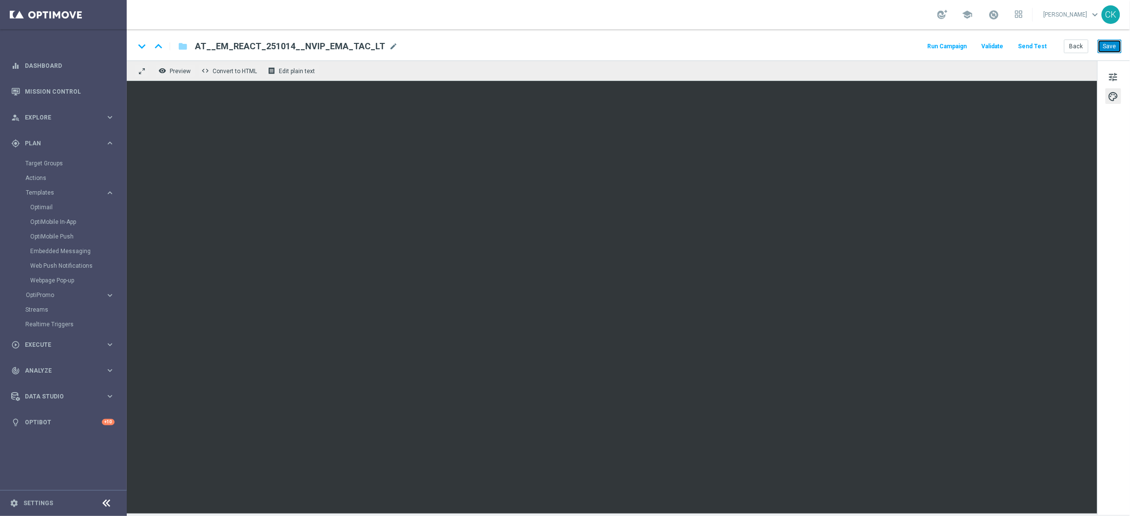
click at [1117, 43] on button "Save" at bounding box center [1110, 46] width 24 height 14
click at [1112, 43] on button "Save" at bounding box center [1110, 46] width 24 height 14
click at [1117, 44] on button "Save" at bounding box center [1110, 46] width 24 height 14
click at [1039, 51] on button "Send Test" at bounding box center [1033, 46] width 32 height 13
click at [1030, 42] on button "Send Test" at bounding box center [1033, 46] width 32 height 13
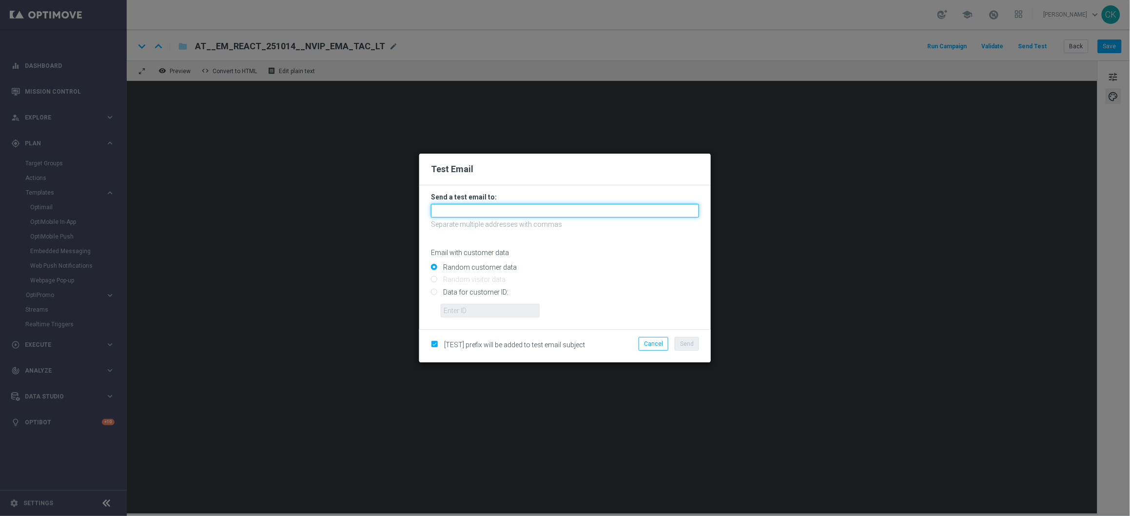
click at [485, 207] on input "text" at bounding box center [565, 211] width 268 height 14
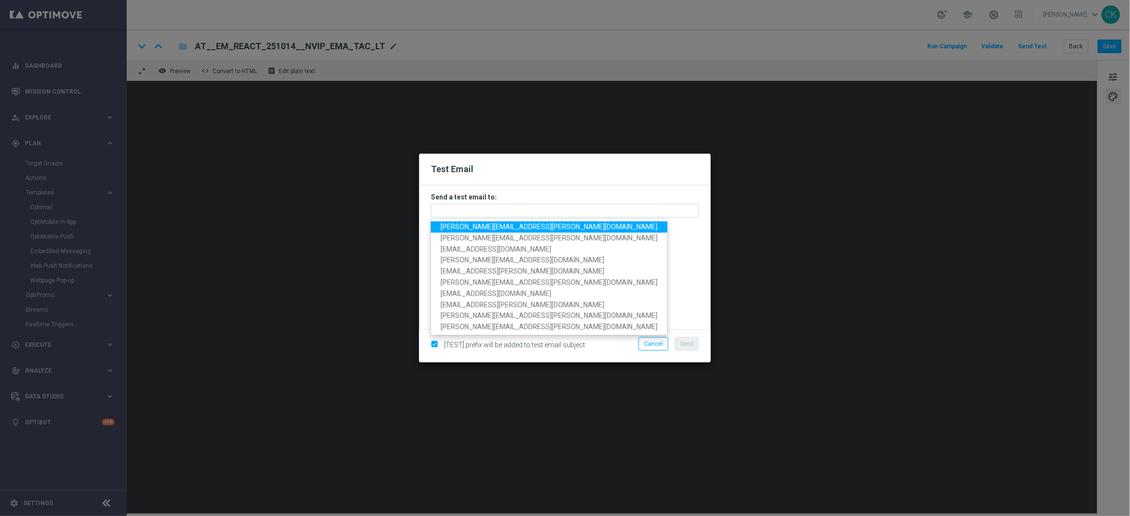
click at [485, 225] on span "charlotte.kammeyer@lottoland.com" at bounding box center [549, 227] width 217 height 8
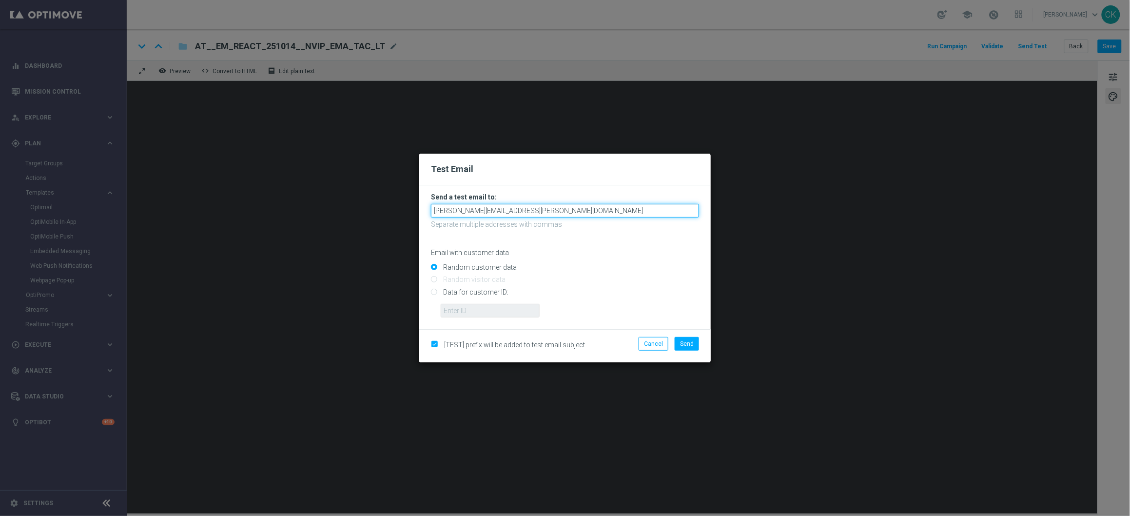
click at [561, 208] on input "charlotte.kammeyer@lottoland.com" at bounding box center [565, 211] width 268 height 14
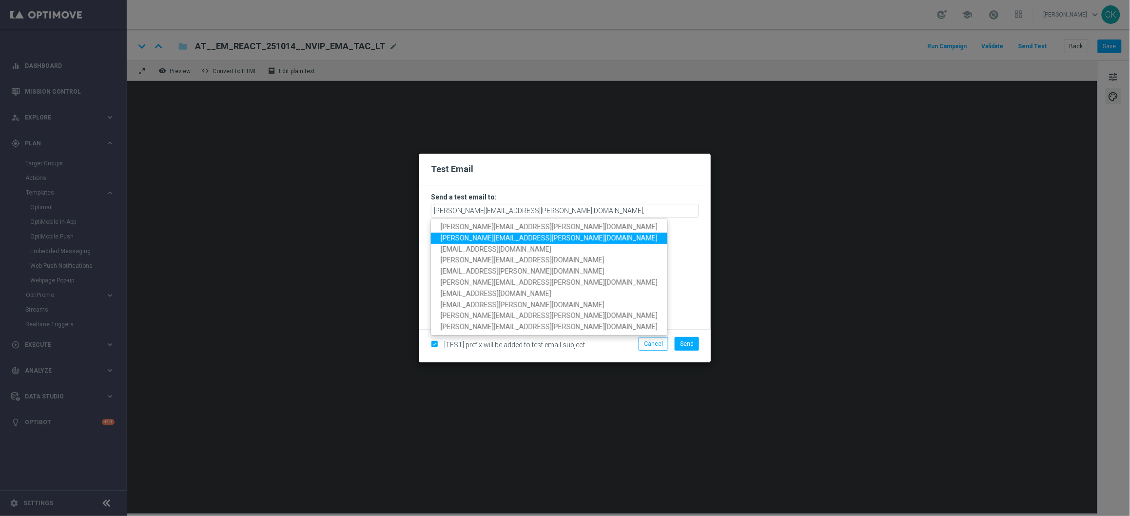
click at [469, 235] on span "alexander.huber@lottoland.com" at bounding box center [549, 238] width 217 height 8
type input "charlotte.kammeyer@lottoland.com,alexander.huber@lottoland.com"
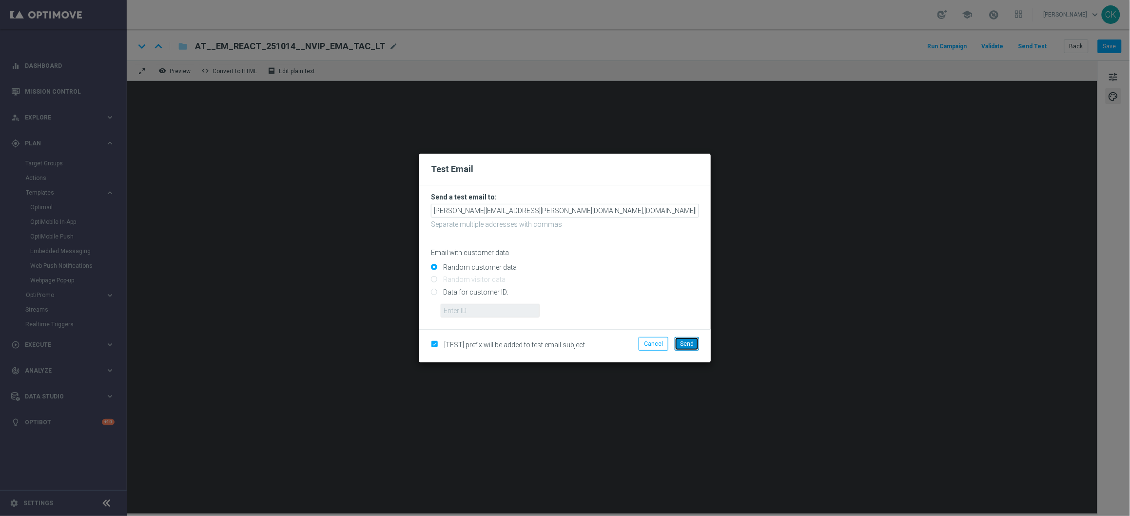
click at [688, 344] on span "Send" at bounding box center [687, 343] width 14 height 7
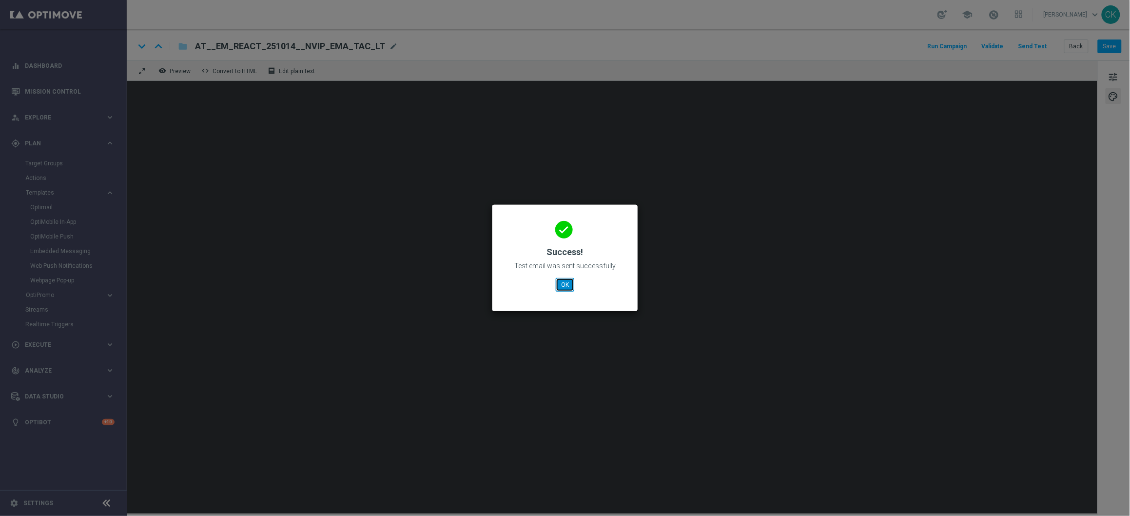
click at [563, 284] on button "OK" at bounding box center [565, 285] width 19 height 14
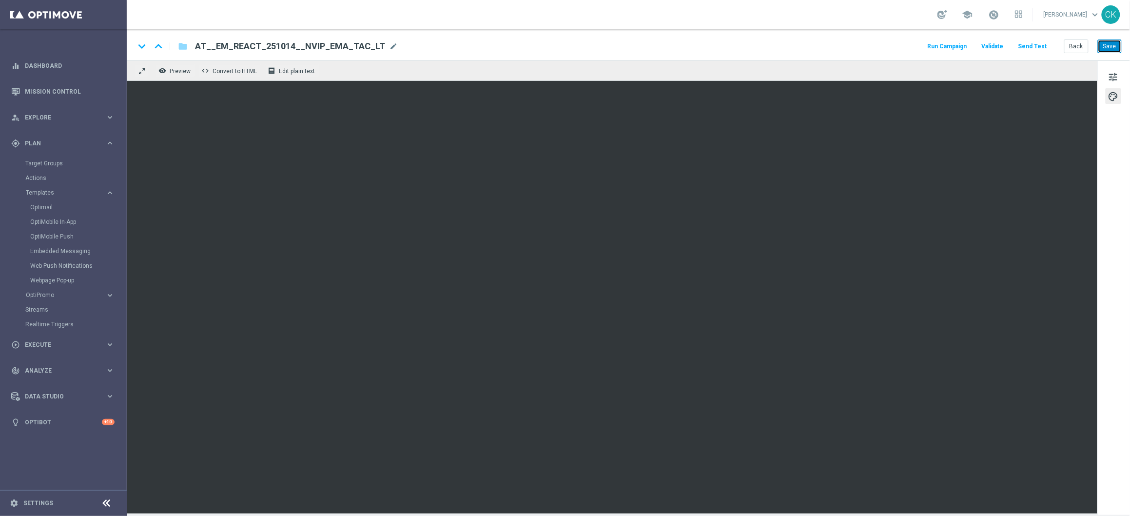
click at [1111, 44] on button "Save" at bounding box center [1110, 46] width 24 height 14
click at [1073, 50] on button "Back" at bounding box center [1076, 46] width 24 height 14
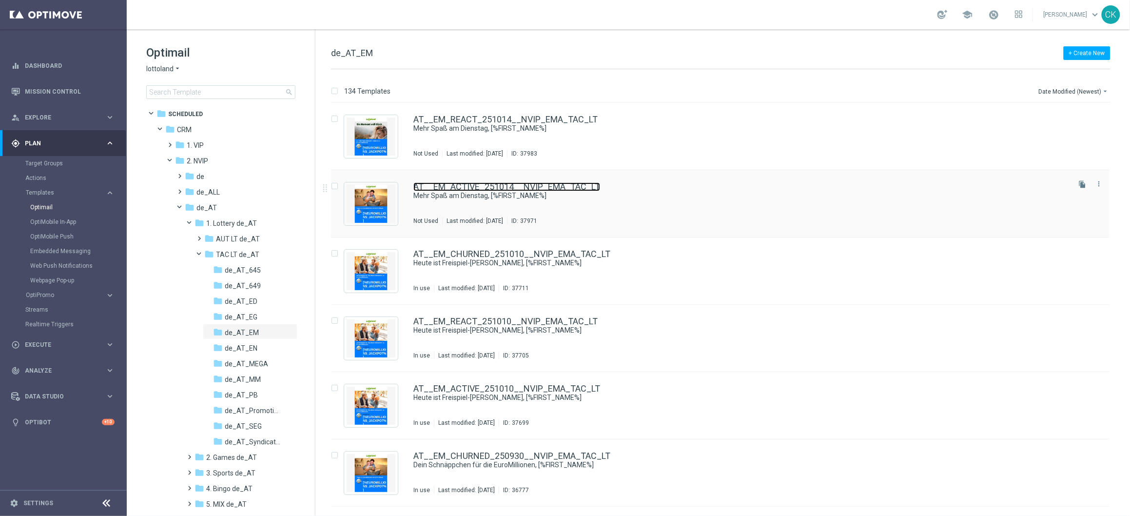
click at [441, 185] on link "AT__EM_ACTIVE_251014__NVIP_EMA_TAC_LT" at bounding box center [506, 186] width 187 height 9
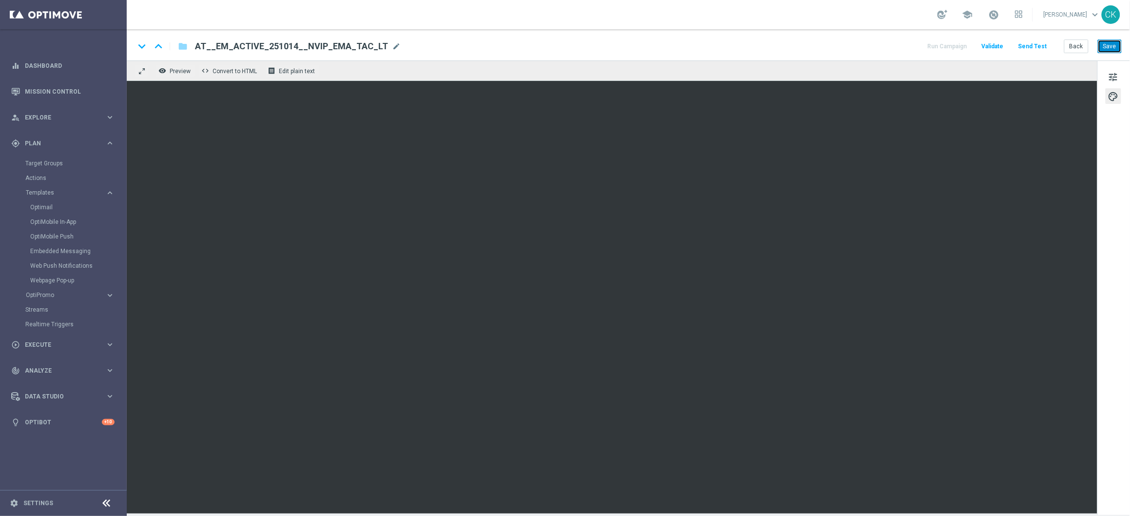
click at [1114, 48] on button "Save" at bounding box center [1110, 46] width 24 height 14
click at [1116, 41] on button "Save" at bounding box center [1110, 46] width 24 height 14
click at [1031, 41] on button "Send Test" at bounding box center [1033, 46] width 32 height 13
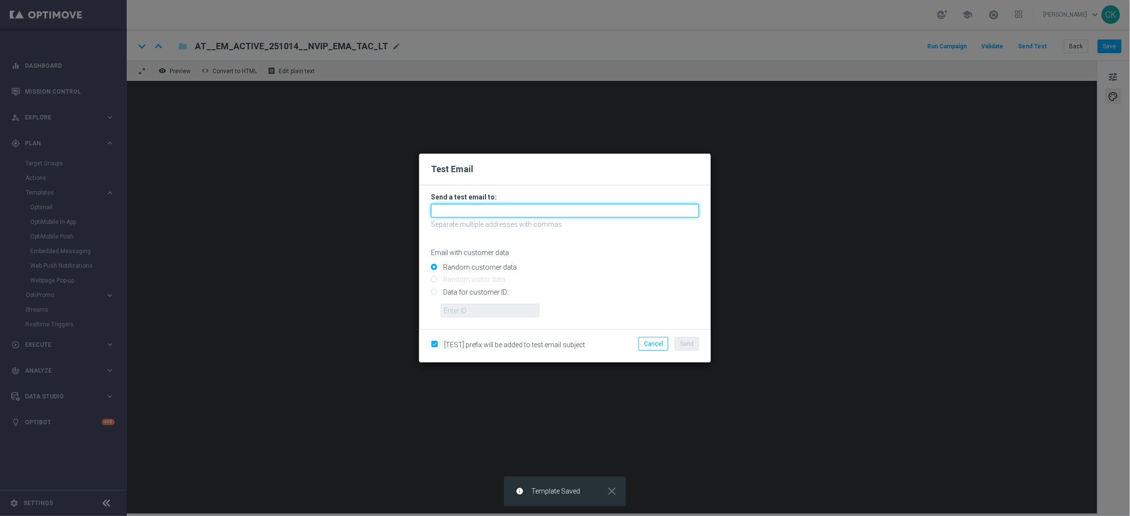
click at [483, 217] on input "text" at bounding box center [565, 211] width 268 height 14
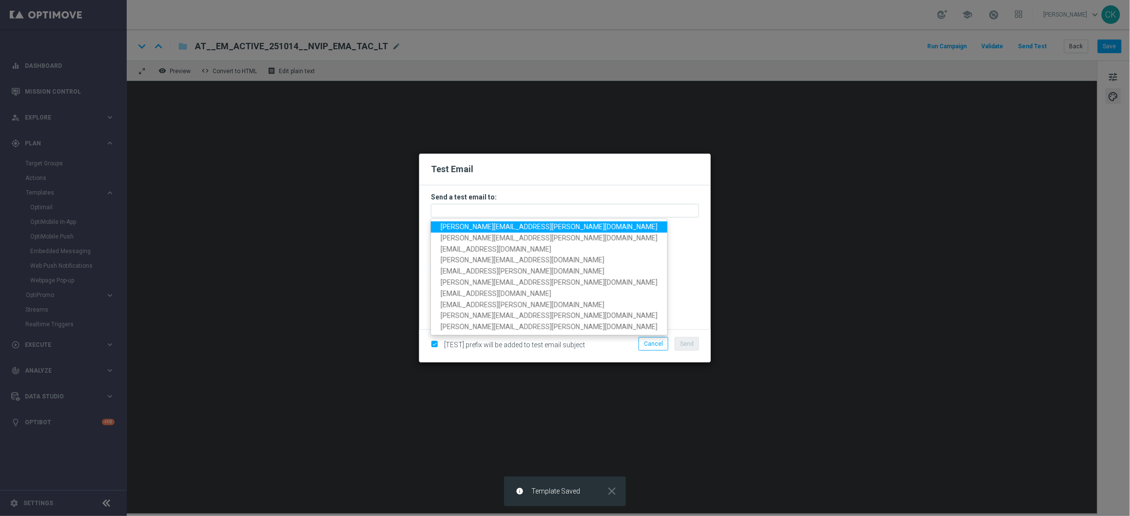
click at [483, 229] on span "charlotte.kammeyer@lottoland.com" at bounding box center [549, 227] width 217 height 8
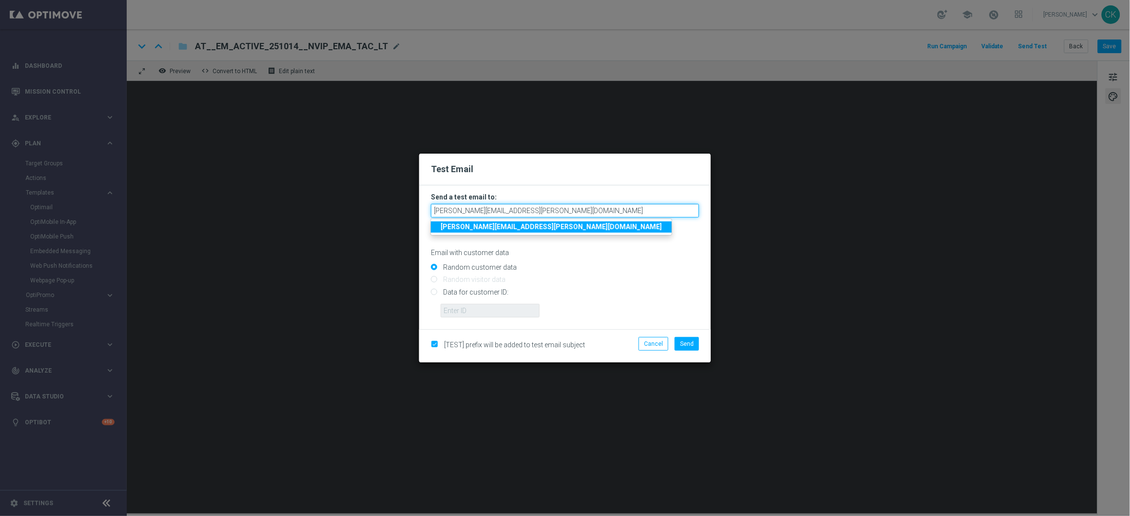
click at [576, 210] on input "charlotte.kammeyer@lottoland.com" at bounding box center [565, 211] width 268 height 14
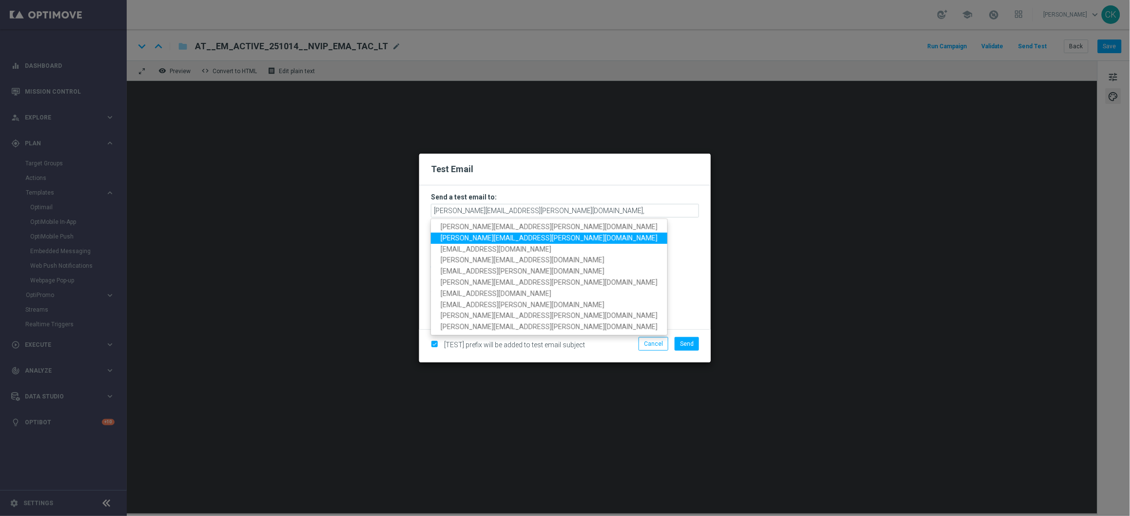
click at [535, 241] on span "alexander.huber@lottoland.com" at bounding box center [549, 238] width 217 height 8
type input "charlotte.kammeyer@lottoland.com,alexander.huber@lottoland.com"
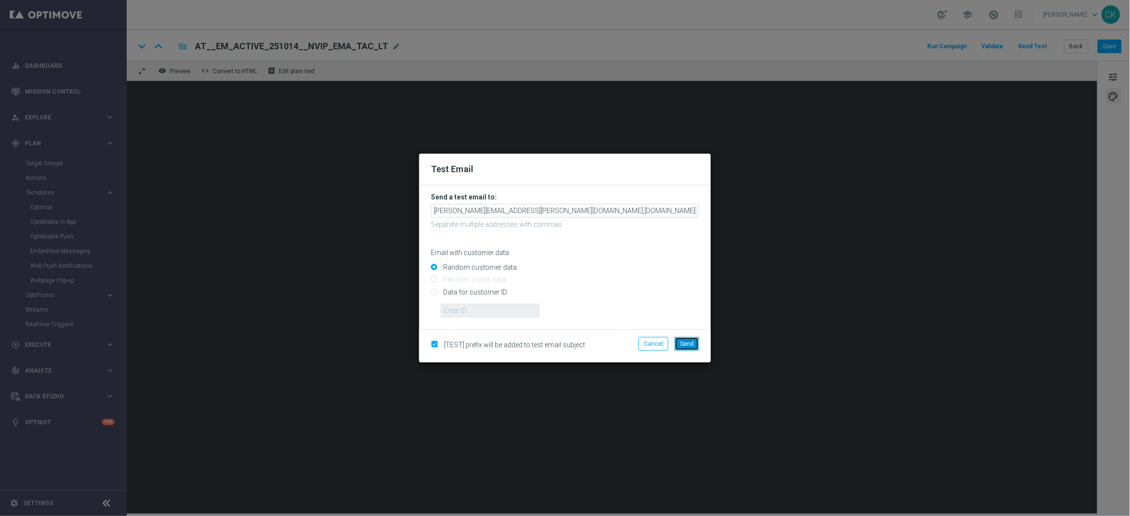
click at [681, 343] on span "Send" at bounding box center [687, 343] width 14 height 7
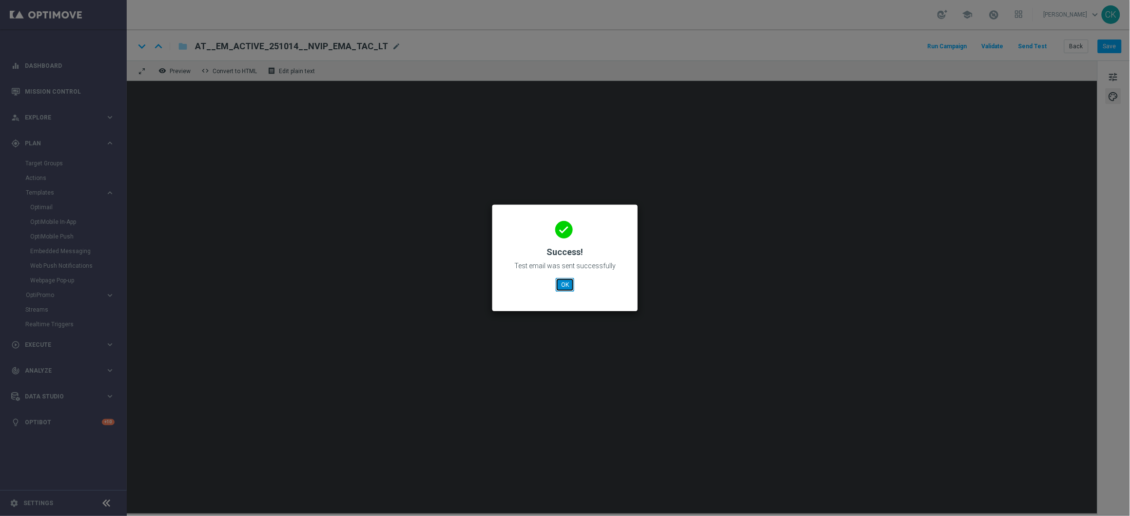
click at [564, 284] on button "OK" at bounding box center [565, 285] width 19 height 14
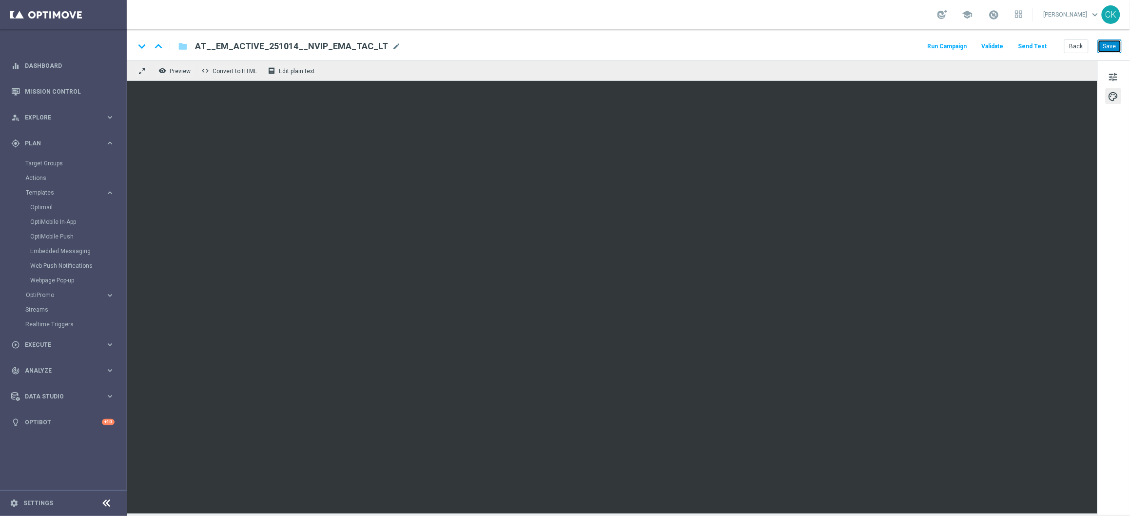
click at [1115, 44] on button "Save" at bounding box center [1110, 46] width 24 height 14
click at [1079, 47] on button "Back" at bounding box center [1076, 46] width 24 height 14
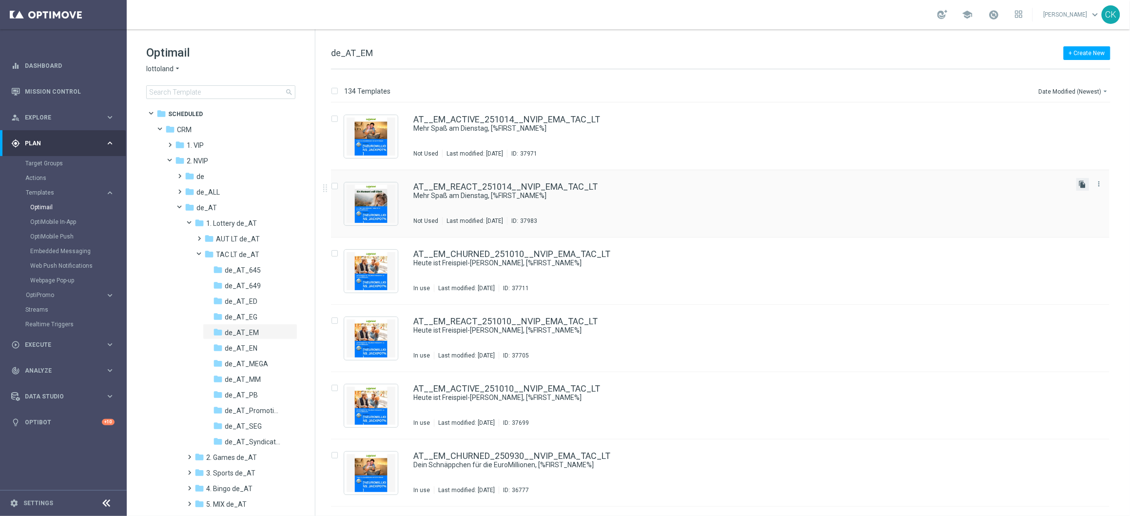
click at [1081, 184] on icon "file_copy" at bounding box center [1083, 184] width 8 height 8
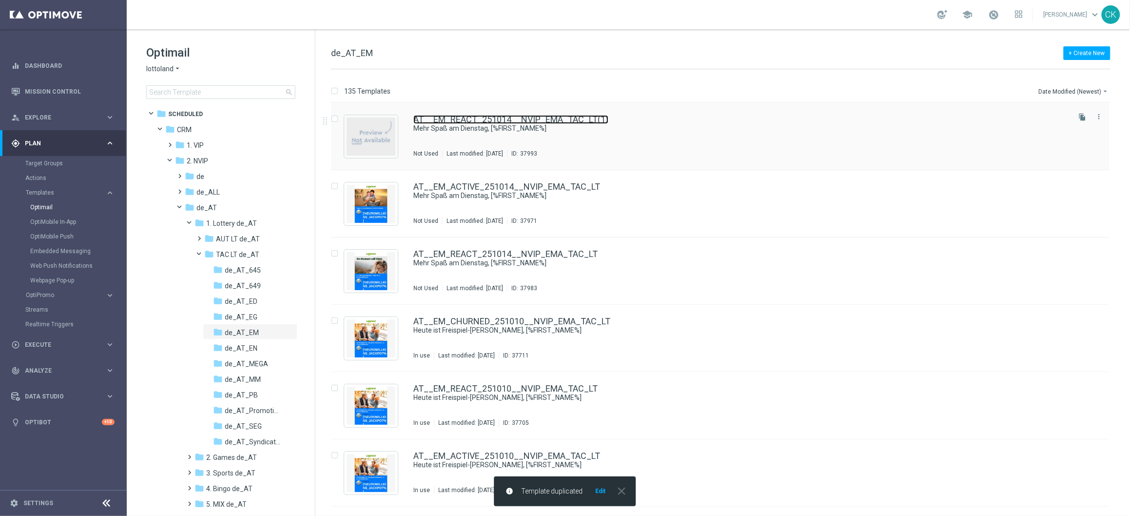
click at [479, 121] on link "AT__EM_REACT_251014__NVIP_EMA_TAC_LT(1)" at bounding box center [510, 119] width 195 height 9
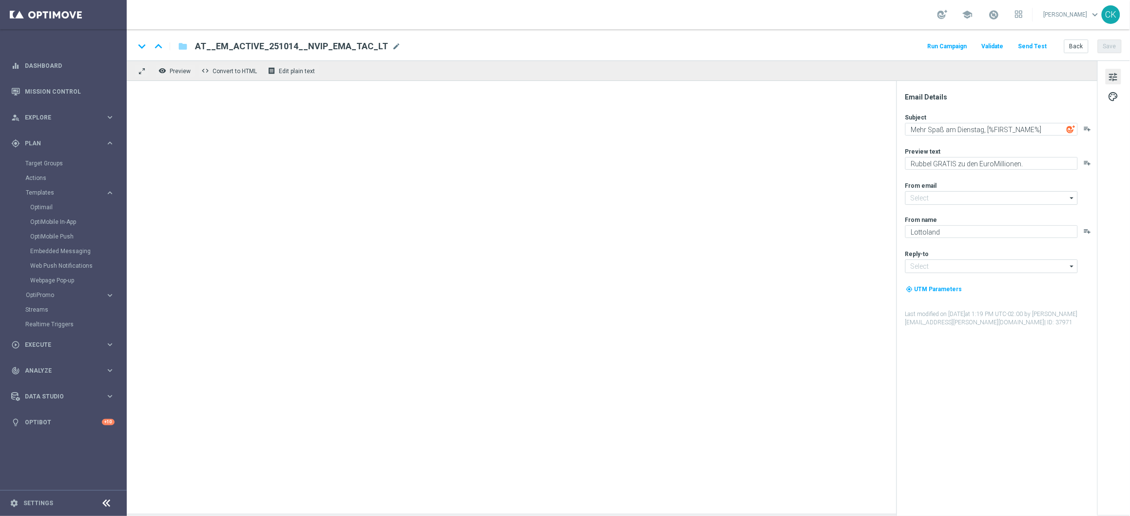
type input "mail@crm.lottoland.com"
type input "service@lottoland.com"
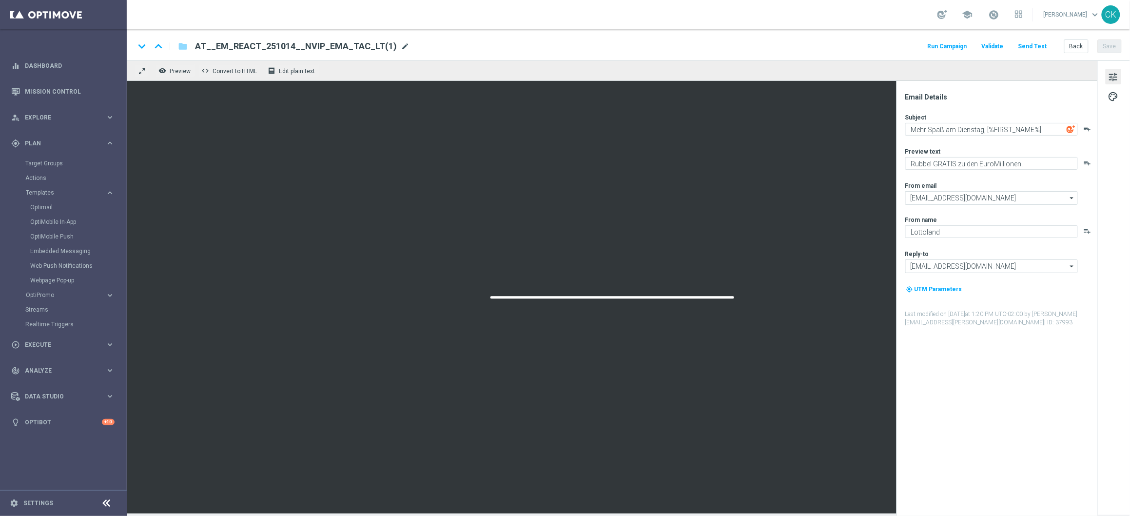
click at [401, 48] on span "mode_edit" at bounding box center [405, 46] width 9 height 9
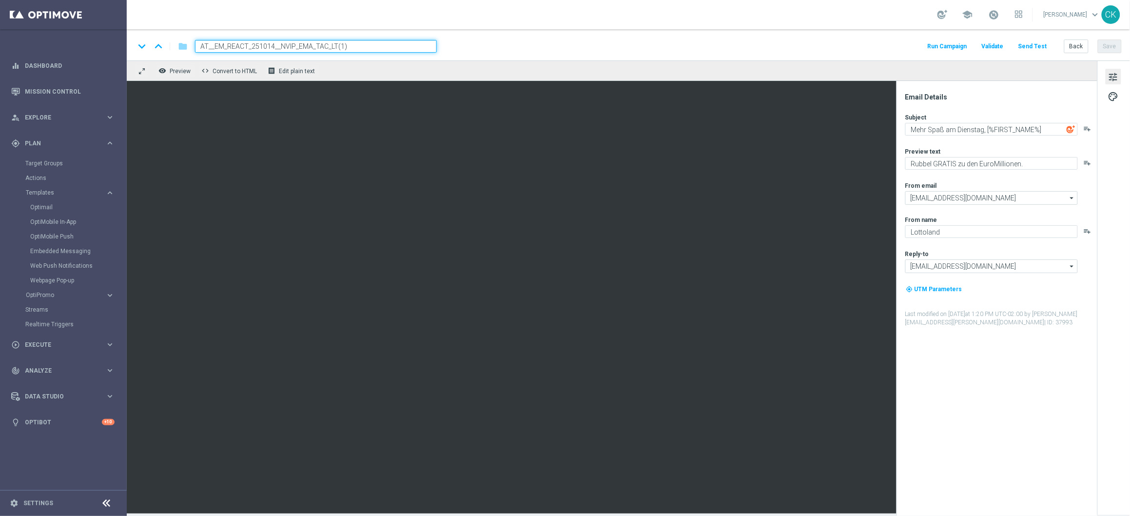
click at [393, 48] on input "AT__EM_REACT_251014__NVIP_EMA_TAC_LT(1)" at bounding box center [316, 46] width 242 height 13
paste input "CHURNED_251014__NVIP_EMA_TAC_LT"
type input "AT__EM_CHURNED_251014__NVIP_EMA_TAC_LT"
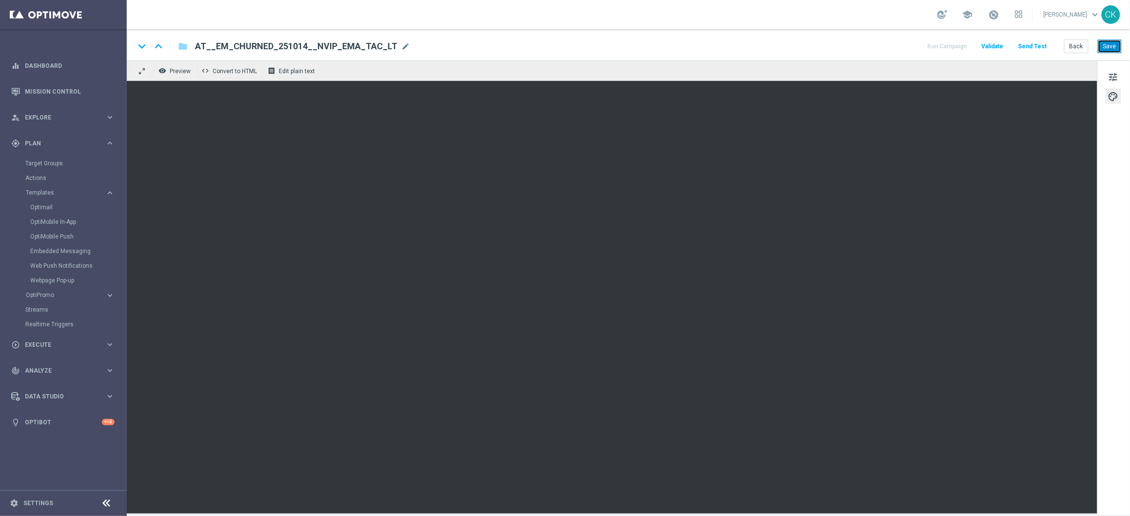
click at [1109, 48] on button "Save" at bounding box center [1110, 46] width 24 height 14
click at [1114, 49] on button "Save" at bounding box center [1110, 46] width 24 height 14
click at [1030, 43] on button "Send Test" at bounding box center [1033, 46] width 32 height 13
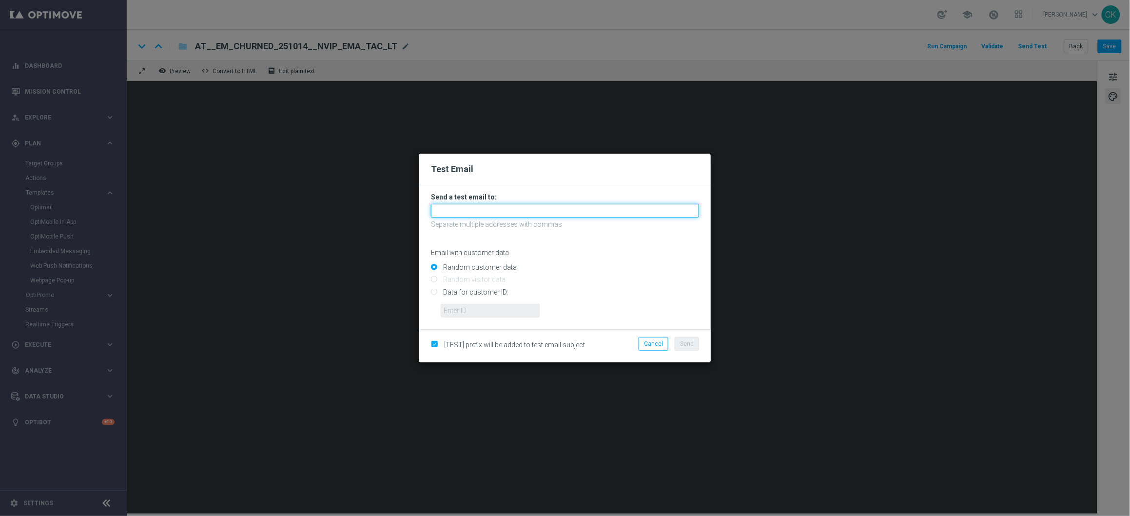
click at [483, 213] on input "text" at bounding box center [565, 211] width 268 height 14
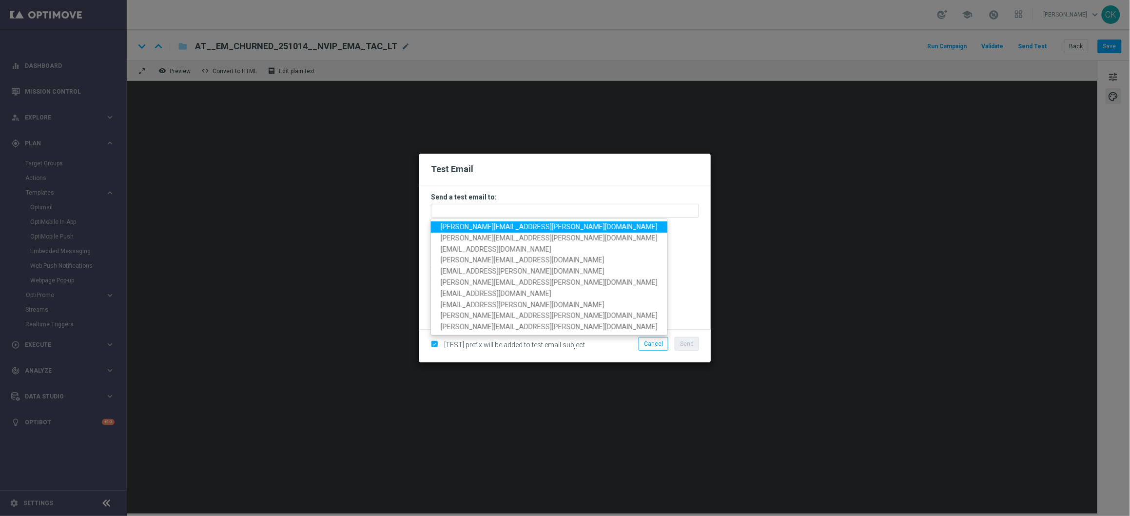
click at [485, 225] on span "charlotte.kammeyer@lottoland.com" at bounding box center [549, 227] width 217 height 8
type input "charlotte.kammeyer@lottoland.com"
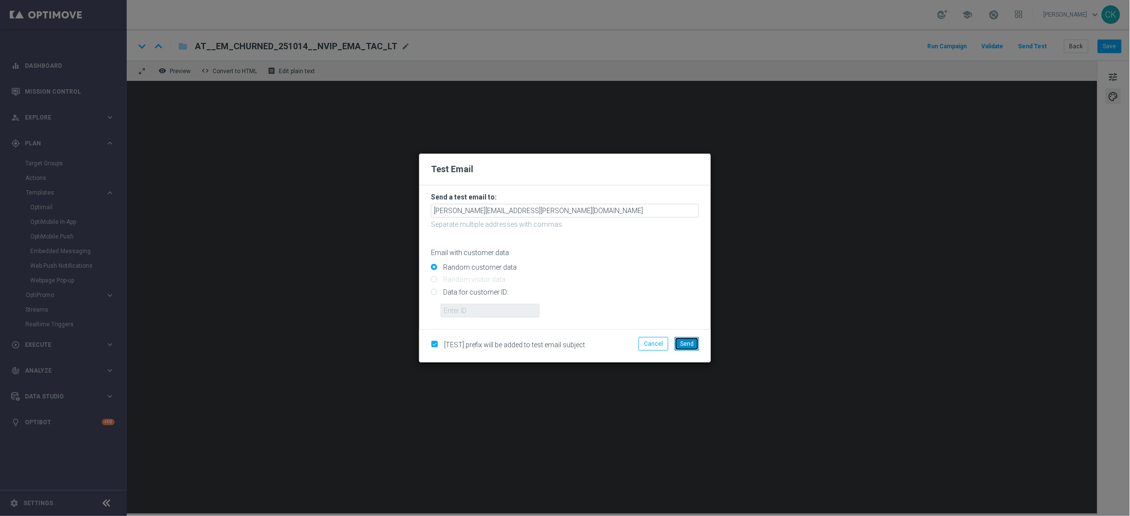
click at [690, 344] on span "Send" at bounding box center [687, 343] width 14 height 7
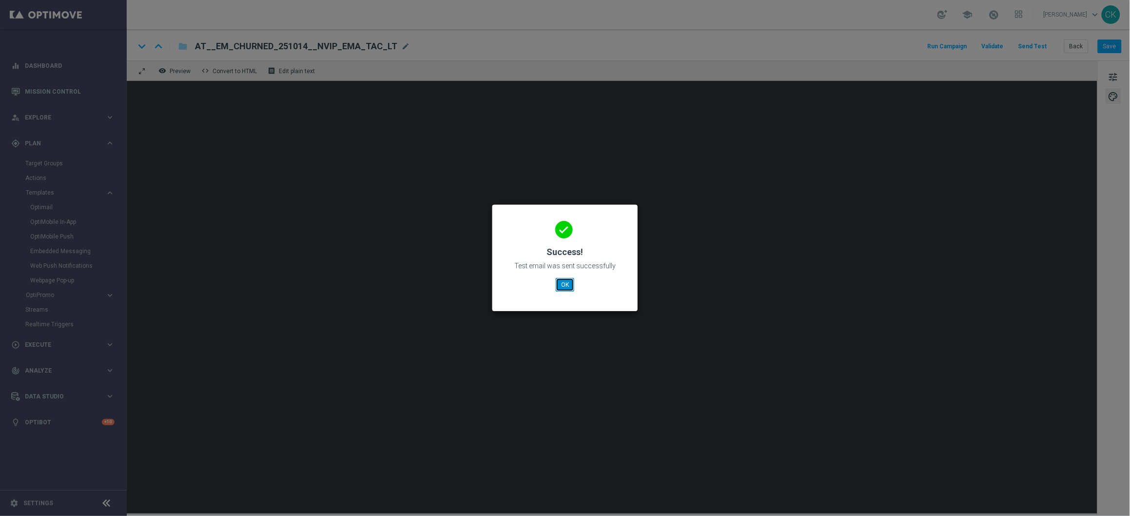
click at [562, 285] on button "OK" at bounding box center [565, 285] width 19 height 14
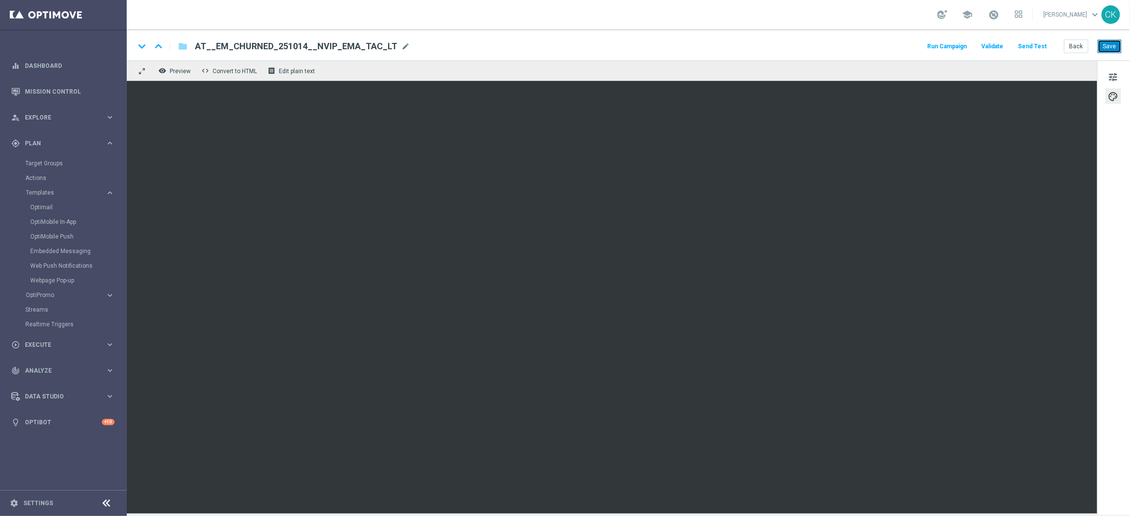
click at [1109, 45] on button "Save" at bounding box center [1110, 46] width 24 height 14
click at [1115, 48] on button "Save" at bounding box center [1110, 46] width 24 height 14
click at [1107, 44] on button "Save" at bounding box center [1110, 46] width 24 height 14
click at [1111, 47] on button "Save" at bounding box center [1110, 46] width 24 height 14
click at [1079, 48] on button "Back" at bounding box center [1076, 46] width 24 height 14
